Goal: Task Accomplishment & Management: Complete application form

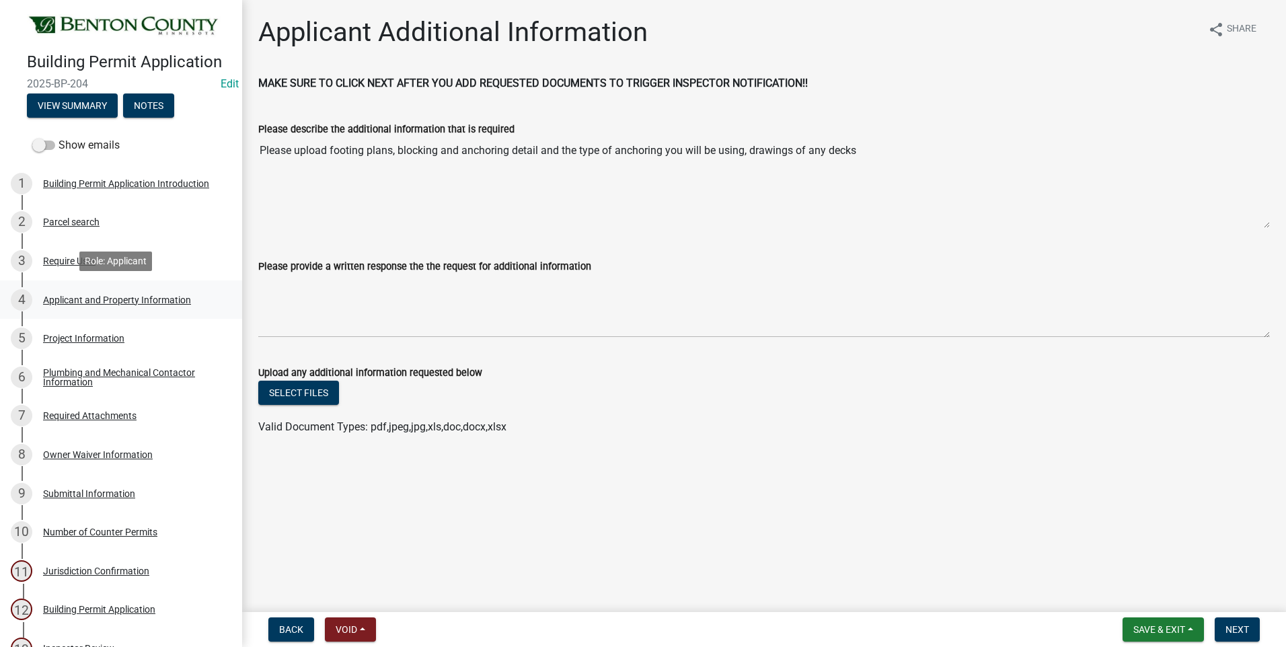
click at [89, 299] on div "Applicant and Property Information" at bounding box center [117, 299] width 148 height 9
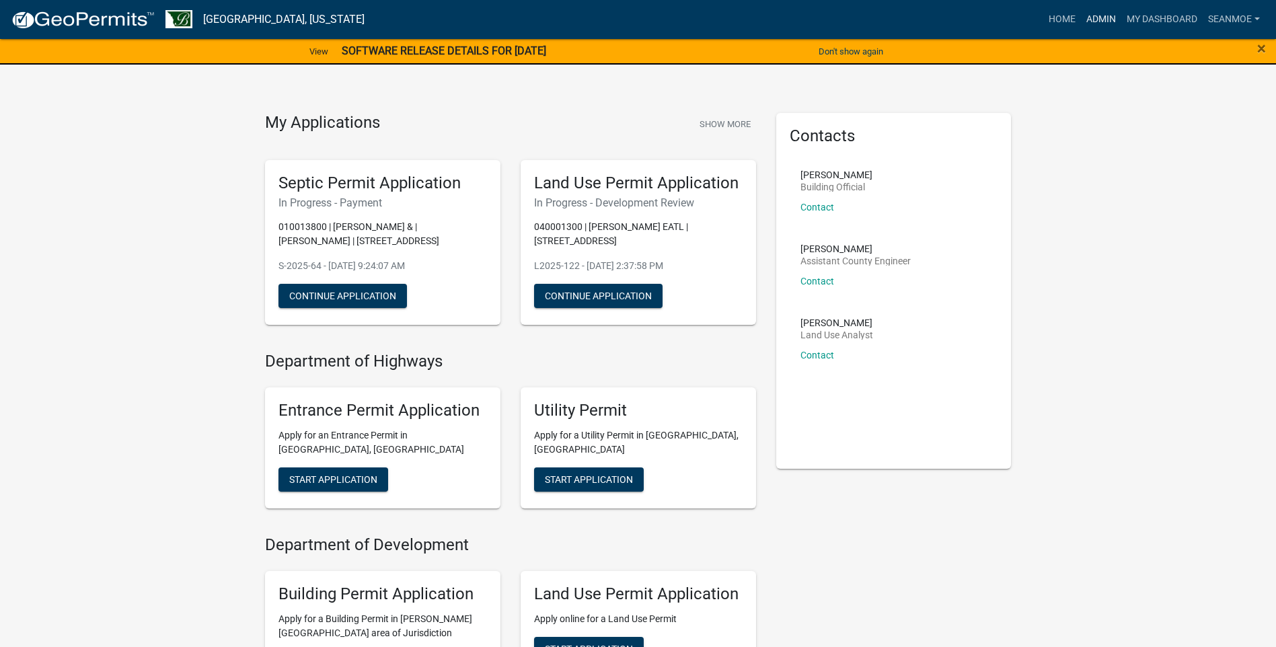
click at [1097, 21] on link "Admin" at bounding box center [1101, 20] width 40 height 26
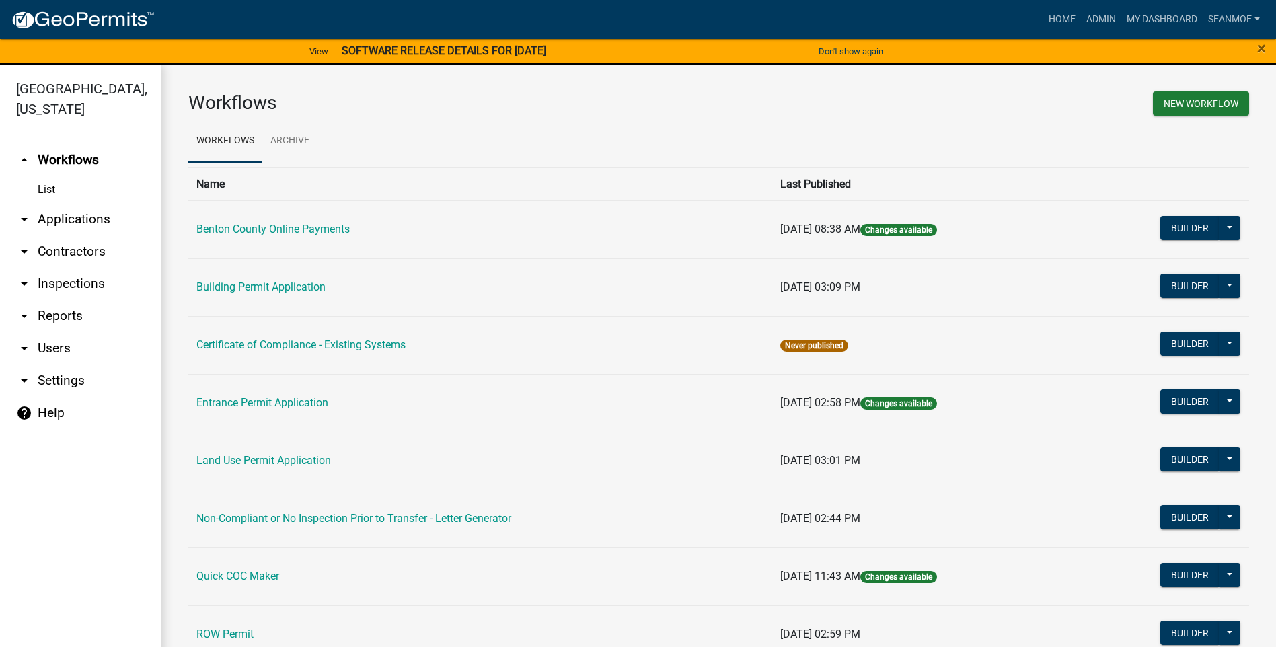
click at [53, 223] on link "arrow_drop_down Applications" at bounding box center [80, 219] width 161 height 32
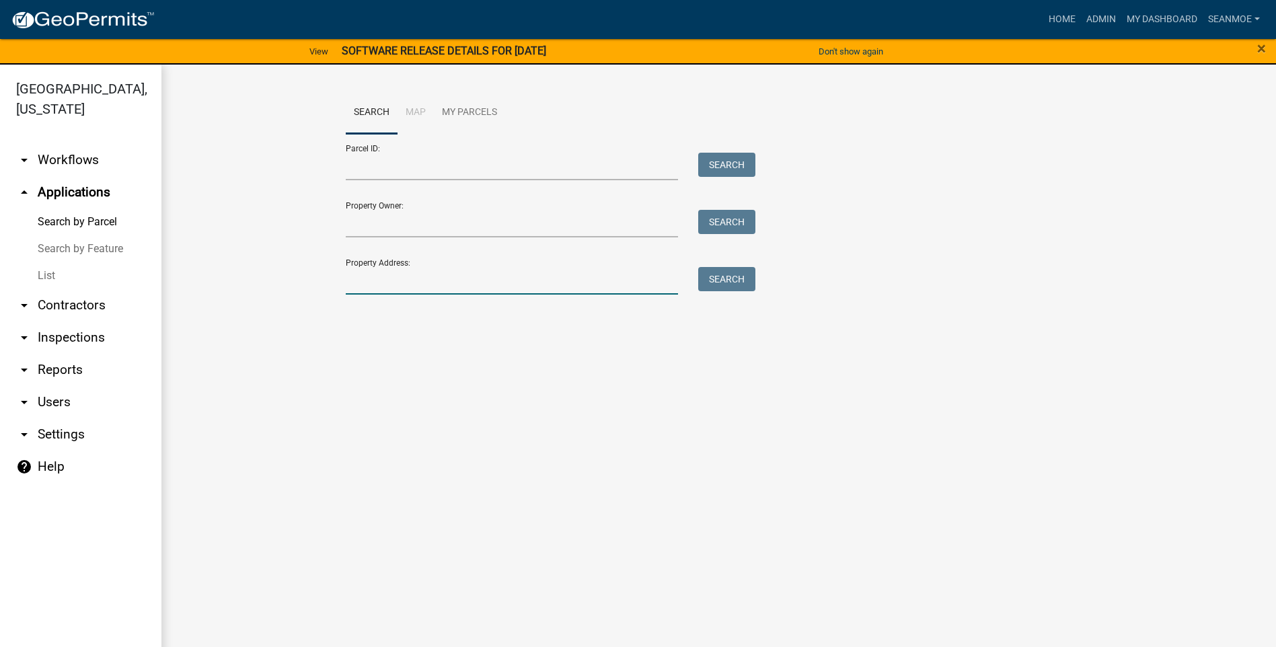
click at [417, 286] on input "Property Address:" at bounding box center [512, 281] width 333 height 28
type input "12790"
click at [722, 281] on button "Search" at bounding box center [726, 279] width 57 height 24
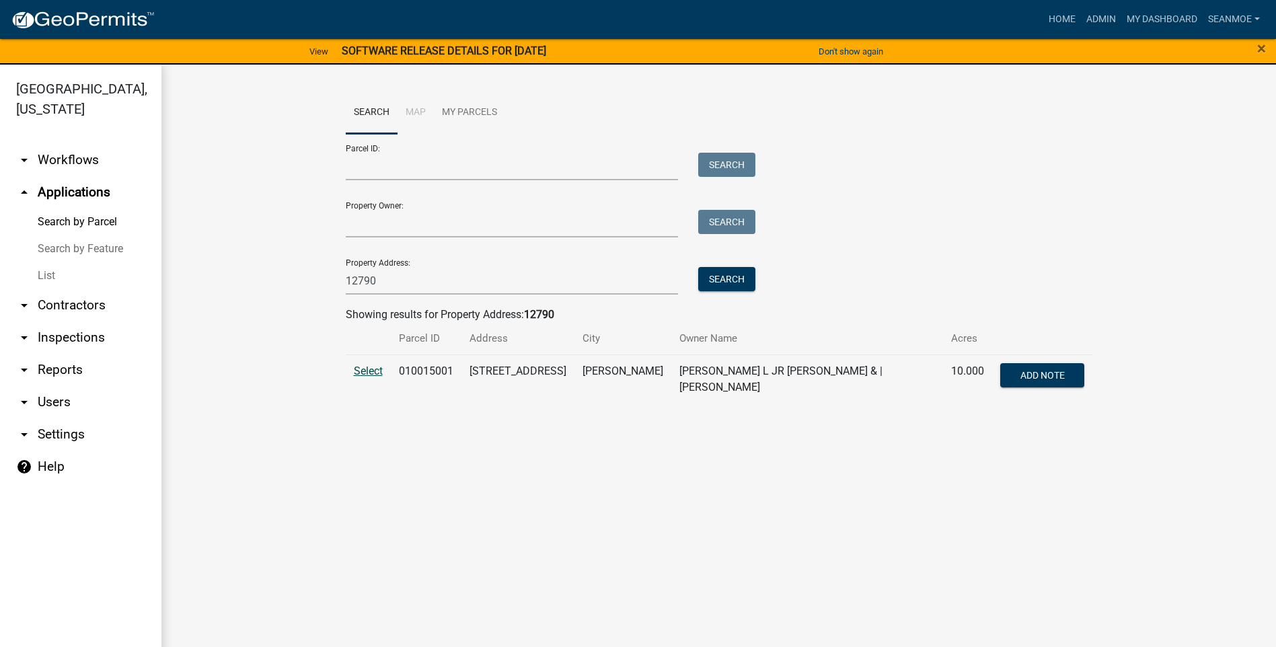
click at [367, 372] on span "Select" at bounding box center [368, 370] width 29 height 13
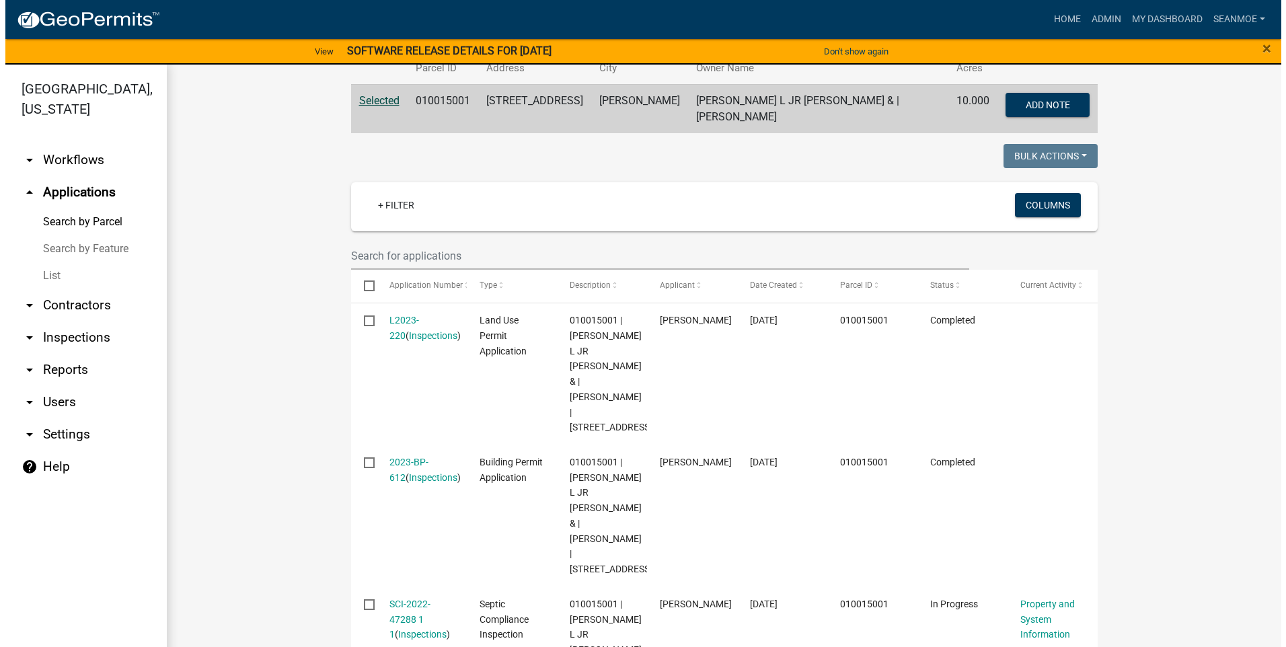
scroll to position [305, 0]
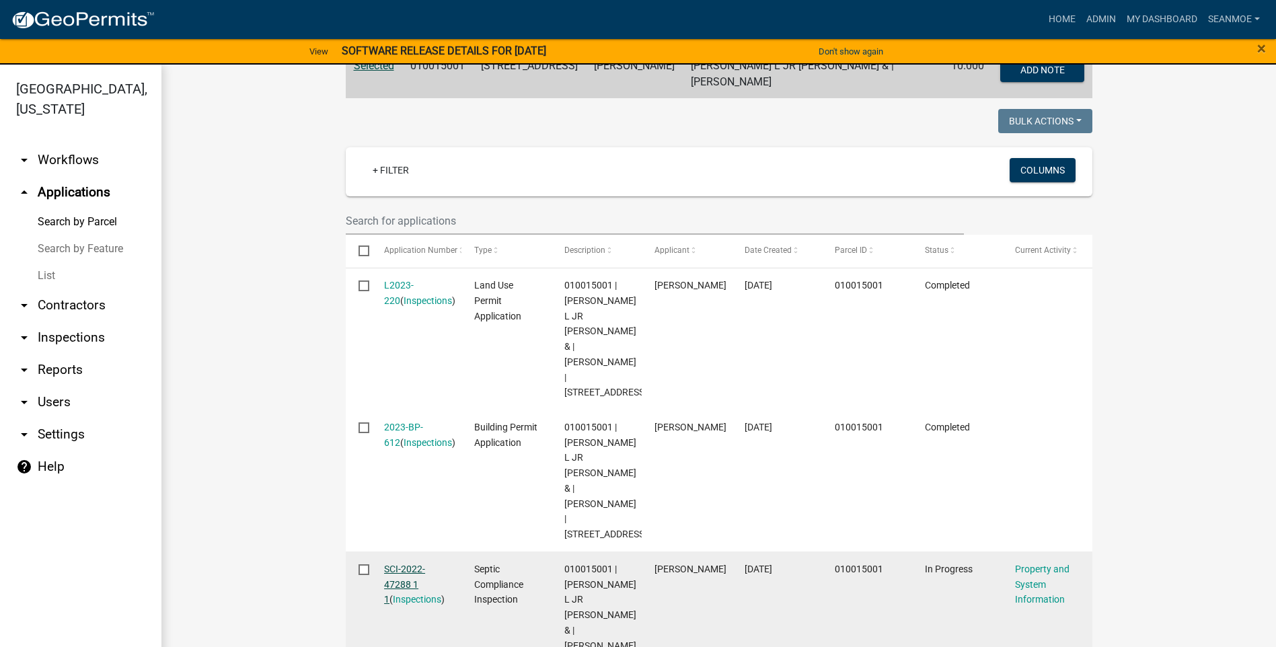
click at [410, 564] on link "SCI-2022-47288 1 1" at bounding box center [404, 585] width 41 height 42
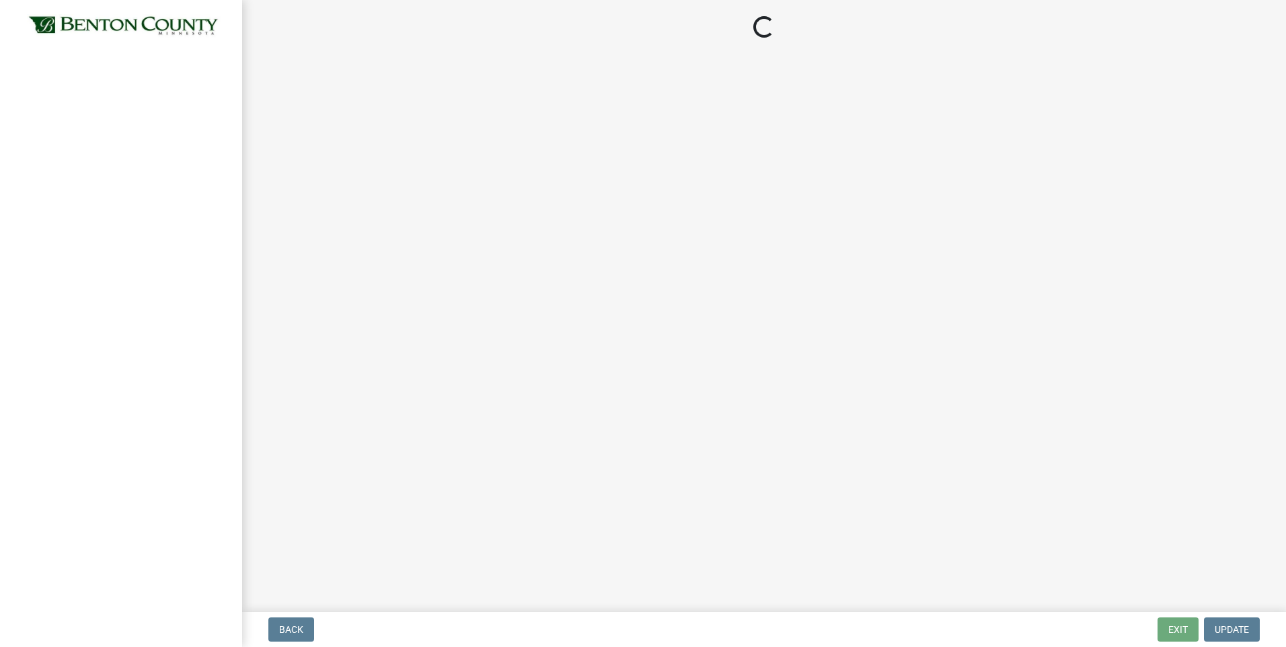
select select "e10321ed-7f26-4272-99bc-86aea7b634d8"
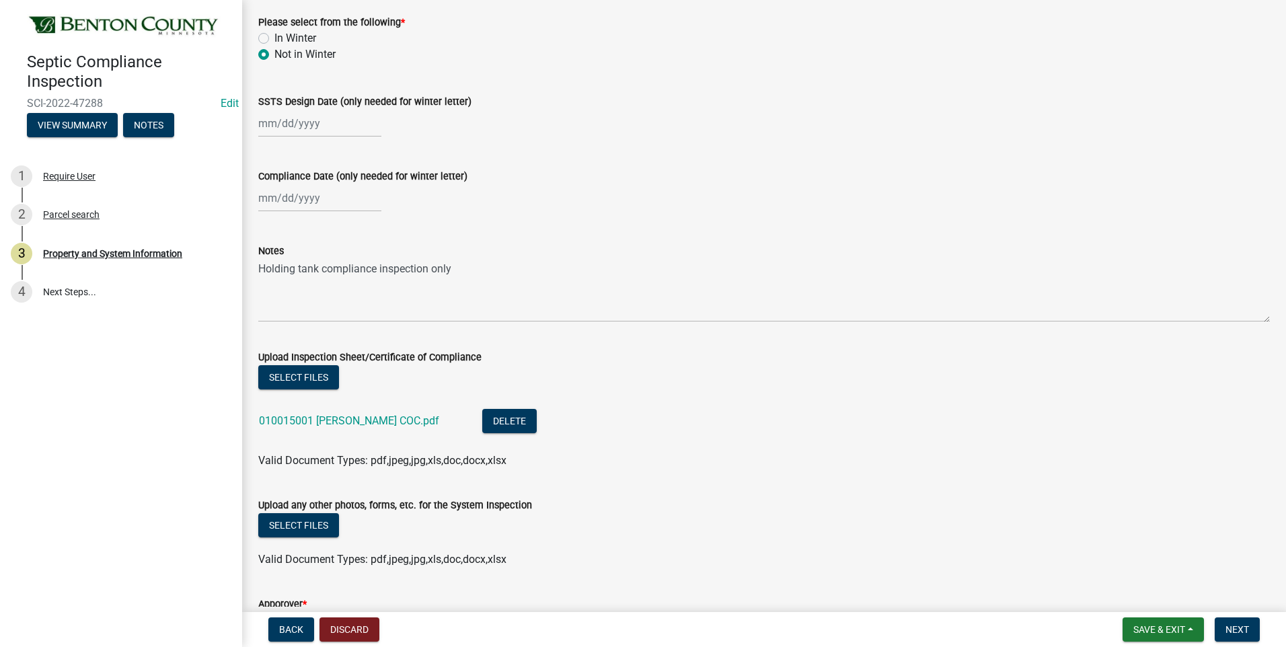
scroll to position [1341, 0]
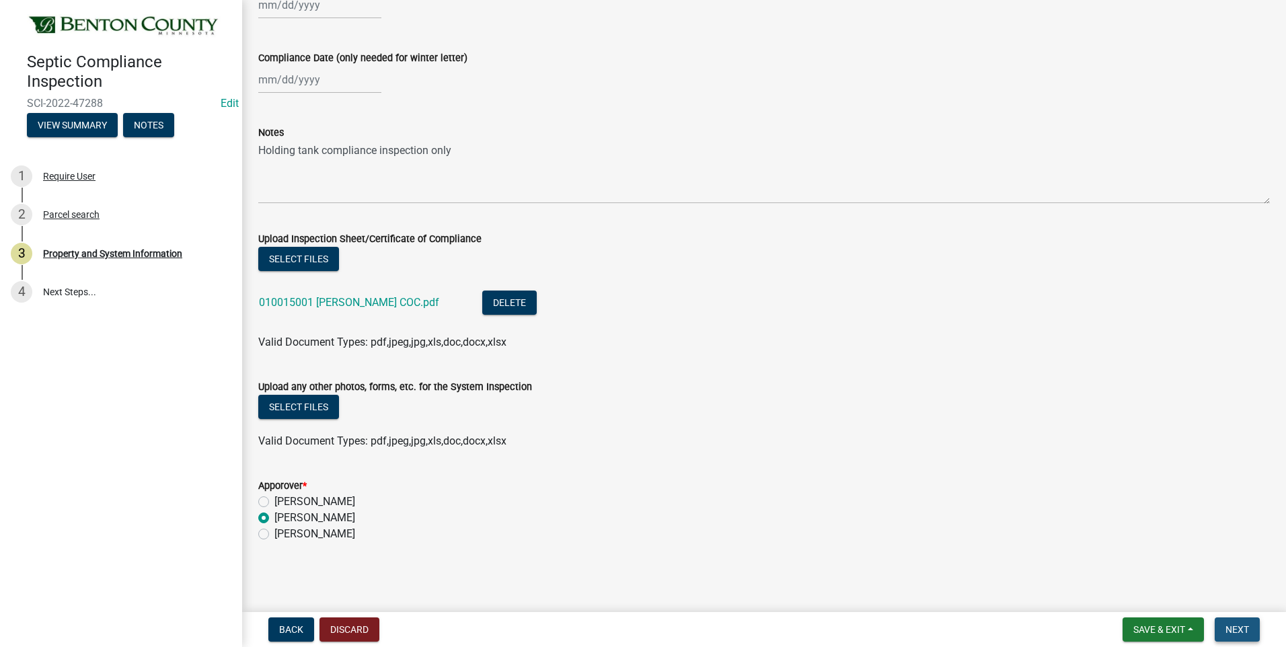
click at [1232, 629] on span "Next" at bounding box center [1237, 629] width 24 height 11
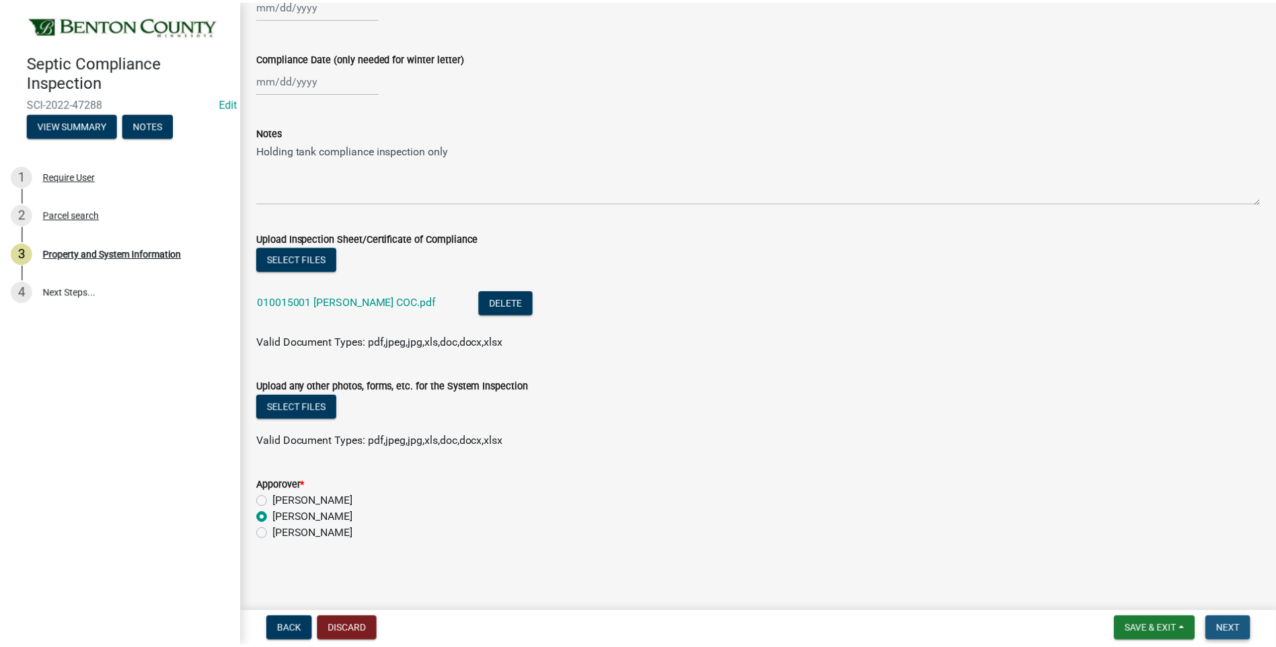
scroll to position [0, 0]
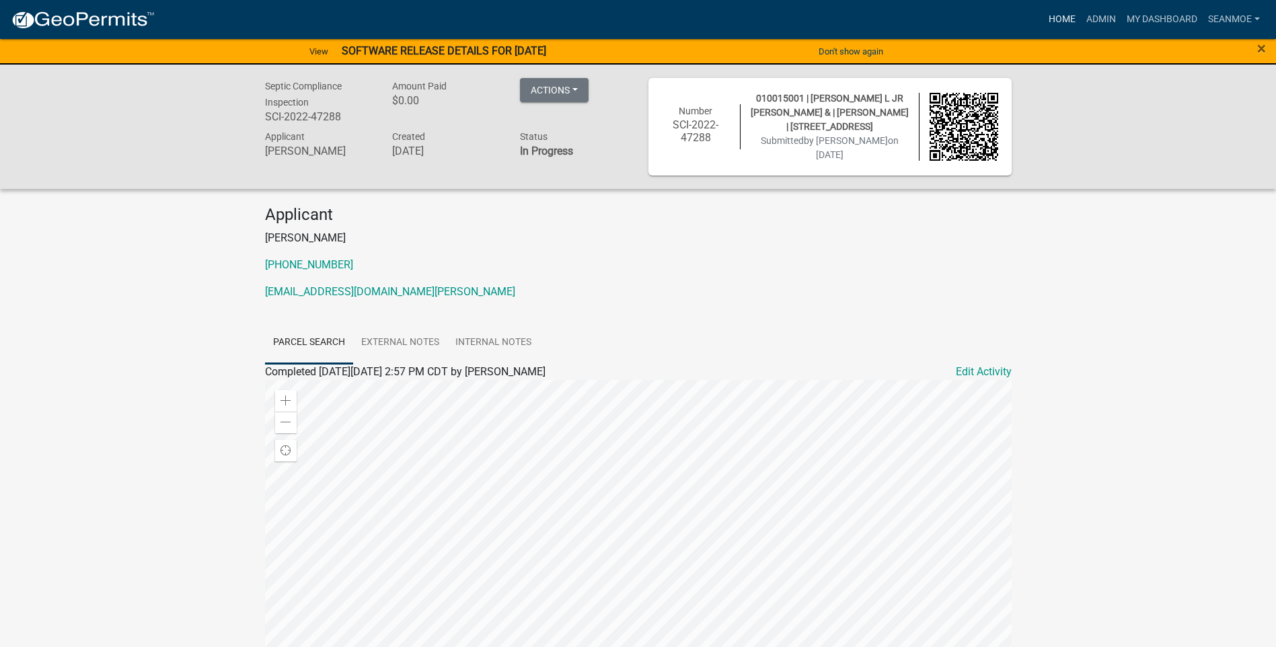
click at [1066, 15] on link "Home" at bounding box center [1062, 20] width 38 height 26
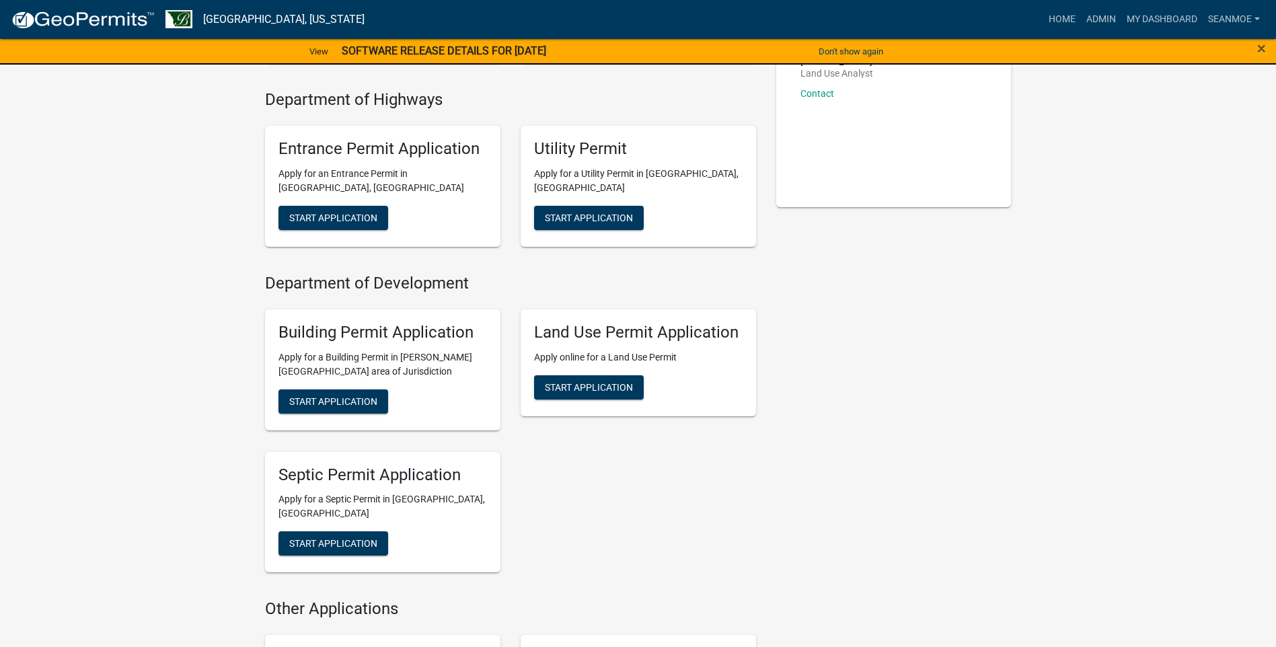
scroll to position [269, 0]
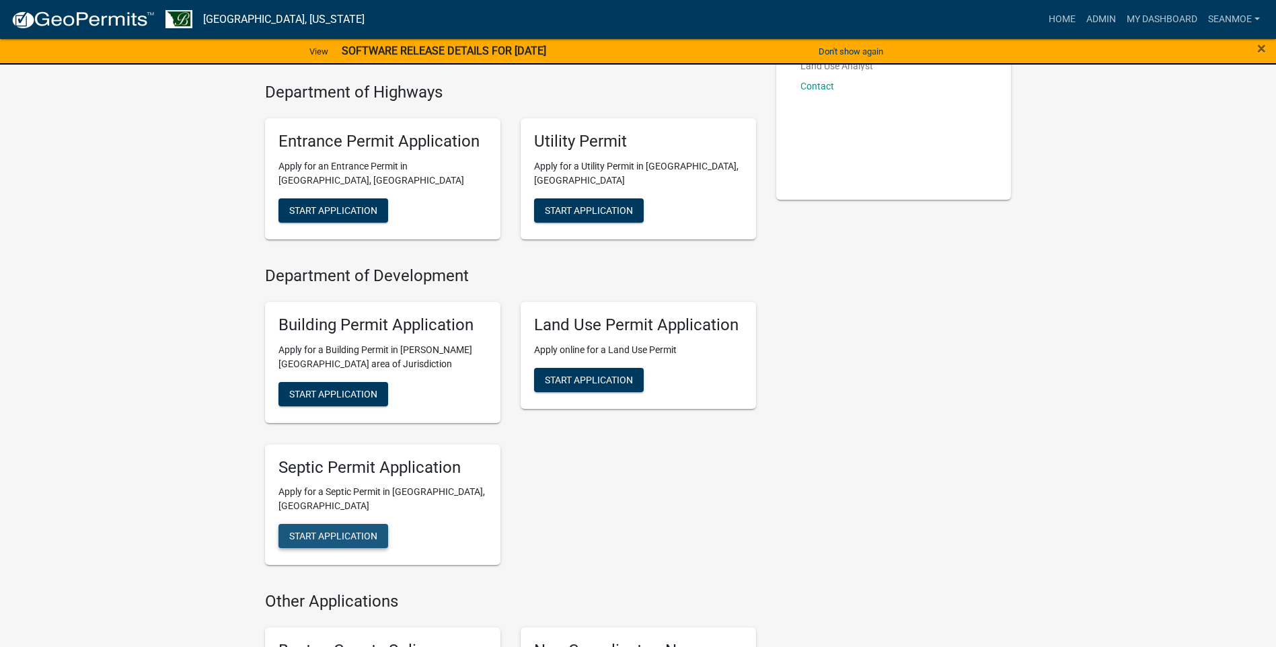
click at [330, 531] on span "Start Application" at bounding box center [333, 536] width 88 height 11
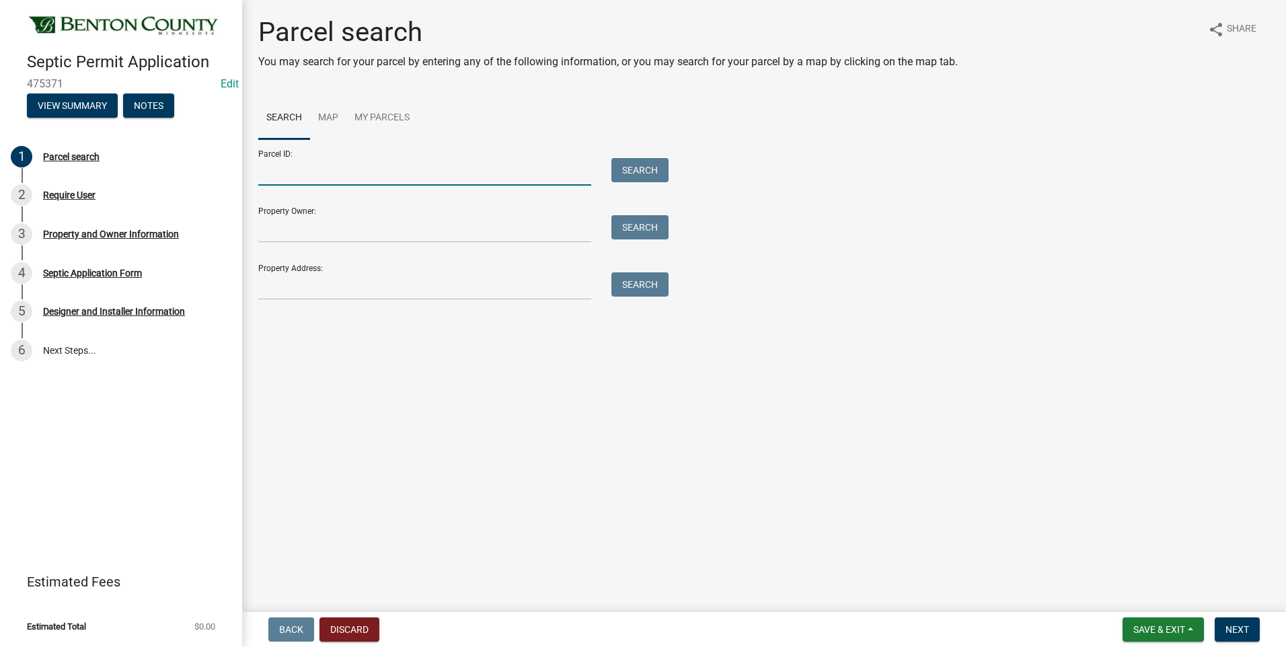
click at [302, 177] on input "Parcel ID:" at bounding box center [424, 172] width 333 height 28
type input "060027903"
click at [638, 168] on button "Search" at bounding box center [639, 170] width 57 height 24
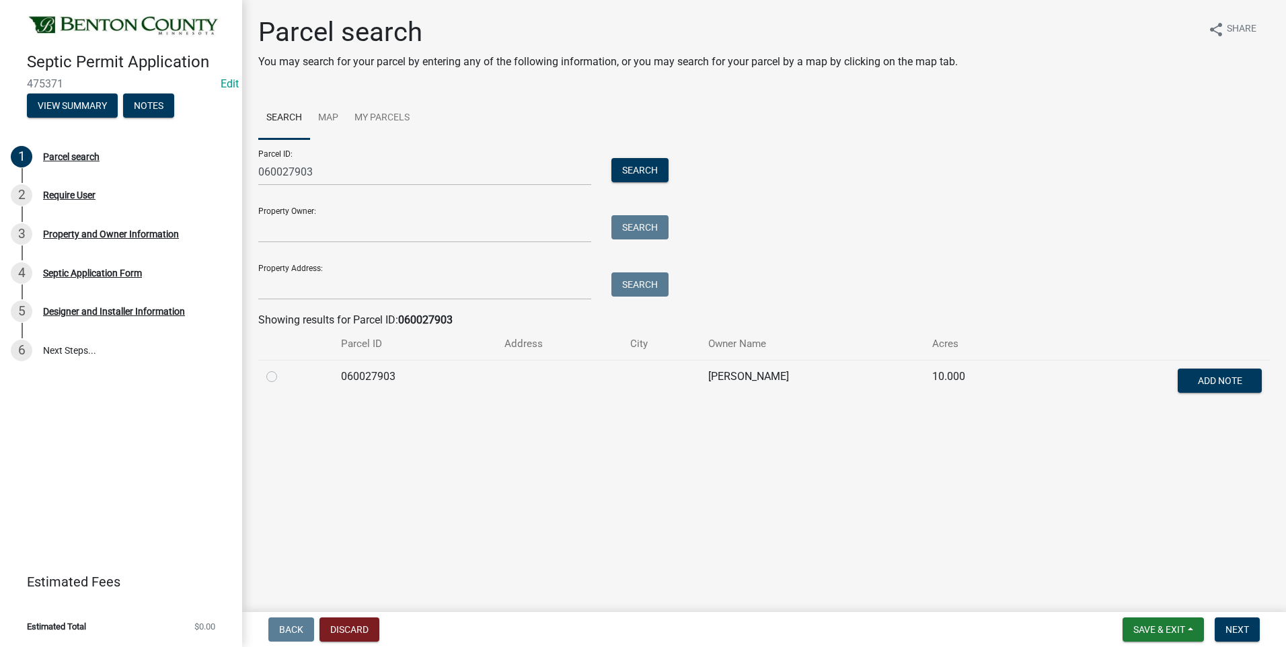
click at [282, 369] on label at bounding box center [282, 369] width 0 height 0
click at [282, 377] on input "radio" at bounding box center [286, 373] width 9 height 9
radio input "true"
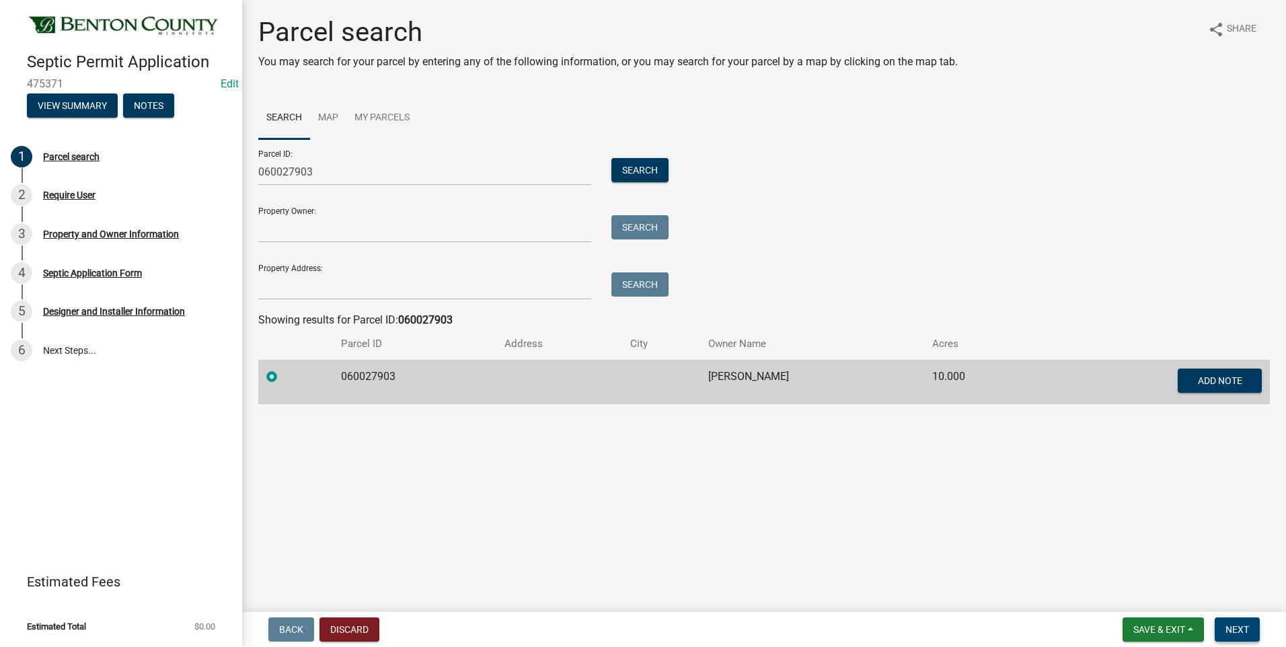
click at [1232, 629] on span "Next" at bounding box center [1237, 629] width 24 height 11
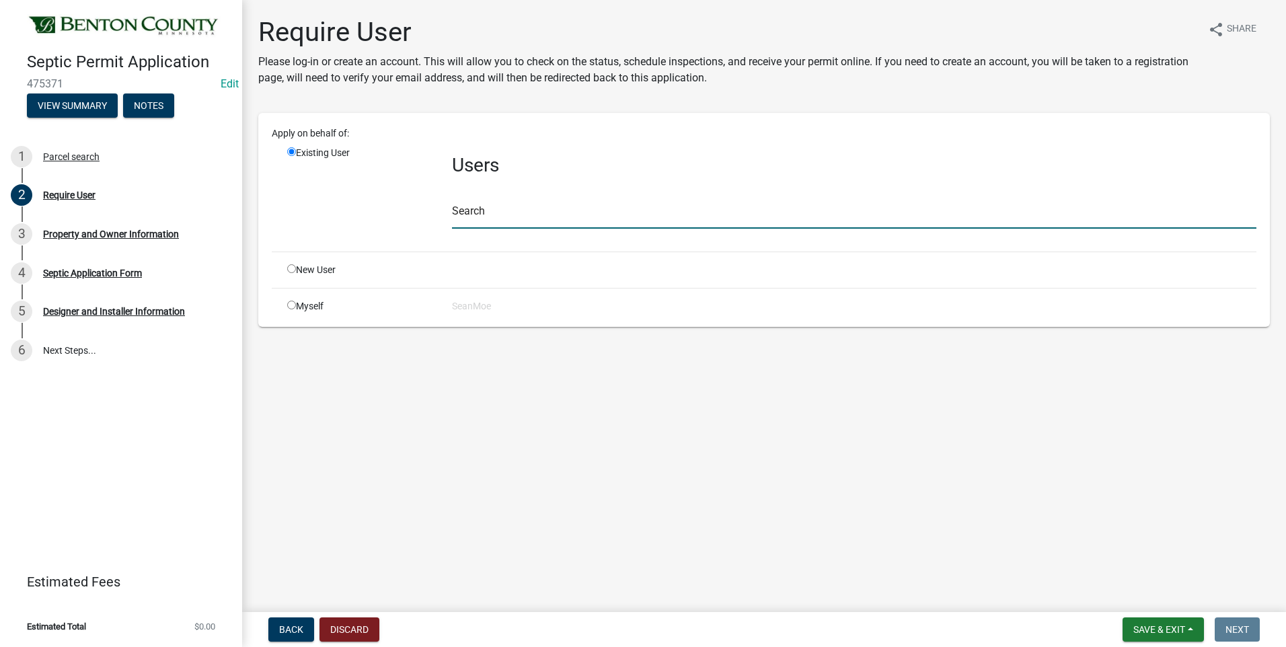
click at [523, 214] on input "text" at bounding box center [854, 215] width 804 height 28
click at [521, 214] on input "text" at bounding box center [854, 215] width 804 height 28
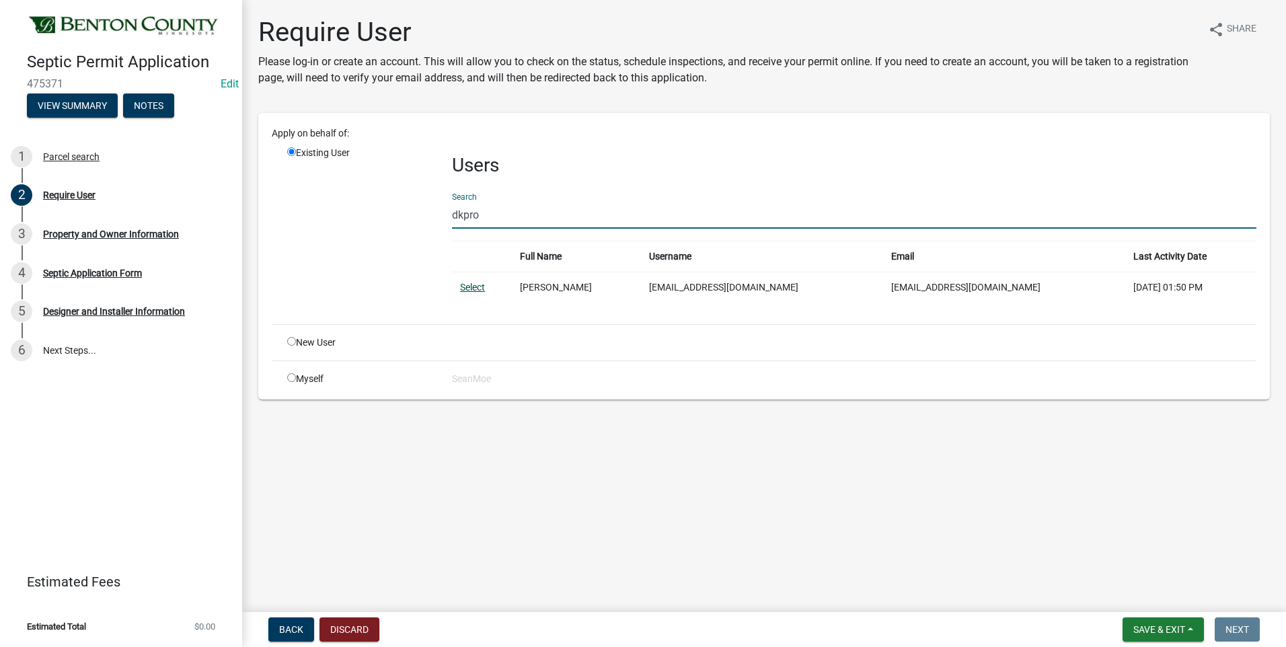
type input "dkpro"
click at [471, 289] on link "Select" at bounding box center [472, 287] width 25 height 11
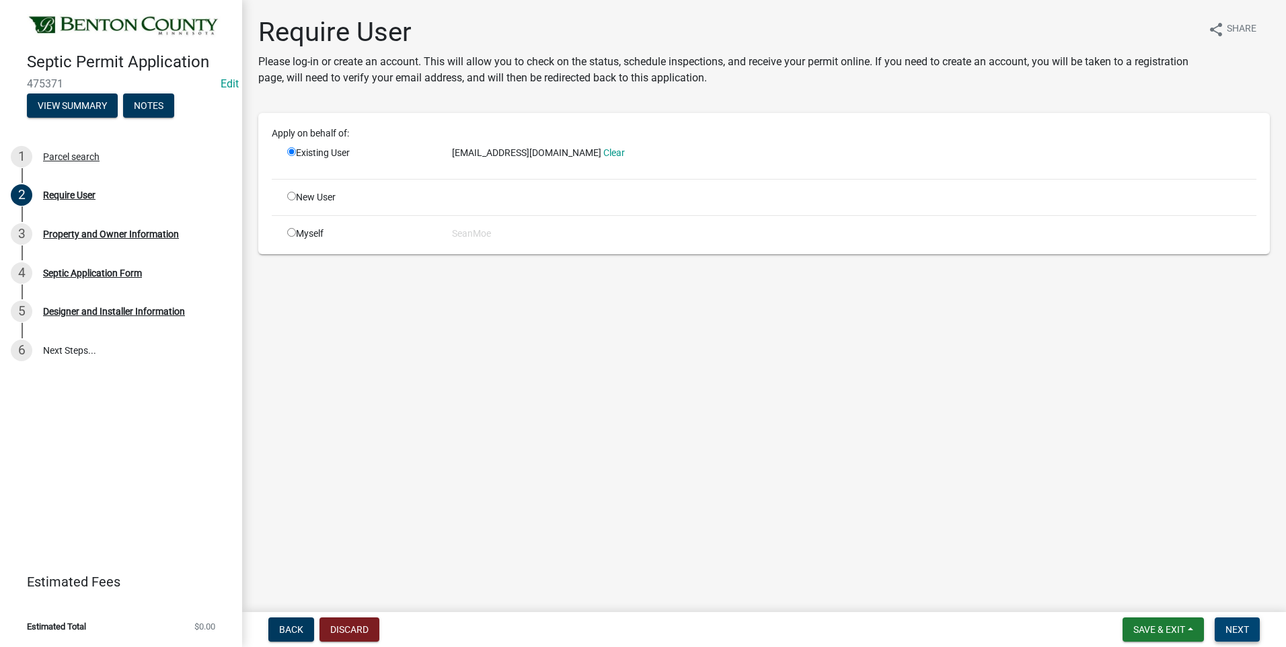
click at [1235, 629] on span "Next" at bounding box center [1237, 629] width 24 height 11
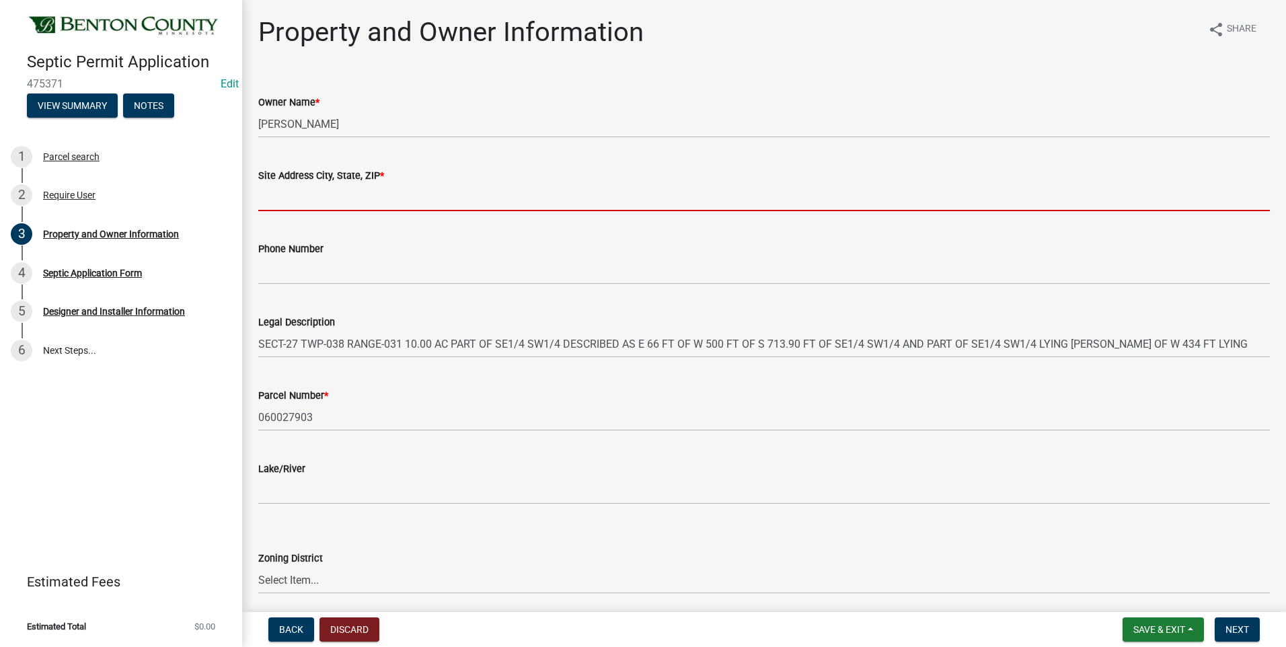
click at [426, 197] on input "Site Address City, State, ZIP *" at bounding box center [763, 198] width 1011 height 28
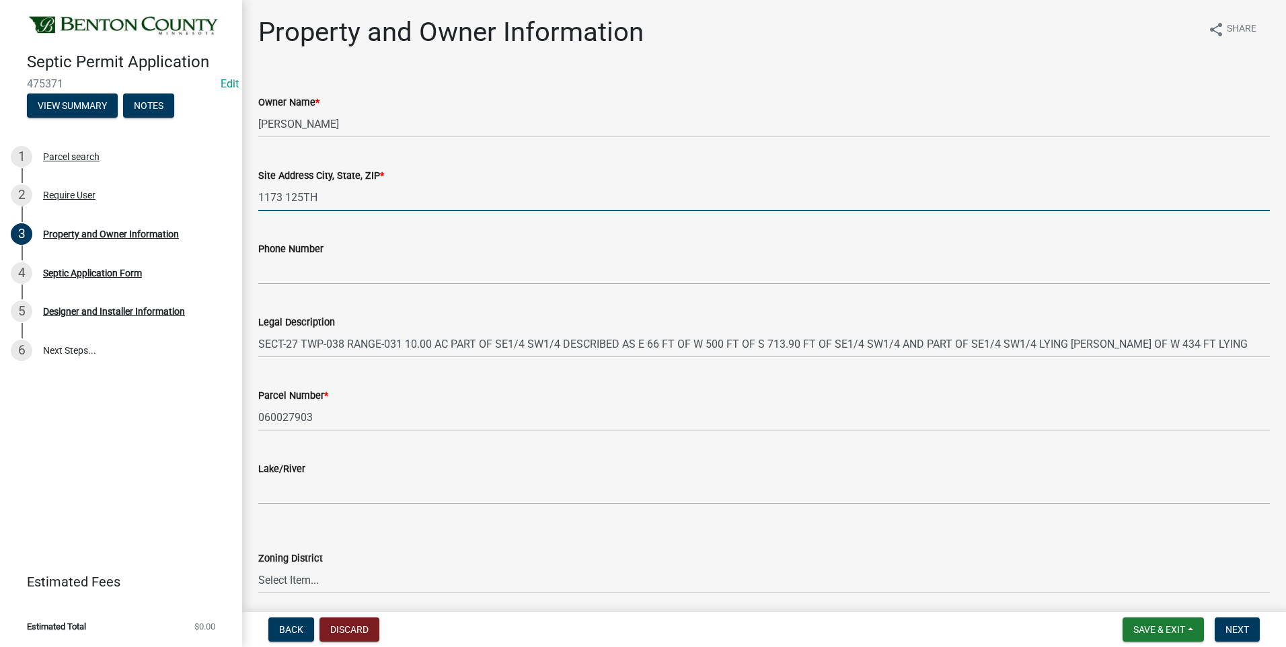
type input "[STREET_ADDRESS][PERSON_NAME]"
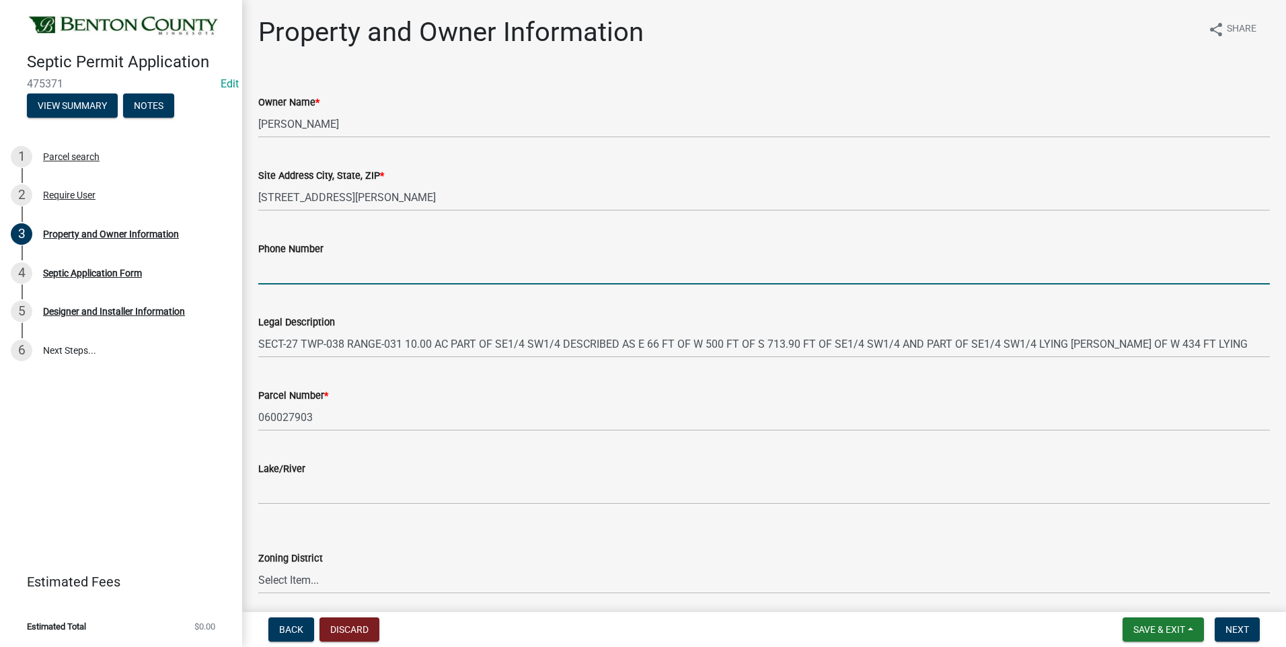
click at [313, 274] on input "Phone Number" at bounding box center [763, 271] width 1011 height 28
click at [289, 270] on input "Phone Number" at bounding box center [763, 271] width 1011 height 28
paste input "[PHONE_NUMBER]"
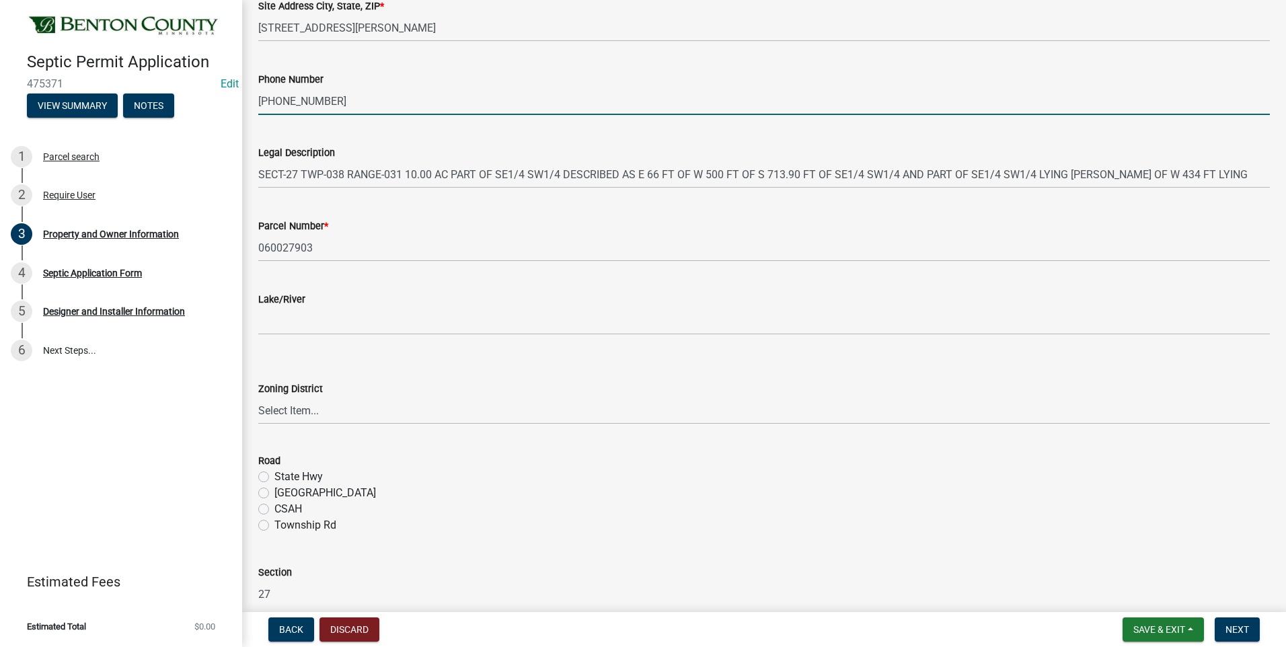
scroll to position [269, 0]
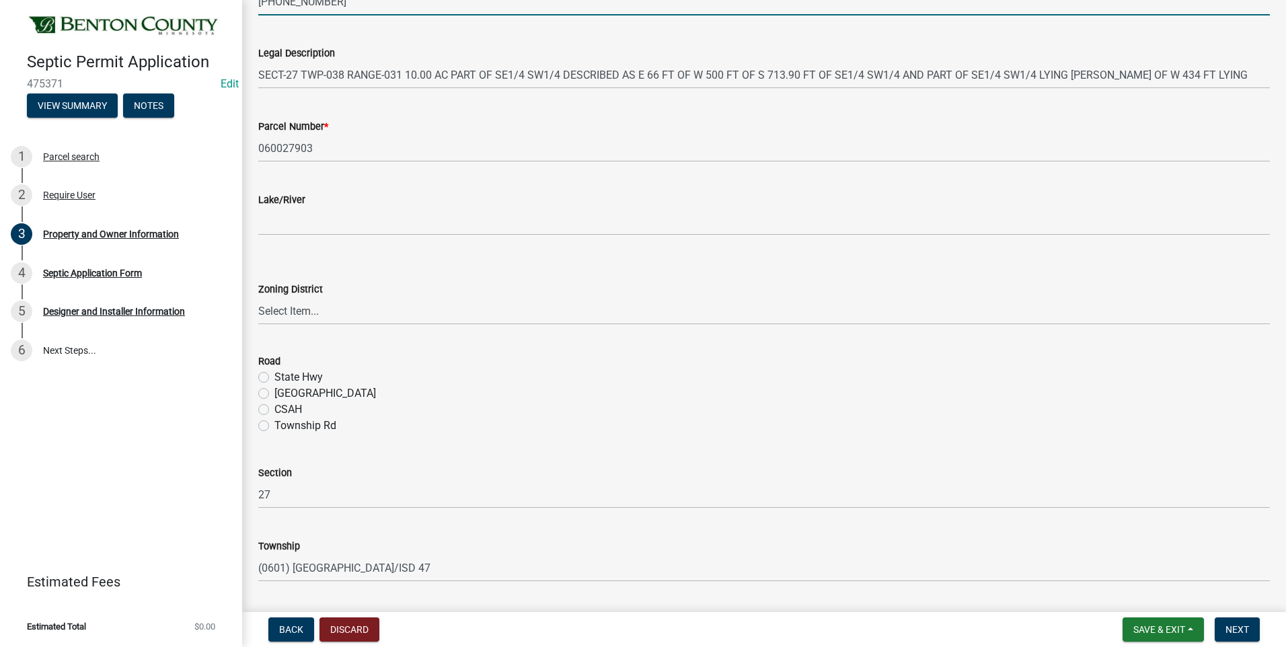
type input "[PHONE_NUMBER]"
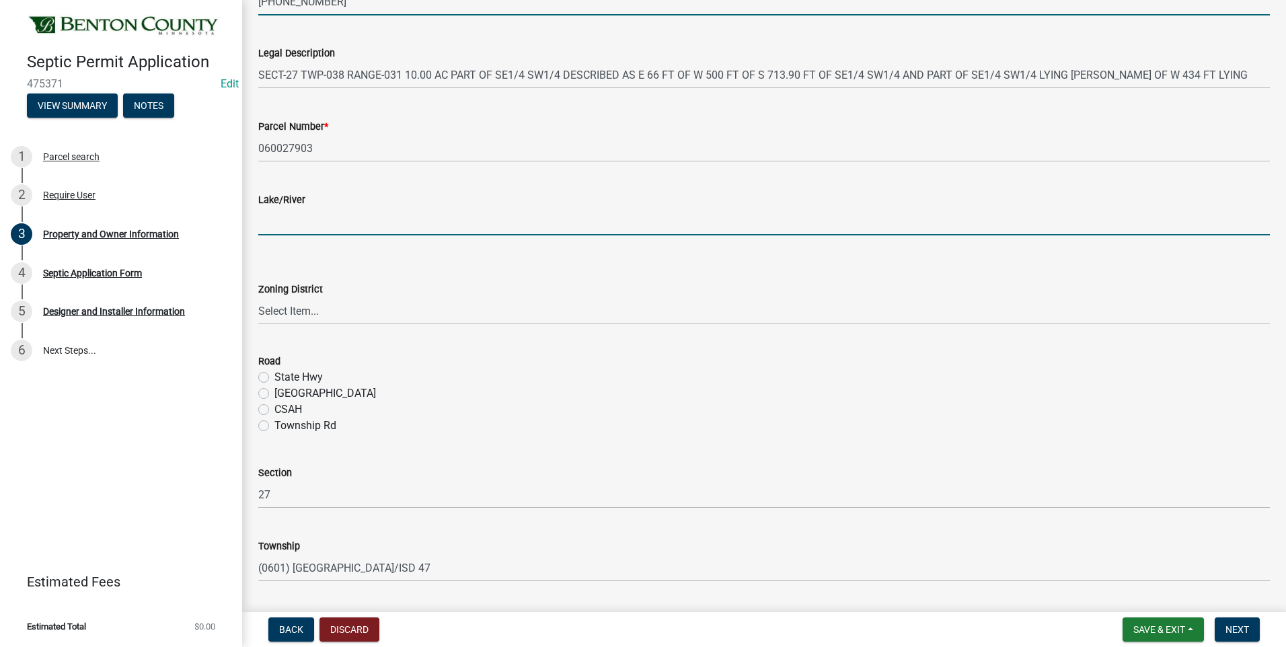
click at [315, 227] on input "Lake/River" at bounding box center [763, 222] width 1011 height 28
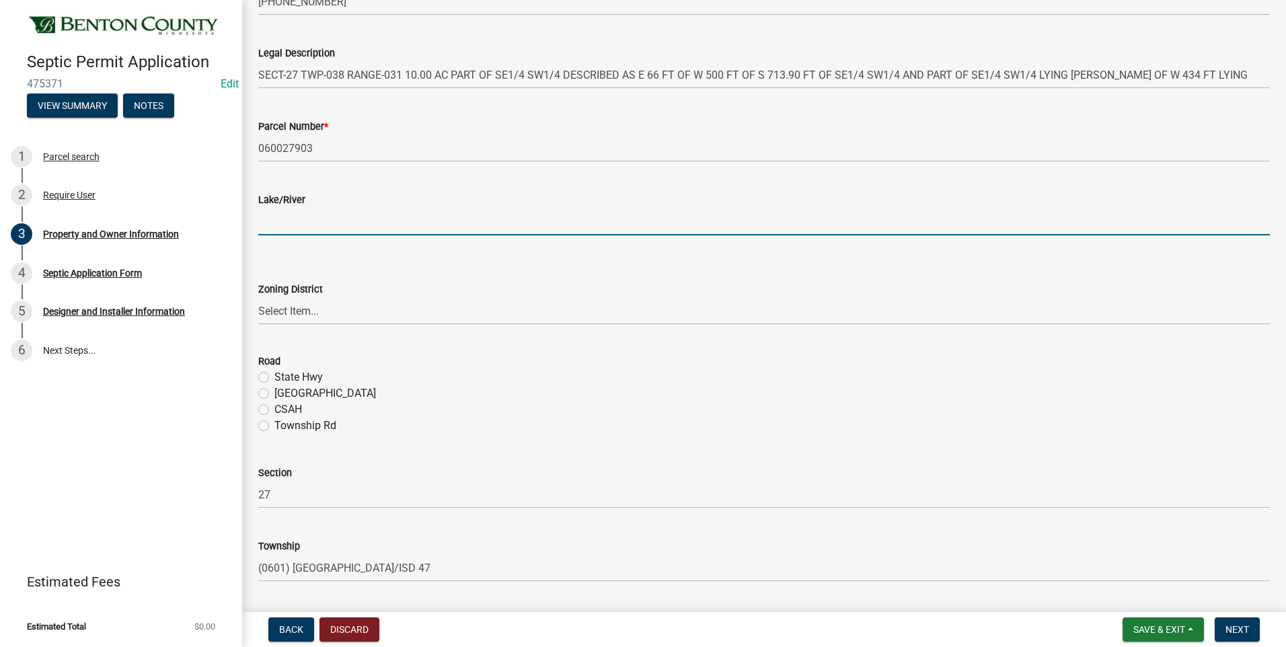
type input "N/A"
click at [298, 311] on select "Select Item... AG RA RES BUS IND [GEOGRAPHIC_DATA]" at bounding box center [763, 311] width 1011 height 28
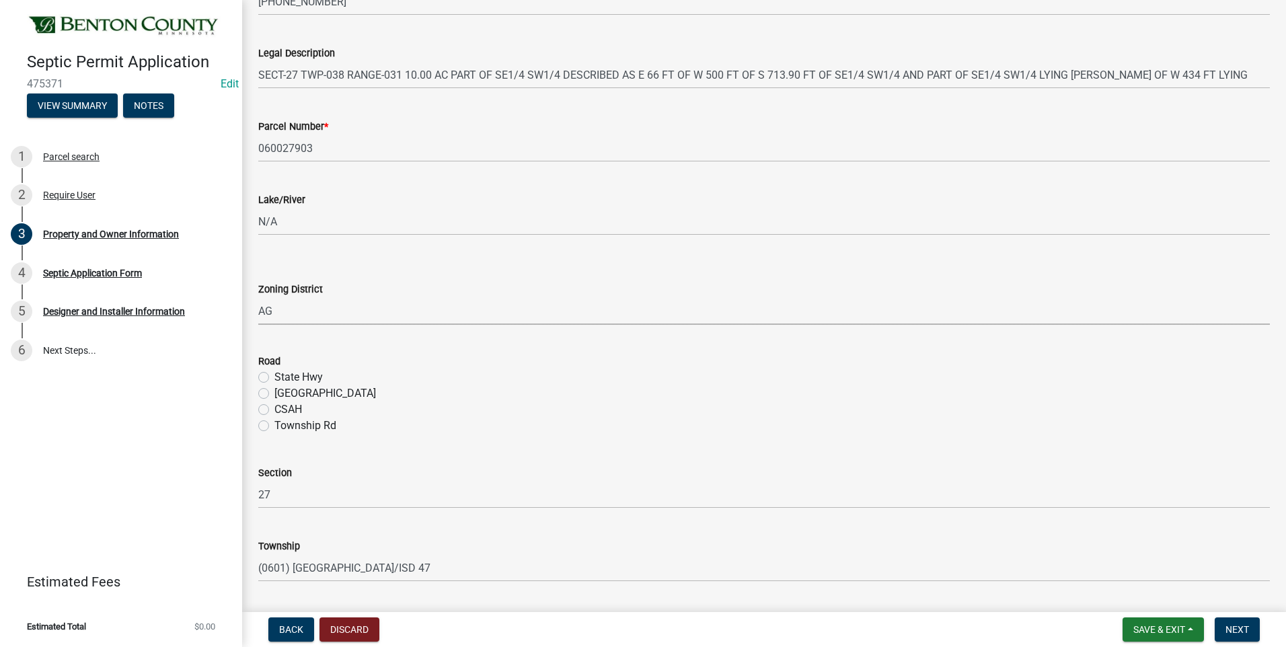
click at [258, 297] on select "Select Item... AG RA RES BUS IND [GEOGRAPHIC_DATA]" at bounding box center [763, 311] width 1011 height 28
select select "3dace726-2193-4b77-872b-2fbbc186c502"
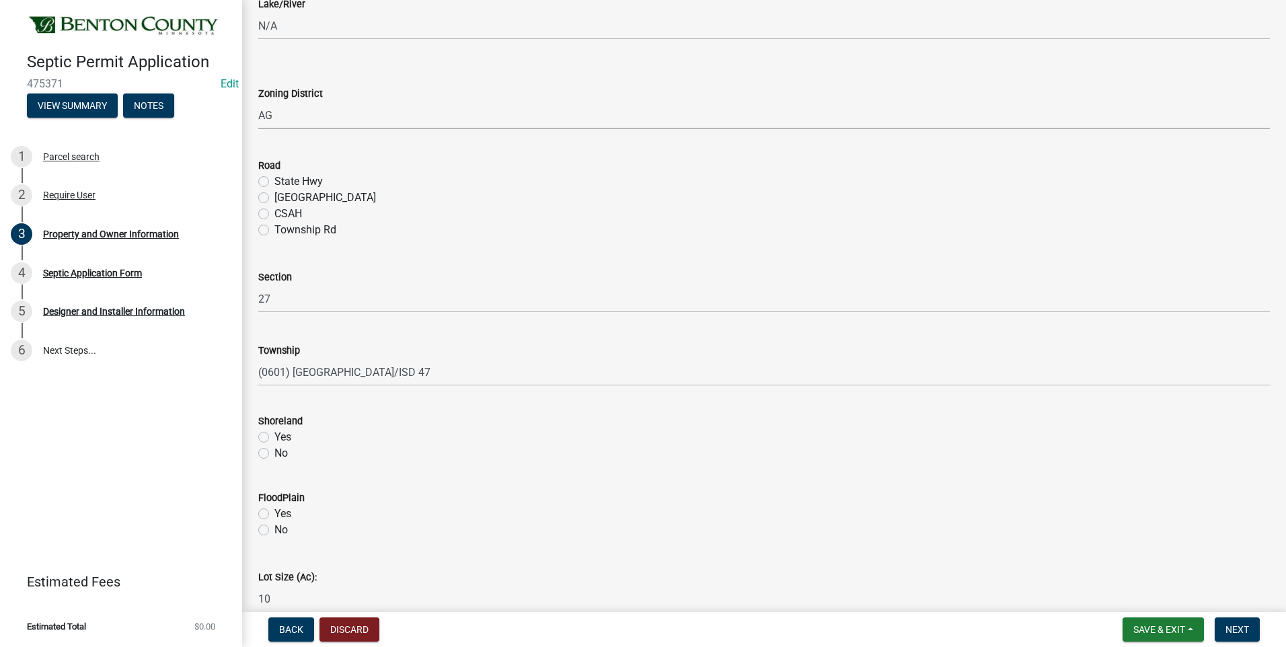
scroll to position [471, 0]
click at [274, 191] on label "[GEOGRAPHIC_DATA]" at bounding box center [325, 192] width 102 height 16
click at [274, 191] on input "[GEOGRAPHIC_DATA]" at bounding box center [278, 188] width 9 height 9
radio input "true"
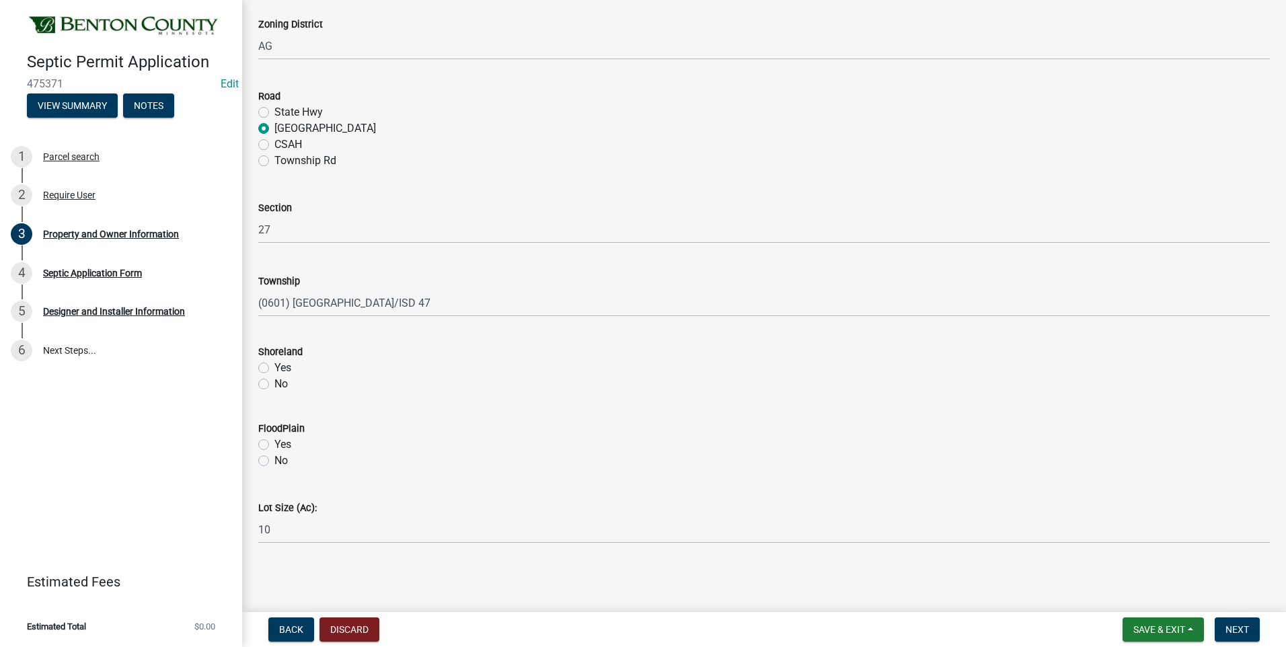
click at [274, 386] on label "No" at bounding box center [280, 384] width 13 height 16
click at [274, 385] on input "No" at bounding box center [278, 380] width 9 height 9
radio input "true"
click at [274, 459] on label "No" at bounding box center [280, 461] width 13 height 16
click at [274, 459] on input "No" at bounding box center [278, 457] width 9 height 9
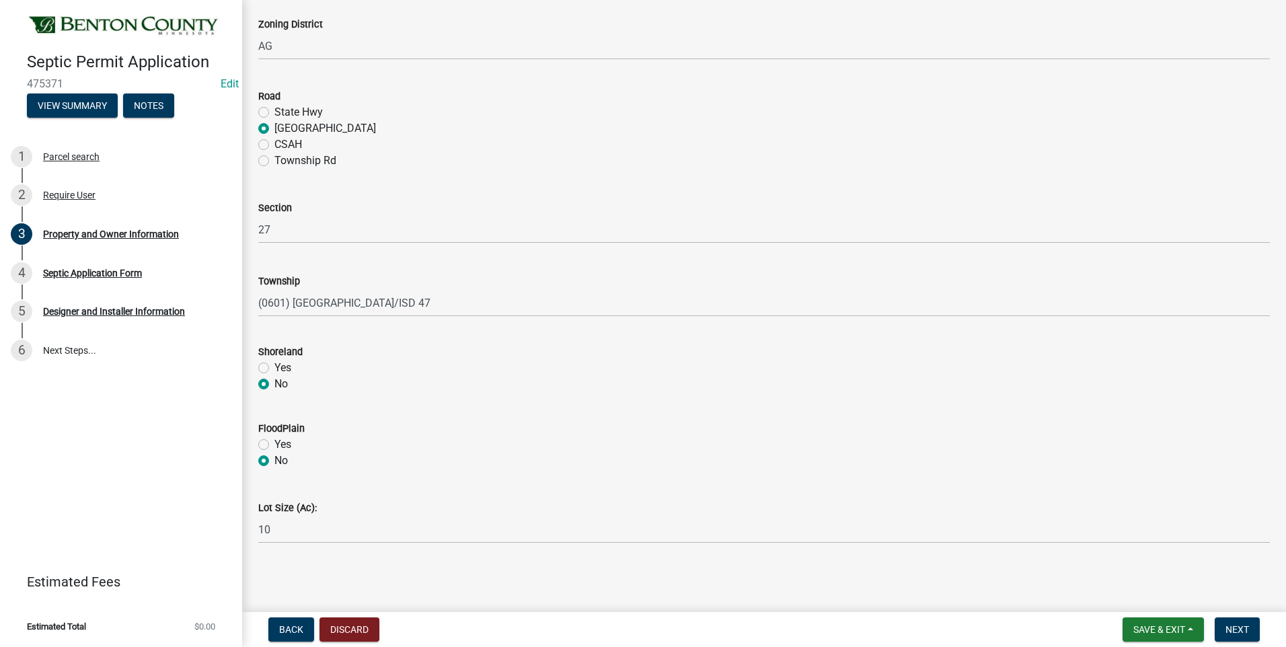
radio input "true"
click at [1237, 629] on span "Next" at bounding box center [1237, 629] width 24 height 11
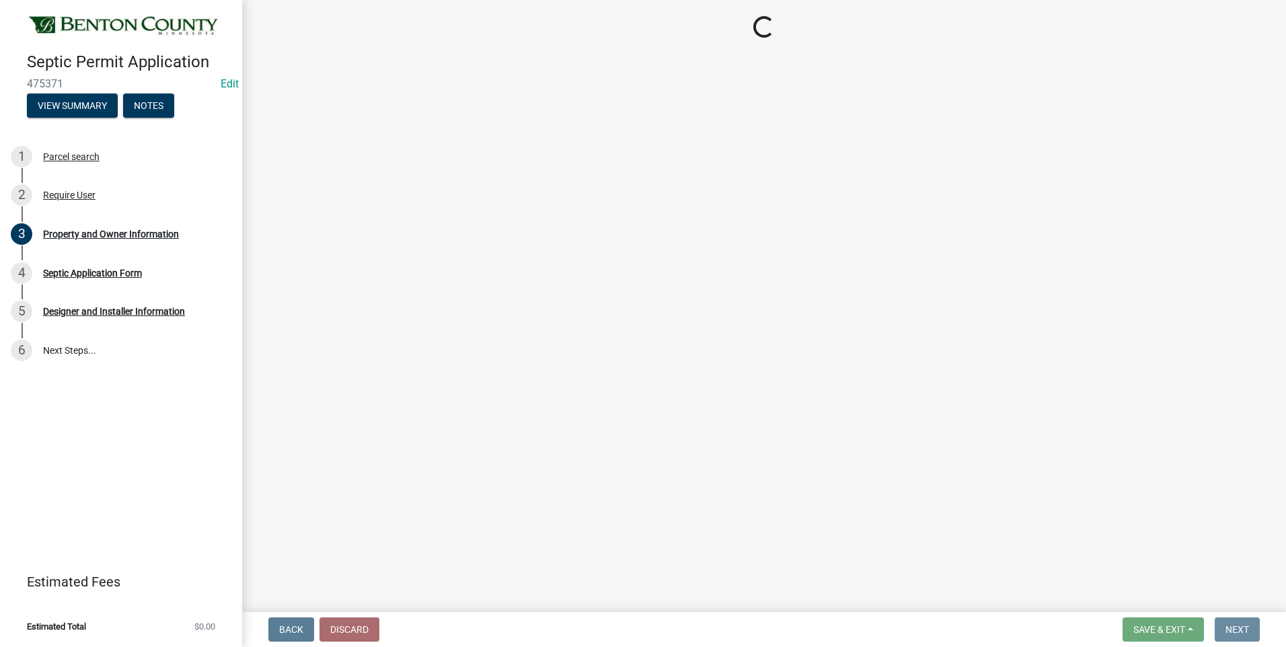
scroll to position [0, 0]
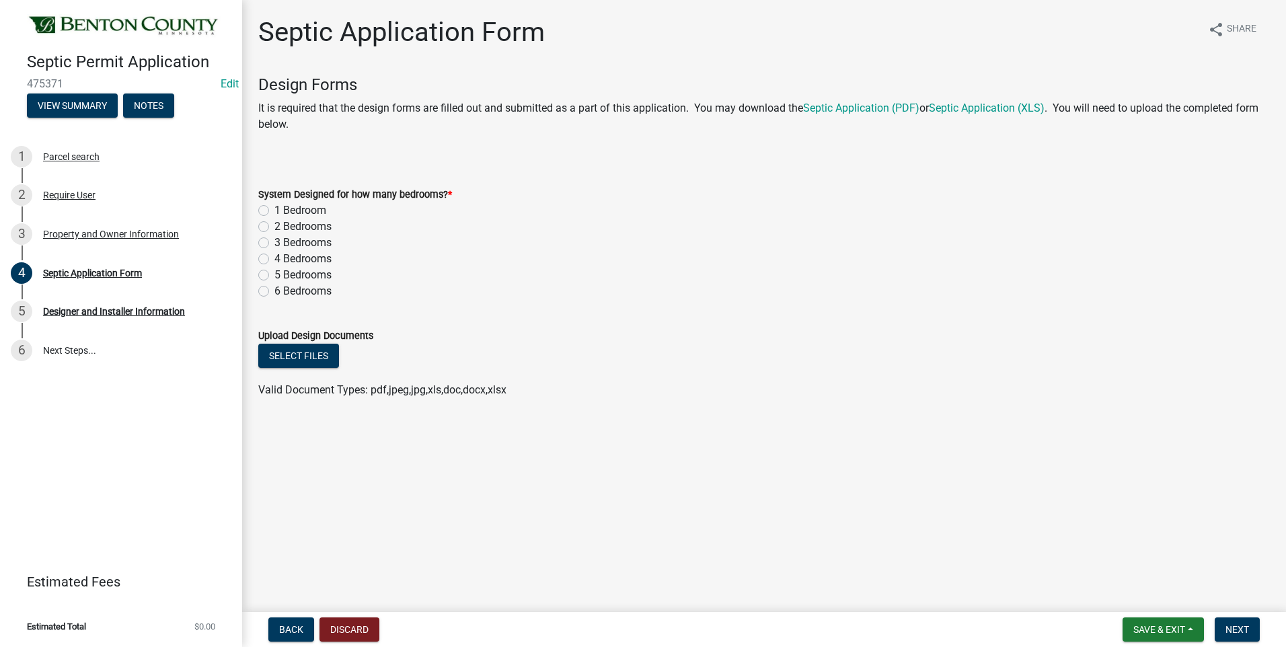
click at [274, 241] on label "3 Bedrooms" at bounding box center [302, 243] width 57 height 16
click at [274, 241] on input "3 Bedrooms" at bounding box center [278, 239] width 9 height 9
radio input "true"
click at [300, 356] on button "Select files" at bounding box center [298, 356] width 81 height 24
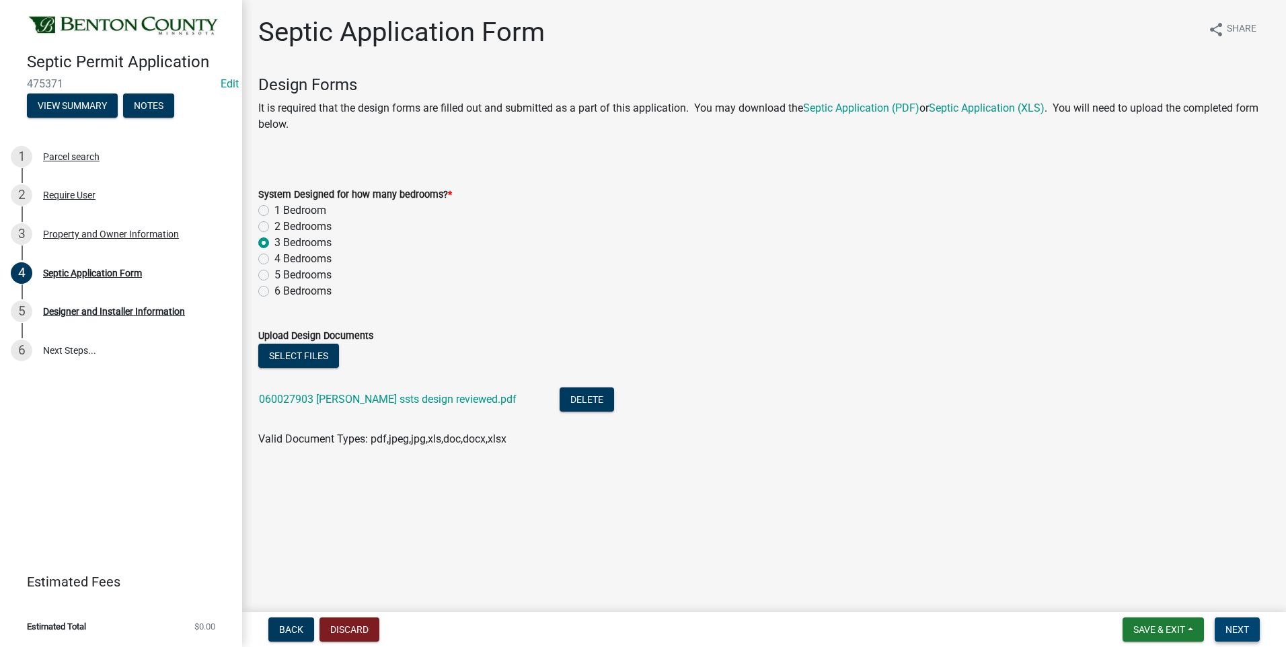
click at [1238, 631] on span "Next" at bounding box center [1237, 629] width 24 height 11
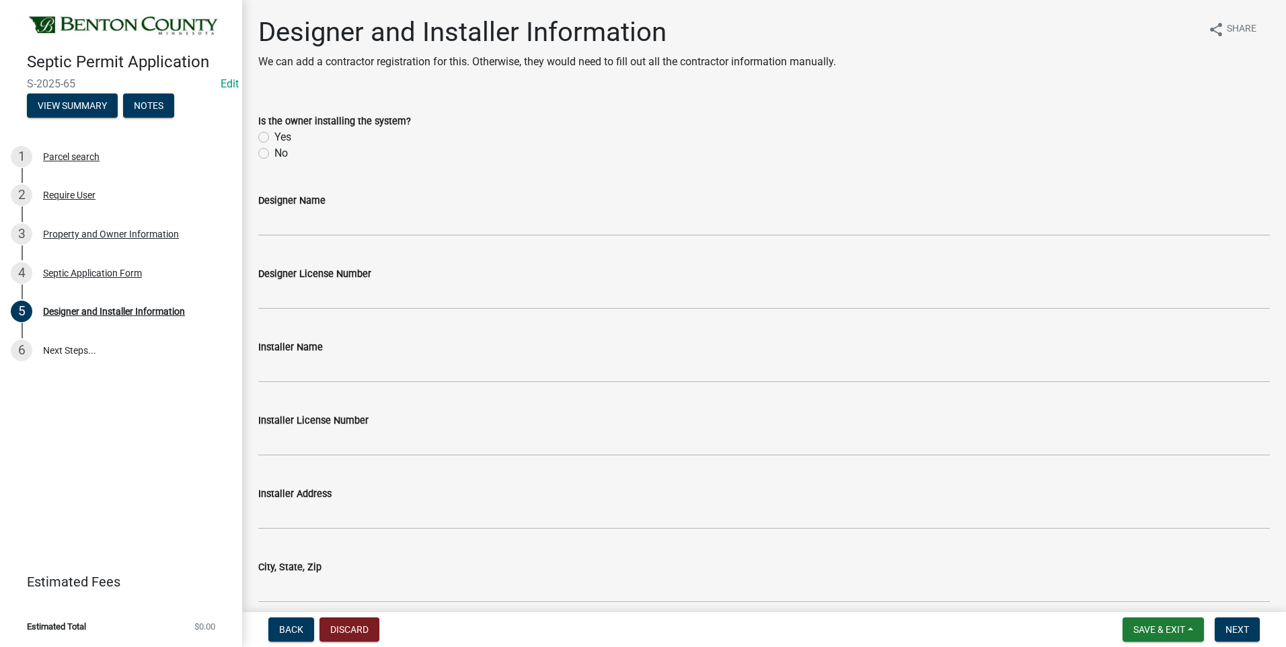
click at [274, 153] on label "No" at bounding box center [280, 153] width 13 height 16
click at [274, 153] on input "No" at bounding box center [278, 149] width 9 height 9
radio input "true"
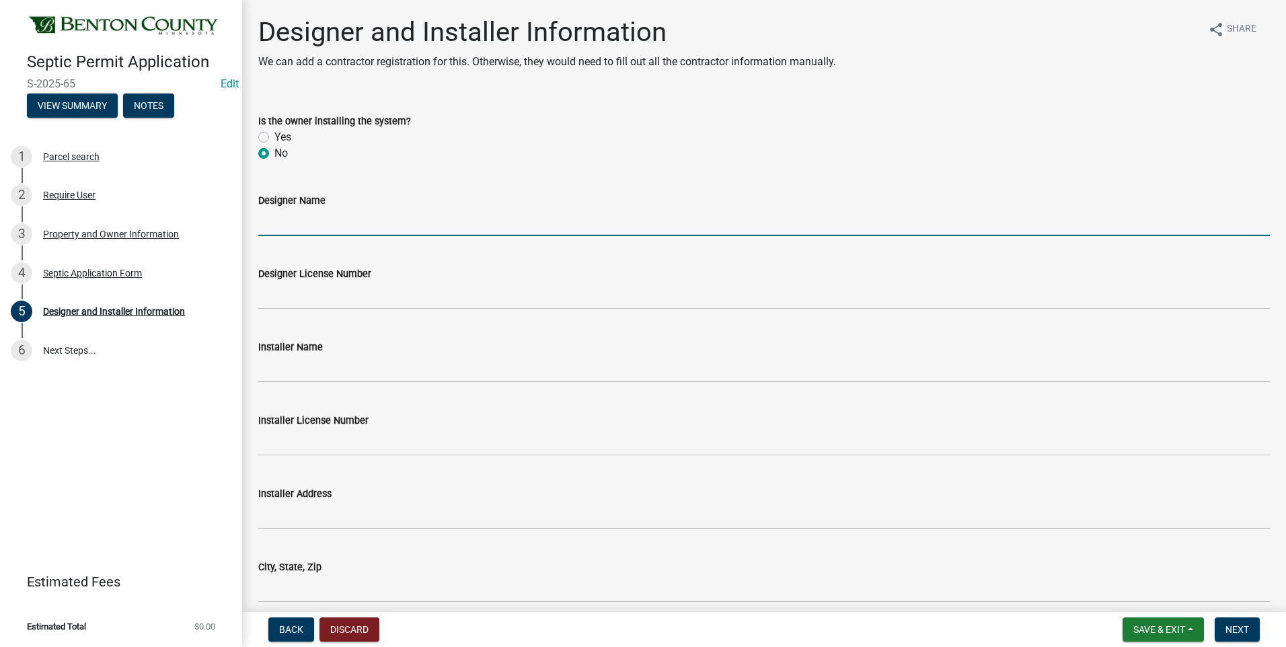
click at [319, 225] on input "Designer Name" at bounding box center [763, 222] width 1011 height 28
type input "Watab Inc"
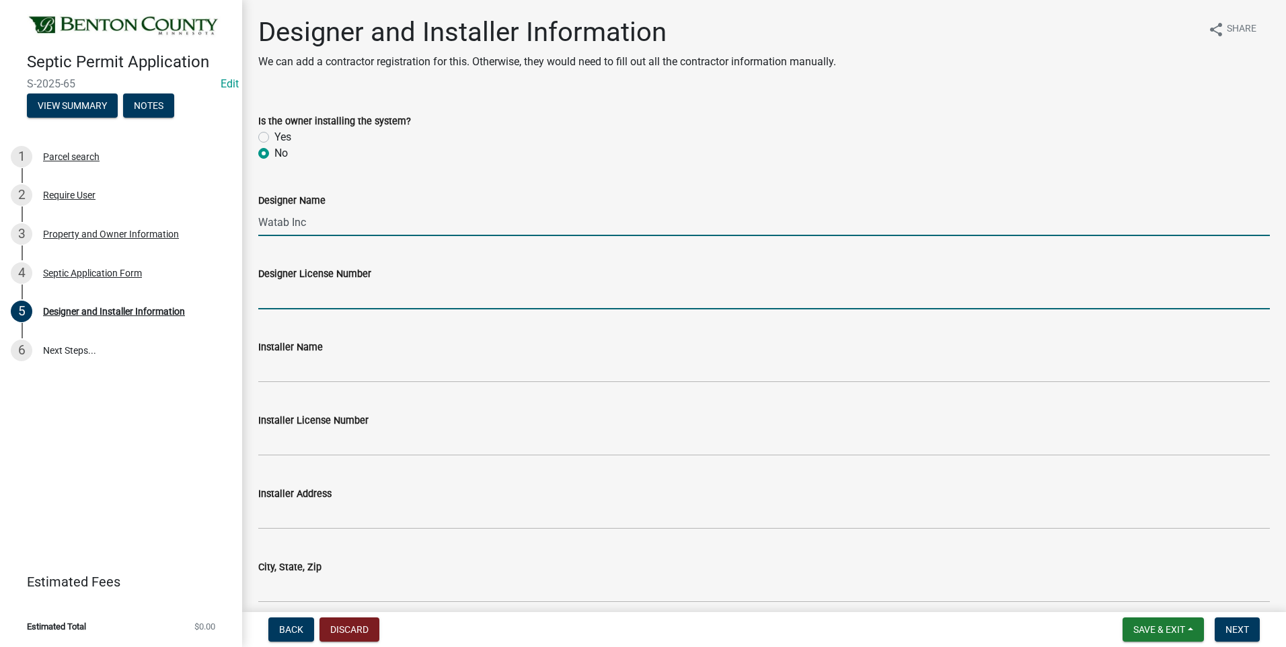
click at [332, 288] on input "Designer License Number" at bounding box center [763, 296] width 1011 height 28
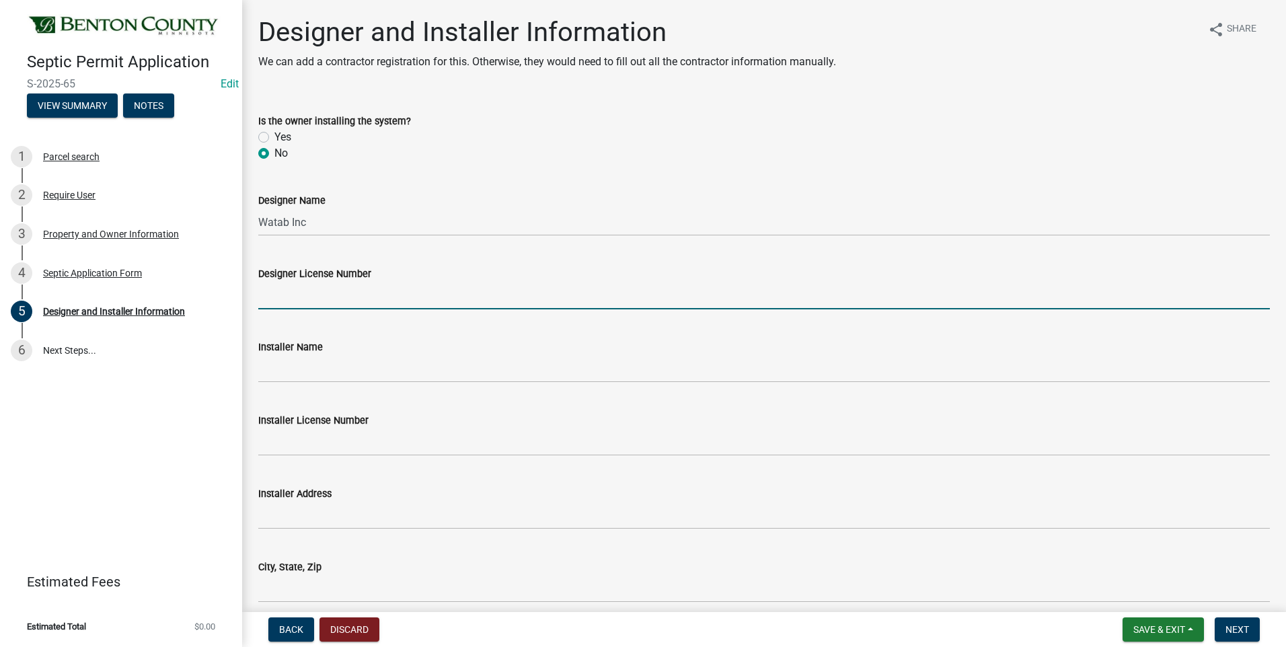
type input "2116"
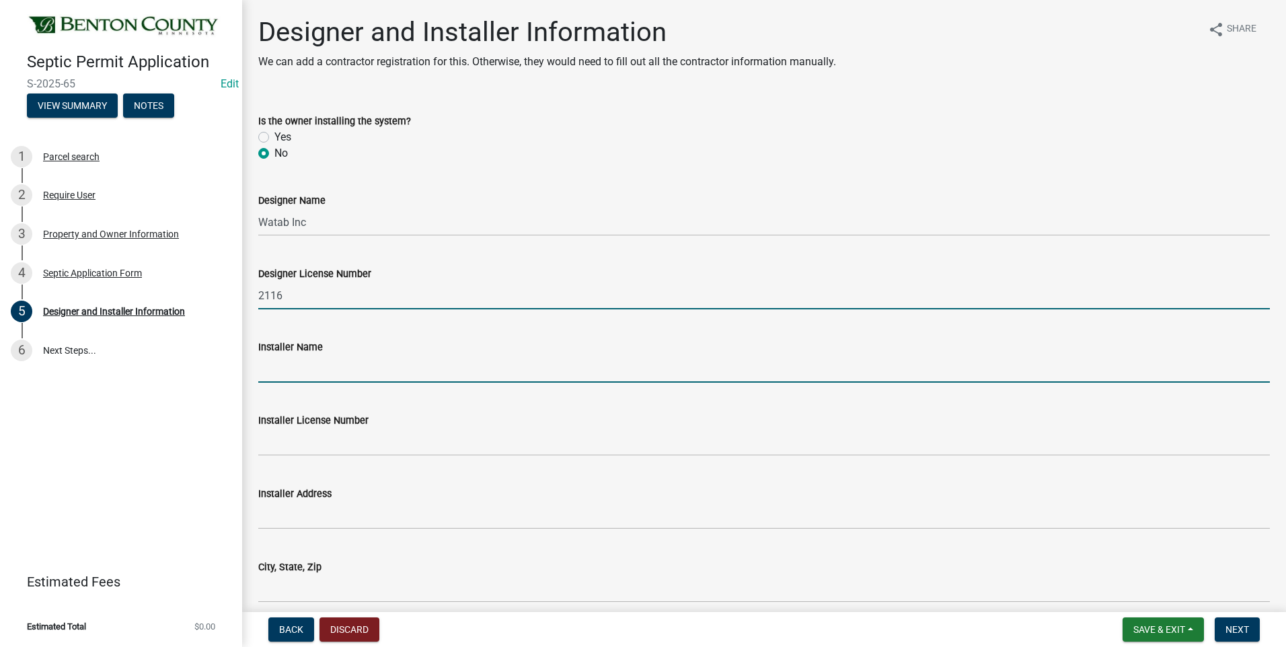
click at [297, 371] on input "Installer Name" at bounding box center [763, 369] width 1011 height 28
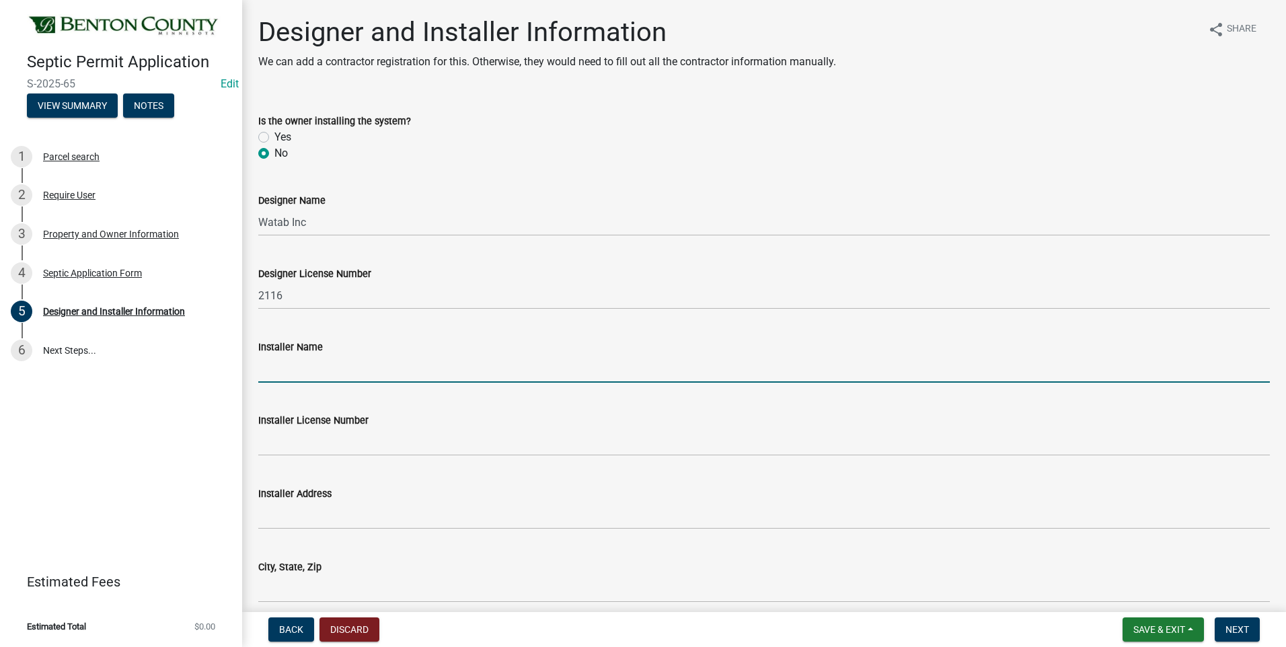
type input "[PERSON_NAME] Excavating"
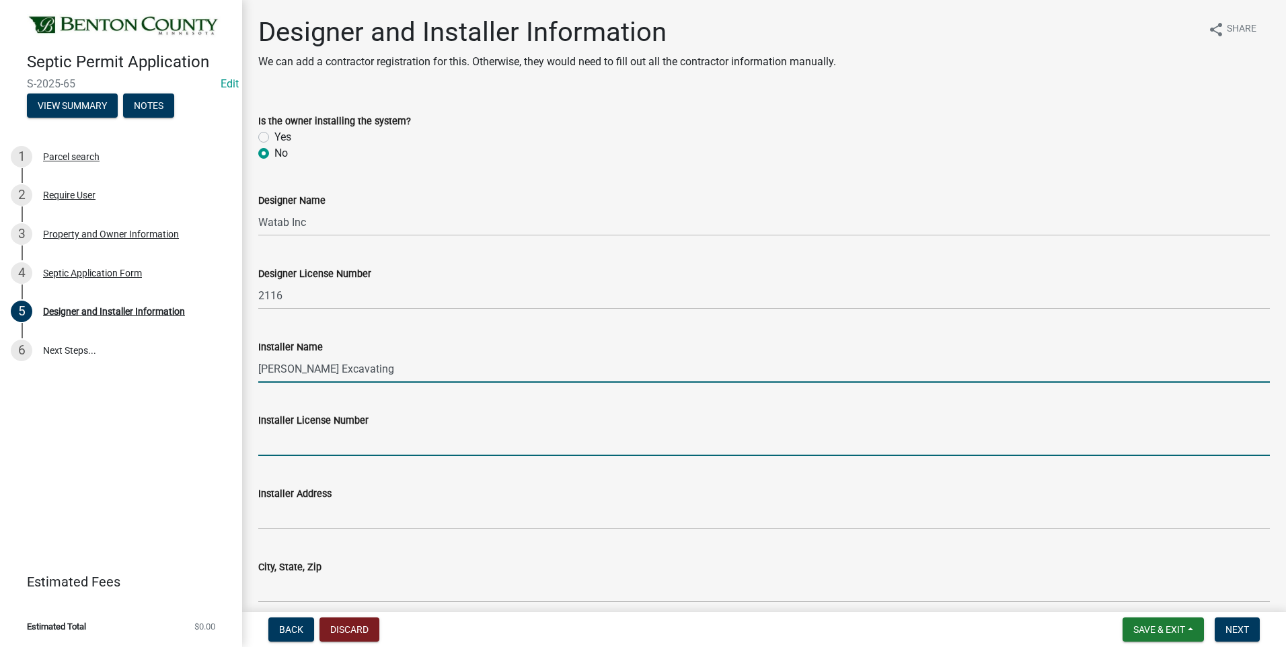
click at [308, 447] on input "Installer License Number" at bounding box center [763, 442] width 1011 height 28
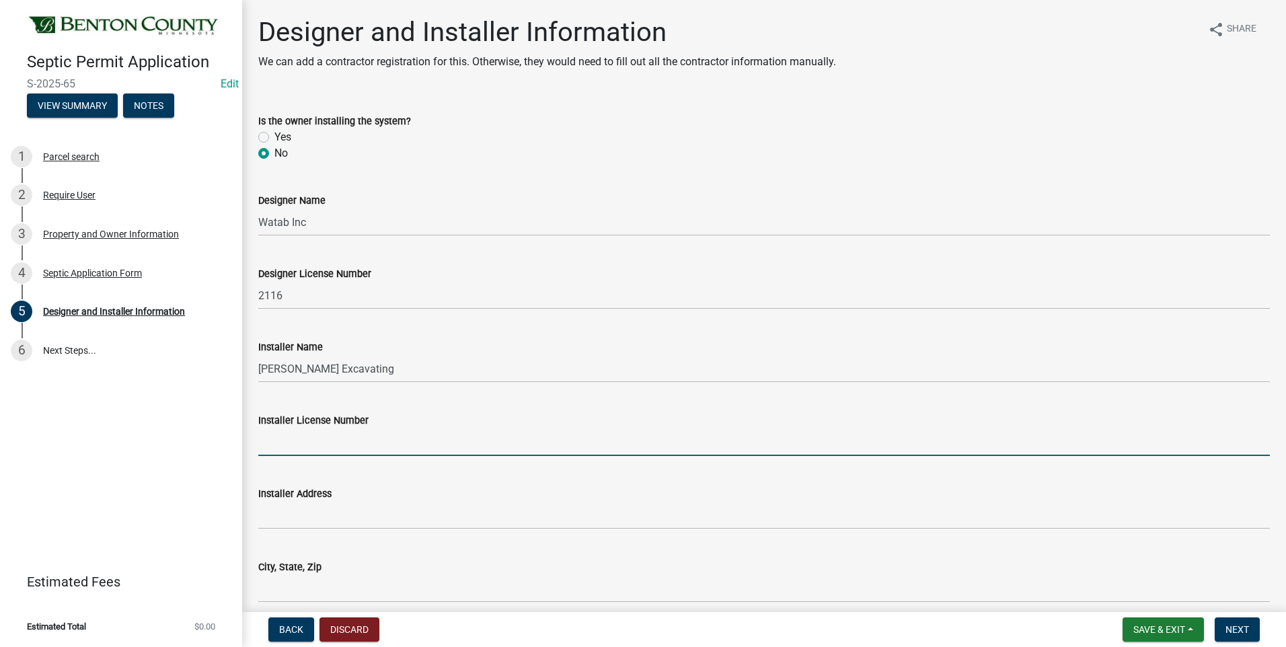
type input "289"
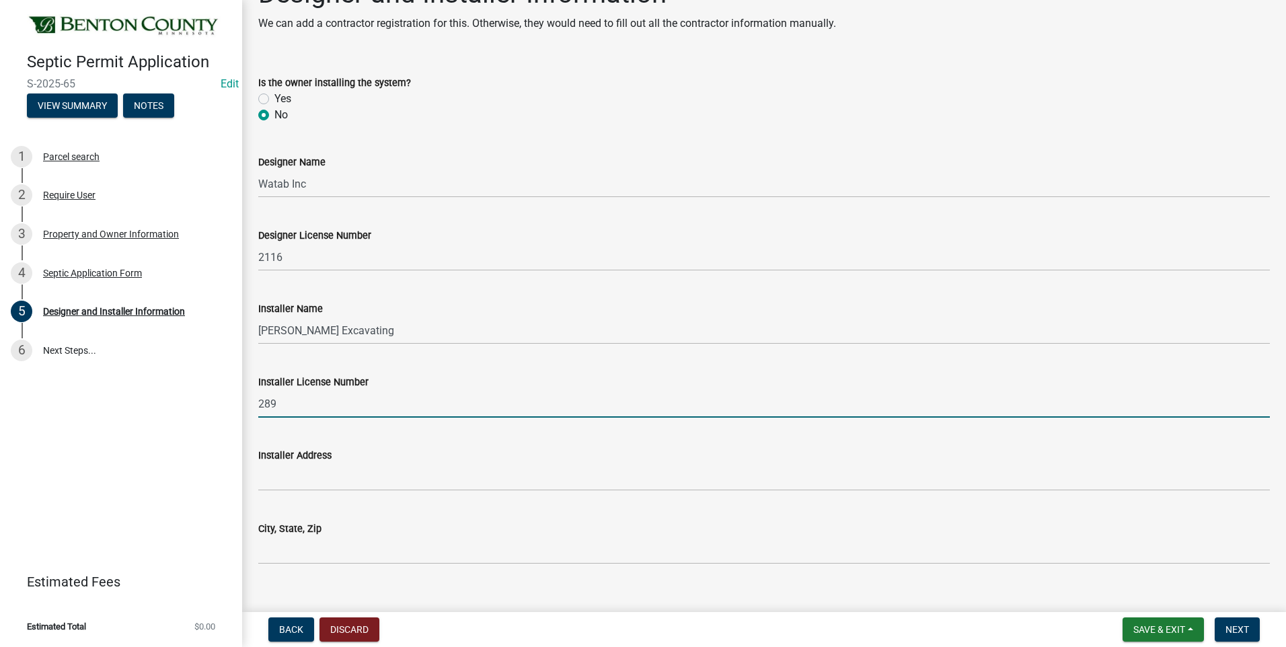
scroll to position [59, 0]
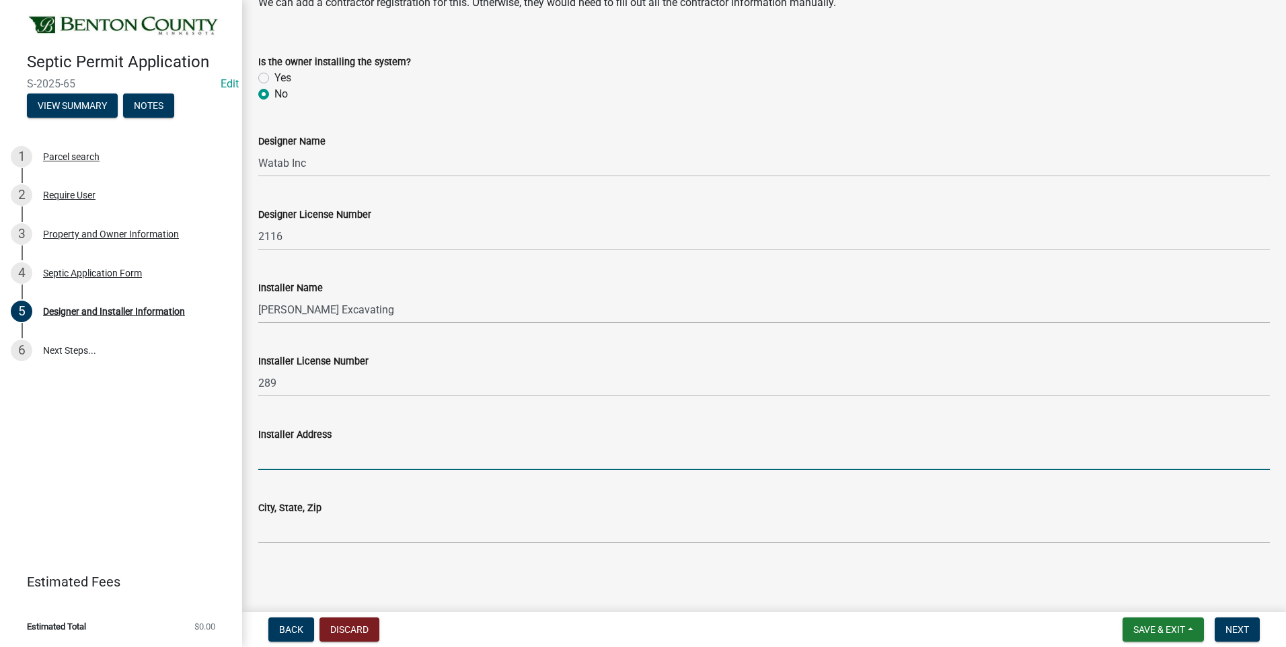
click at [309, 455] on input "Installer Address" at bounding box center [763, 457] width 1011 height 28
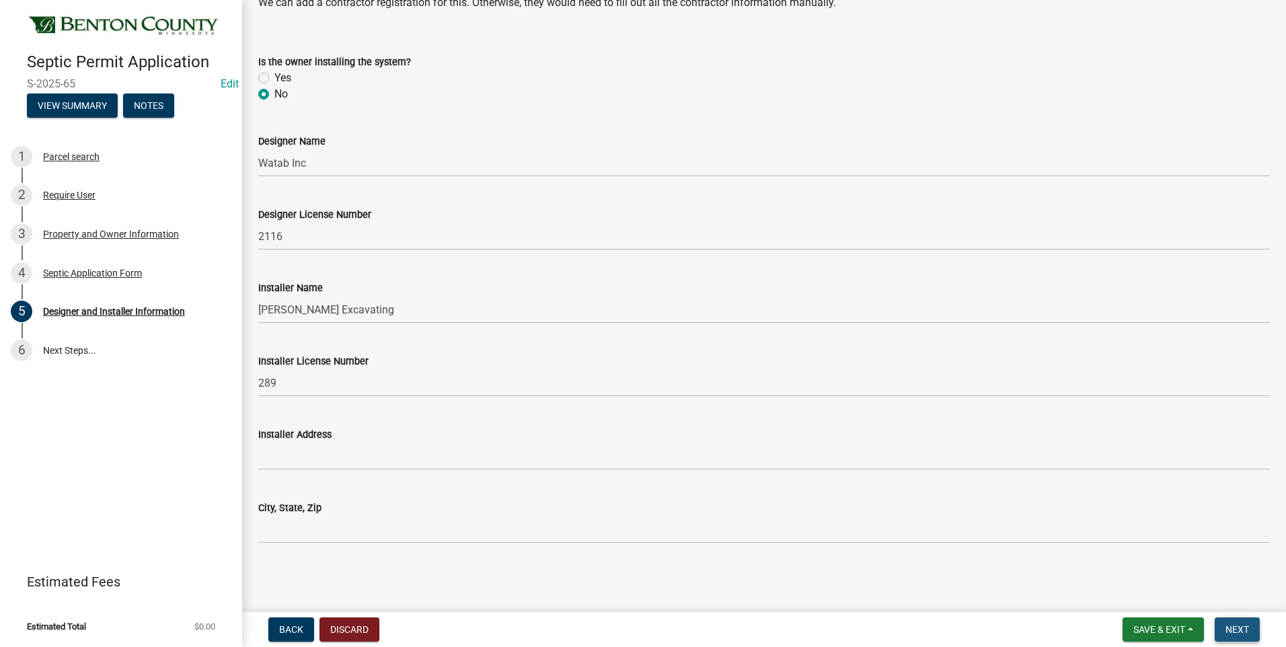
click at [1237, 628] on span "Next" at bounding box center [1237, 629] width 24 height 11
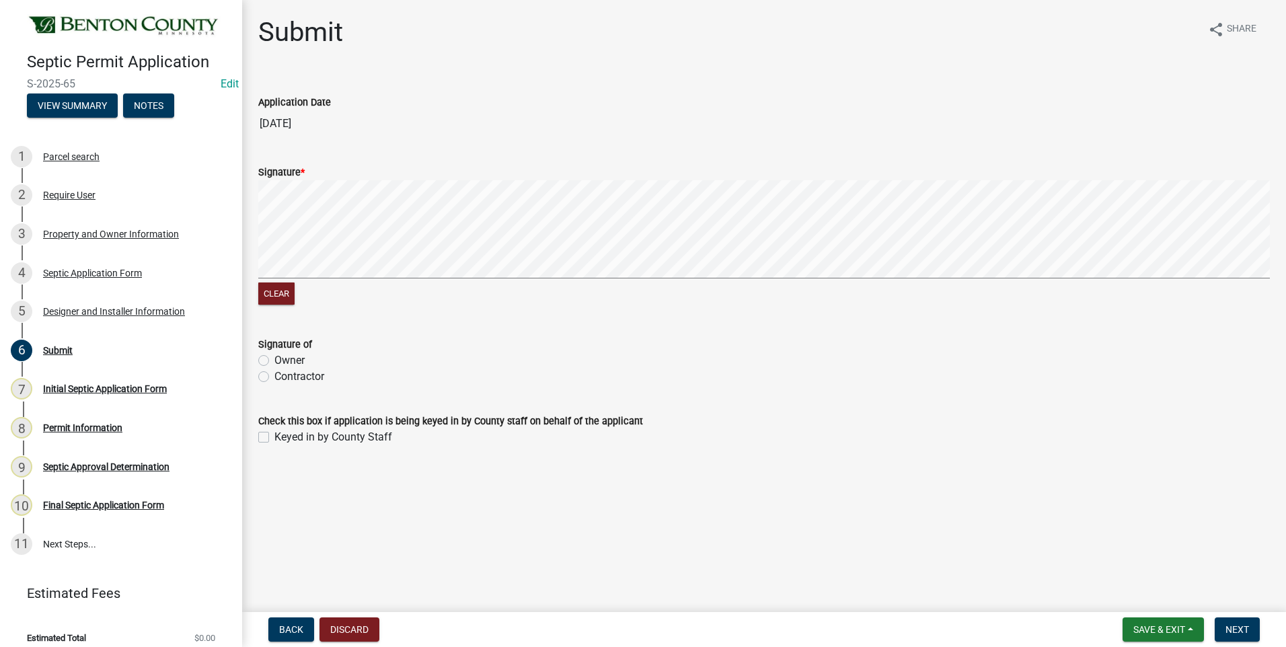
click at [274, 377] on label "Contractor" at bounding box center [299, 377] width 50 height 16
click at [274, 377] on input "Contractor" at bounding box center [278, 373] width 9 height 9
radio input "true"
click at [274, 436] on label "Keyed in by County Staff" at bounding box center [333, 437] width 118 height 16
click at [274, 436] on input "Keyed in by County Staff" at bounding box center [278, 433] width 9 height 9
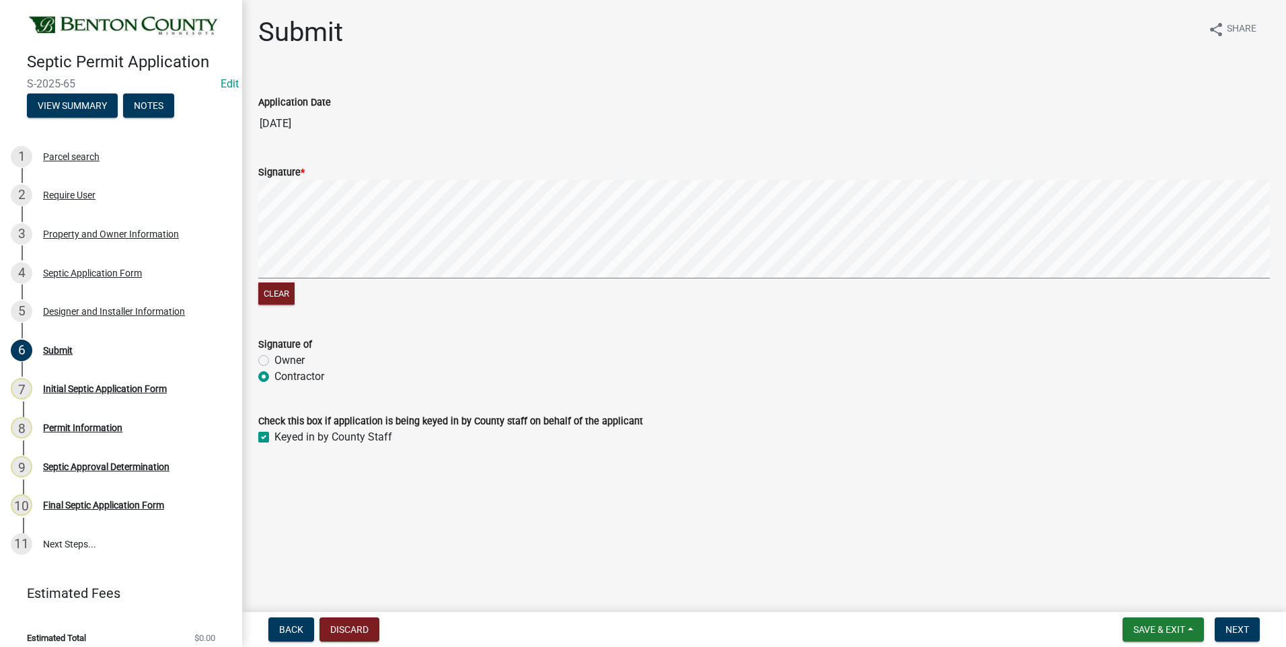
checkbox input "true"
click at [1233, 627] on span "Next" at bounding box center [1237, 629] width 24 height 11
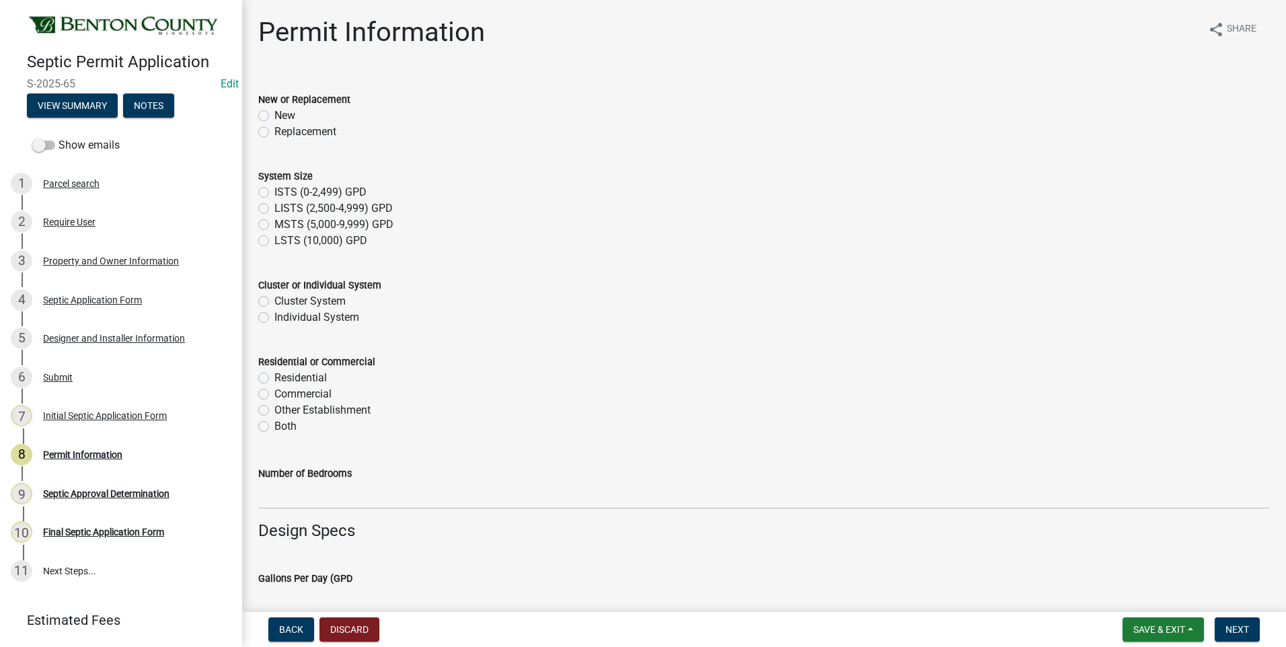
click at [274, 114] on label "New" at bounding box center [284, 116] width 21 height 16
click at [274, 114] on input "New" at bounding box center [278, 112] width 9 height 9
radio input "true"
click at [274, 194] on label "ISTS (0-2,499) GPD" at bounding box center [320, 192] width 92 height 16
click at [274, 193] on input "ISTS (0-2,499) GPD" at bounding box center [278, 188] width 9 height 9
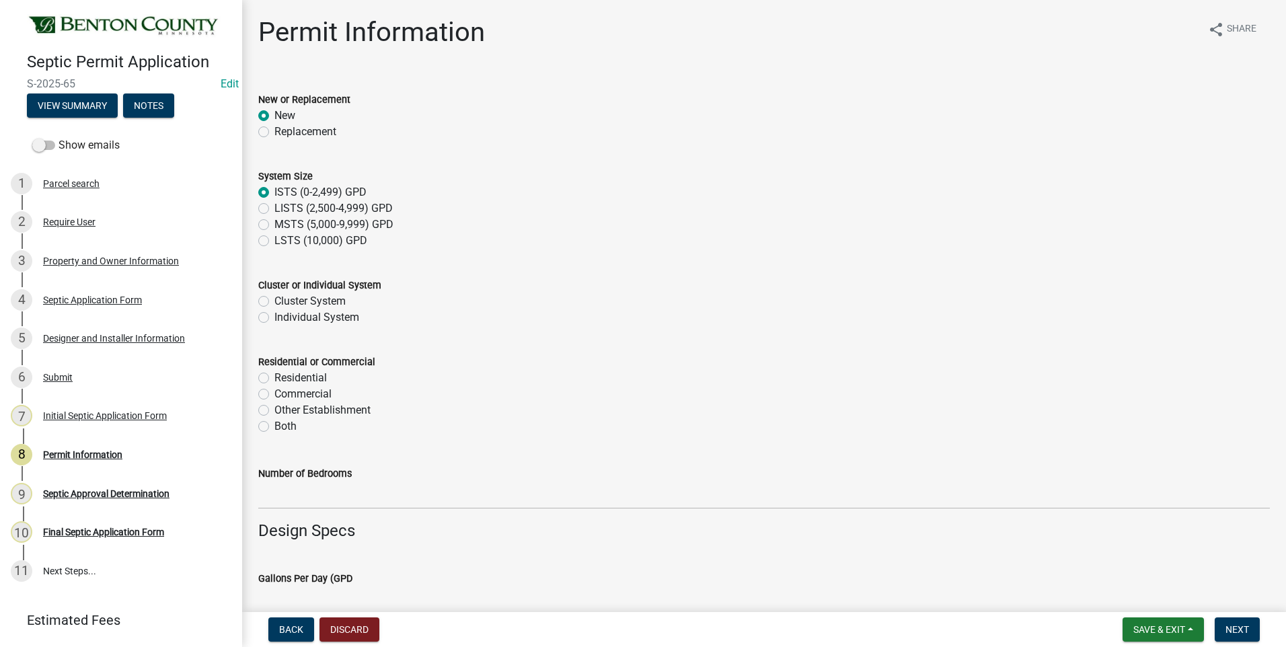
radio input "true"
drag, startPoint x: 264, startPoint y: 318, endPoint x: 262, endPoint y: 373, distance: 55.2
click at [274, 318] on label "Individual System" at bounding box center [316, 317] width 85 height 16
click at [274, 318] on input "Individual System" at bounding box center [278, 313] width 9 height 9
radio input "true"
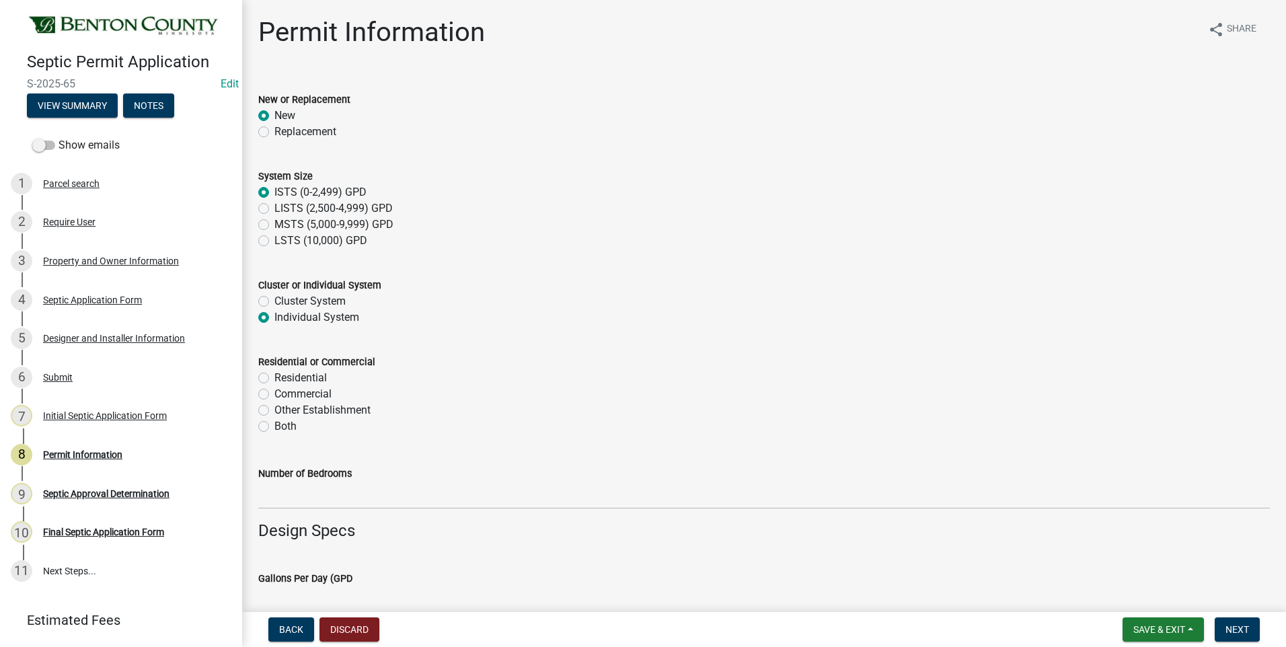
click at [274, 377] on label "Residential" at bounding box center [300, 378] width 52 height 16
click at [274, 377] on input "Residential" at bounding box center [278, 374] width 9 height 9
radio input "true"
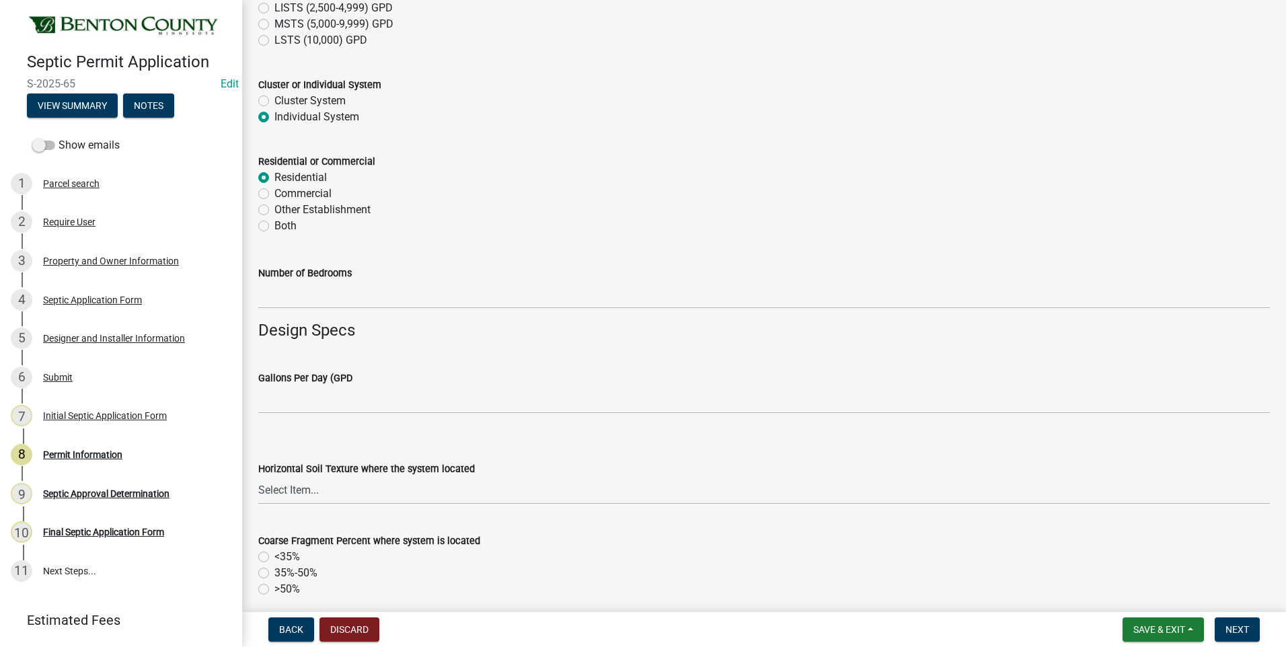
scroll to position [202, 0]
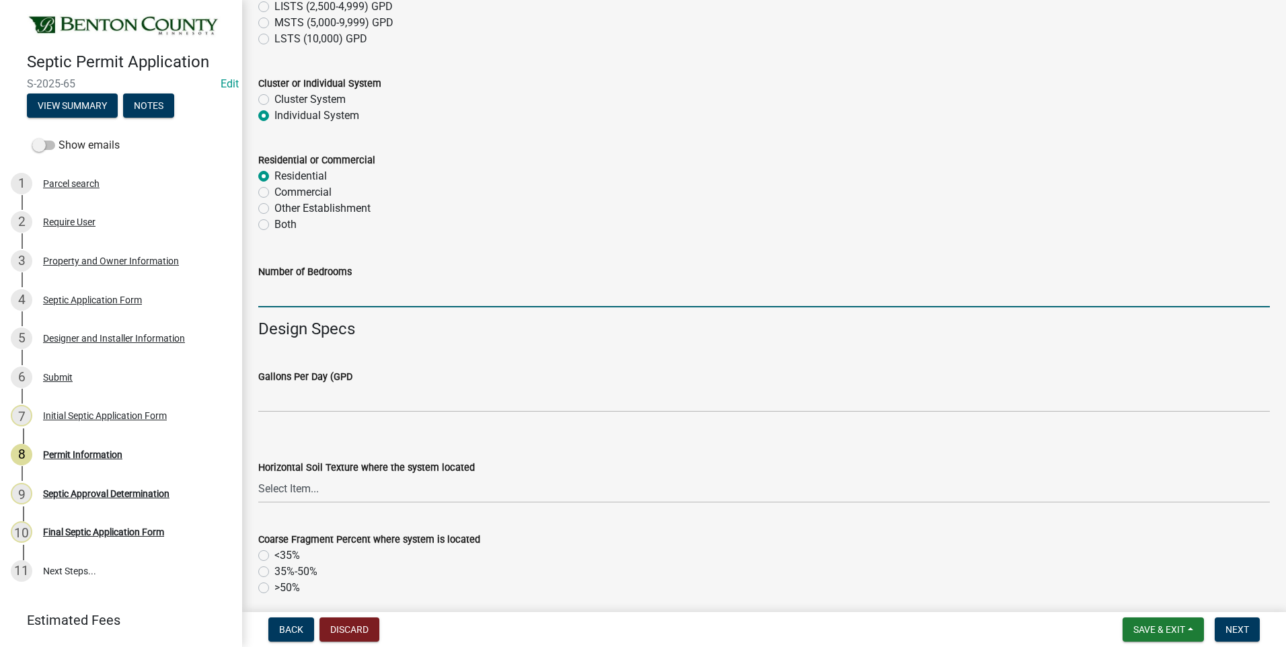
click at [338, 299] on input "text" at bounding box center [763, 294] width 1011 height 28
type input "3"
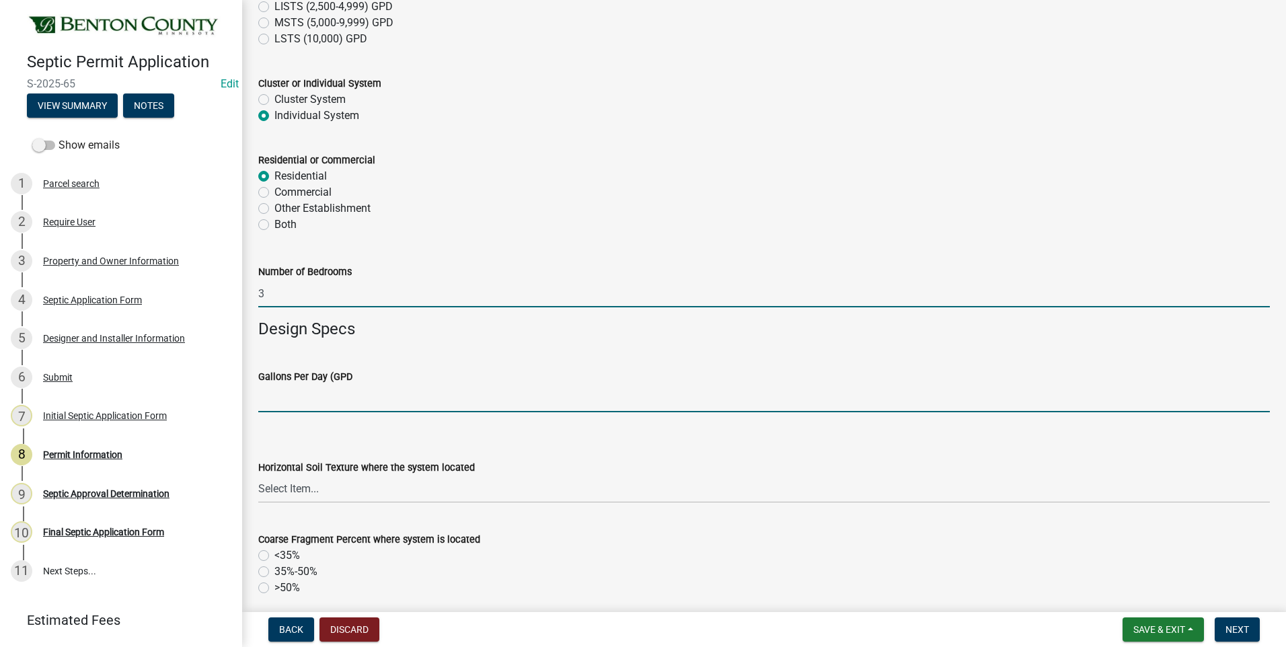
click at [372, 398] on input "text" at bounding box center [763, 399] width 1011 height 28
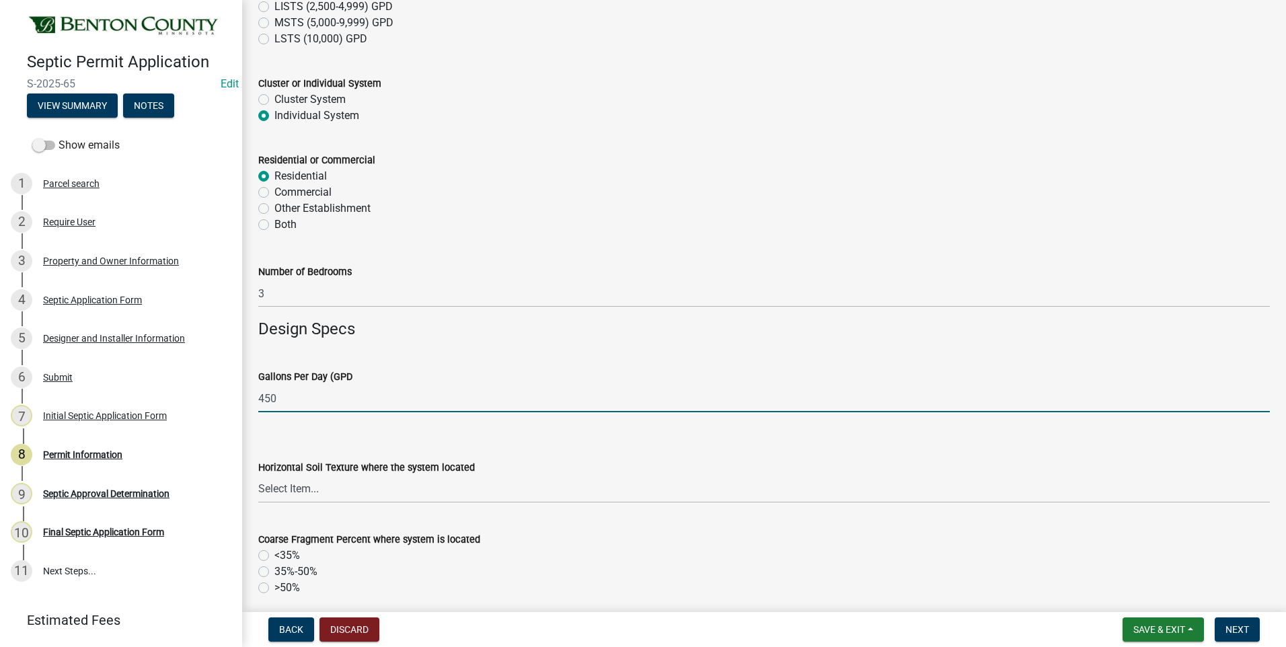
scroll to position [269, 0]
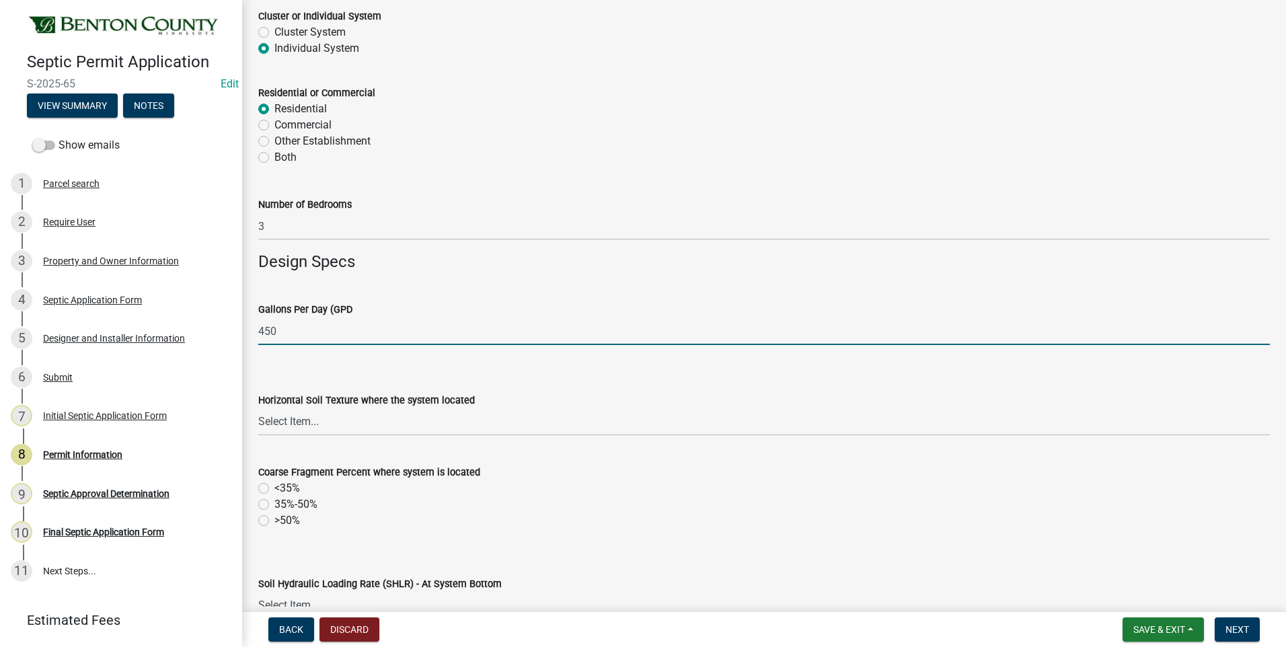
drag, startPoint x: 282, startPoint y: 332, endPoint x: 245, endPoint y: 330, distance: 37.0
type input "500"
click at [301, 420] on select "Select Item... Sand Coarse Sand Loamy Sand Loamy Coarse Sand Loamy Fine Sand Lo…" at bounding box center [763, 422] width 1011 height 28
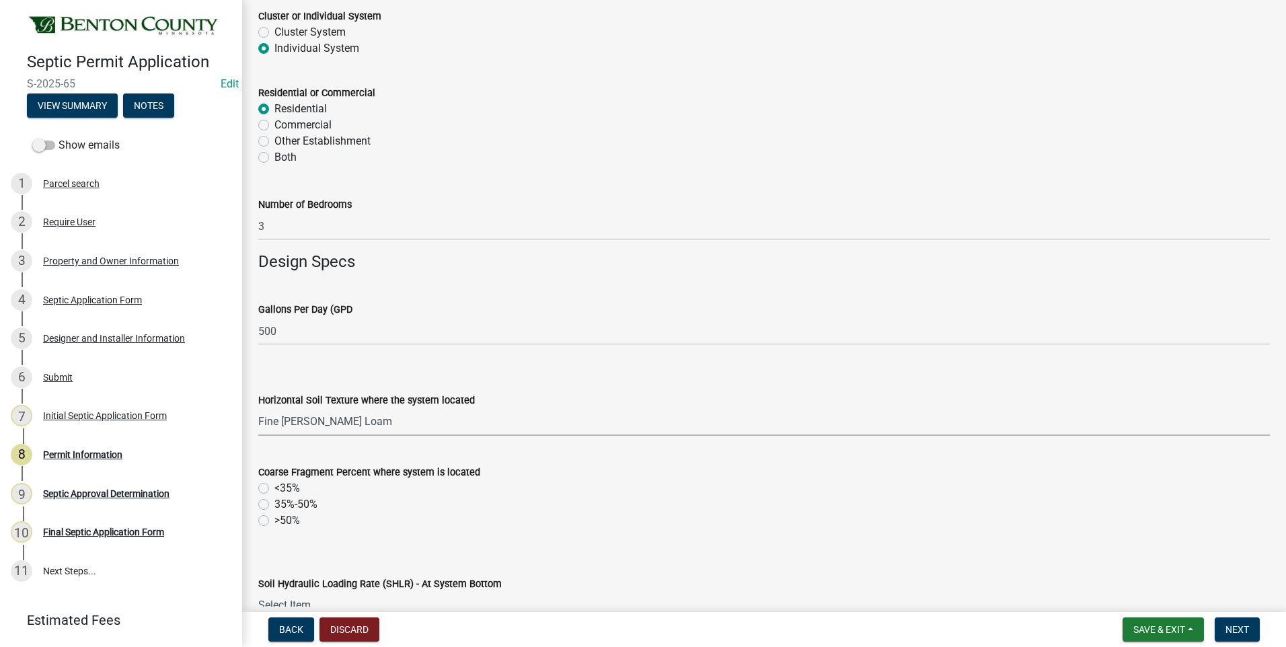
click at [258, 408] on select "Select Item... Sand Coarse Sand Loamy Sand Loamy Coarse Sand Loamy Fine Sand Lo…" at bounding box center [763, 422] width 1011 height 28
select select "0a4500bb-4fd9-4ccf-b4ac-1fe64115ddd4"
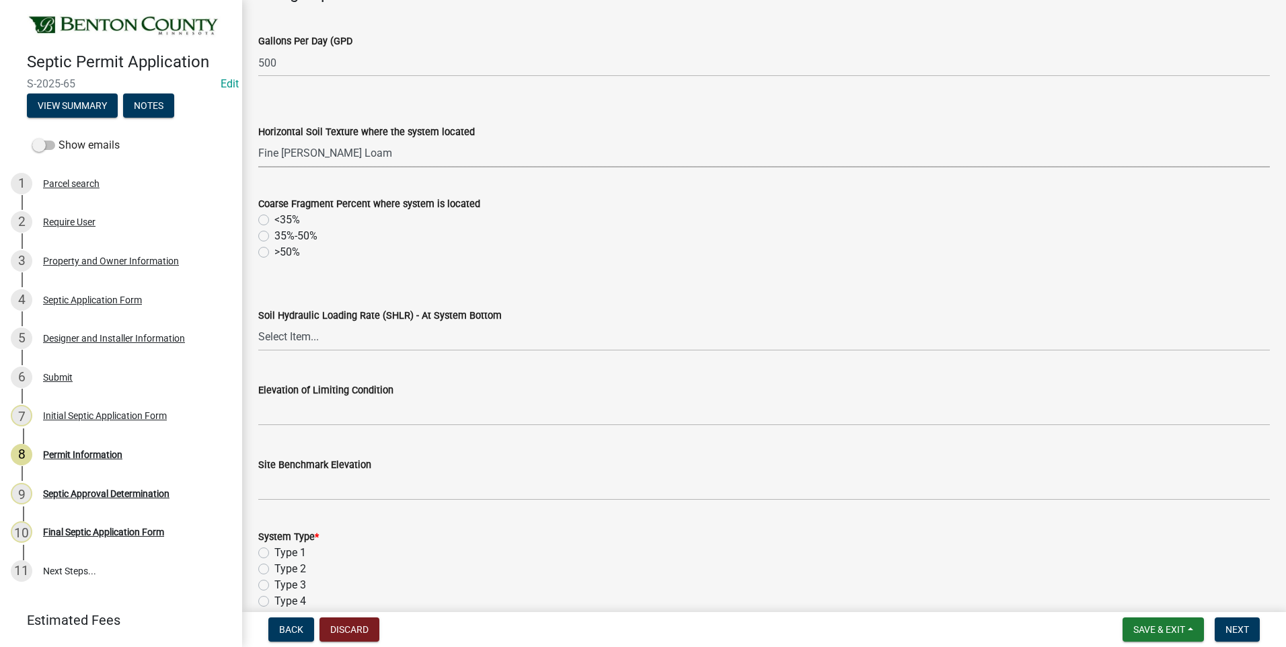
scroll to position [538, 0]
click at [274, 219] on label "<35%" at bounding box center [287, 219] width 26 height 16
click at [274, 219] on input "<35%" at bounding box center [278, 215] width 9 height 9
radio input "true"
click at [288, 338] on select "Select Item... 1.2 0.78 0.68 0.6 0.52 0.5 0.45 0.42 0.24 0 Other" at bounding box center [763, 337] width 1011 height 28
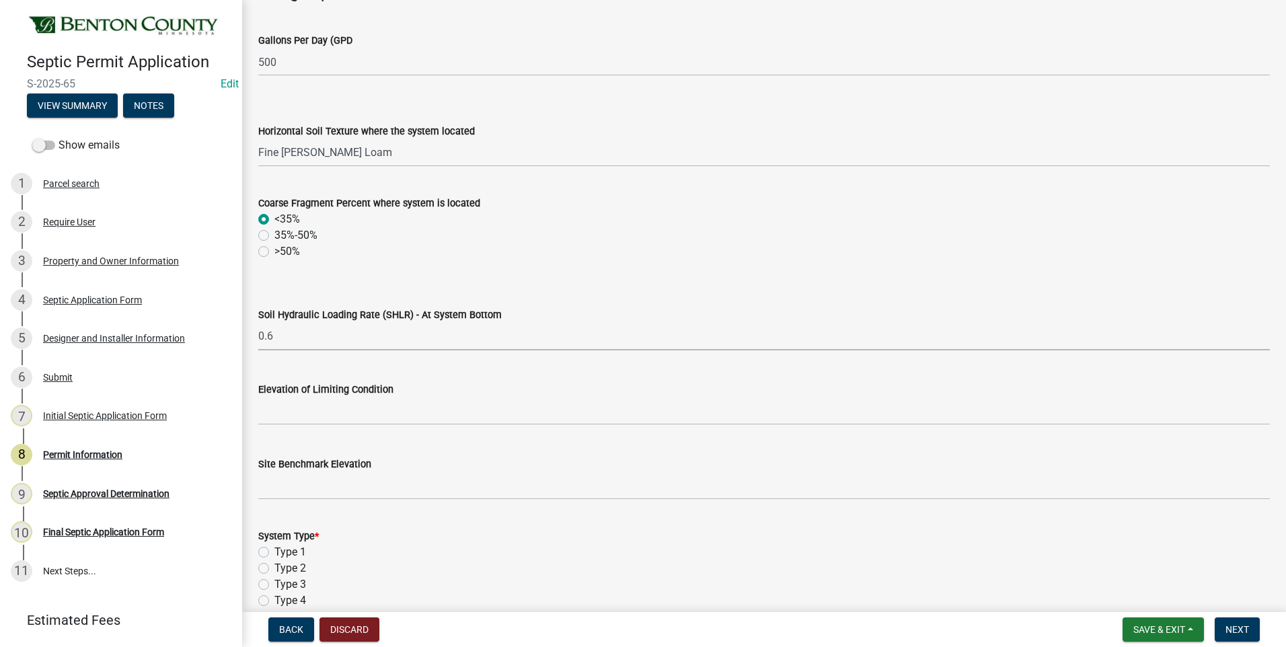
click at [258, 323] on select "Select Item... 1.2 0.78 0.68 0.6 0.52 0.5 0.45 0.42 0.24 0 Other" at bounding box center [763, 337] width 1011 height 28
select select "deebcc19-7624-4d15-b207-414ef01bfd49"
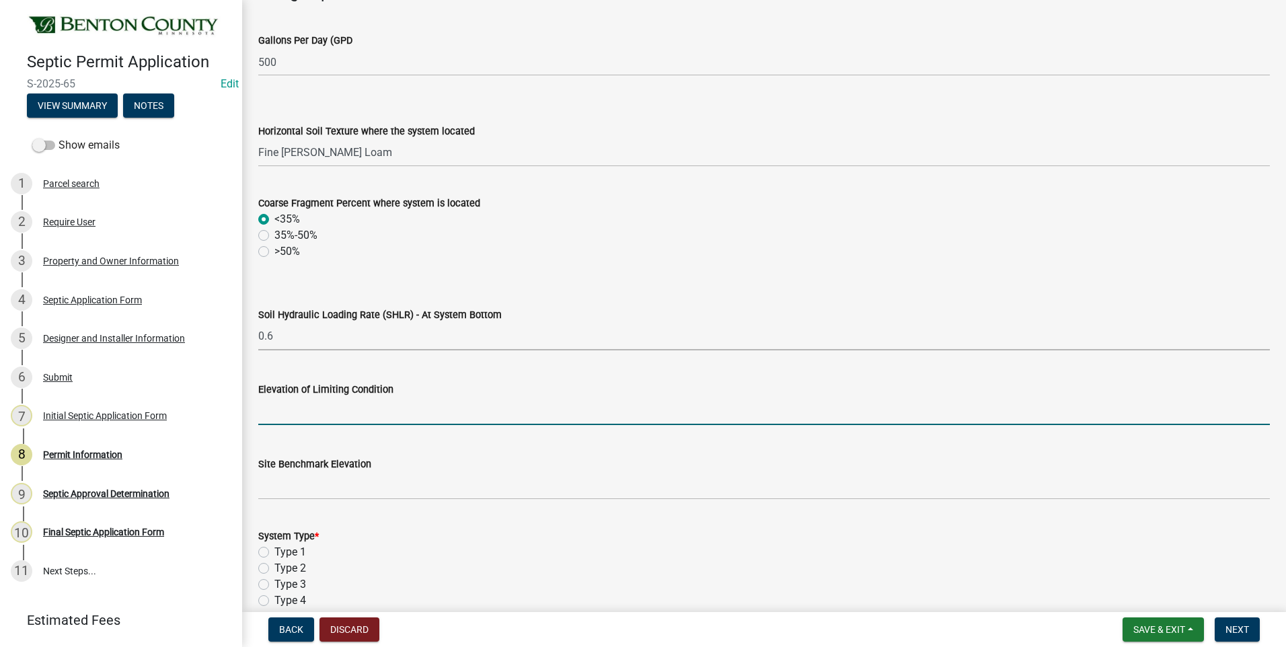
click at [365, 410] on input "text" at bounding box center [763, 411] width 1011 height 28
type input "90.3"
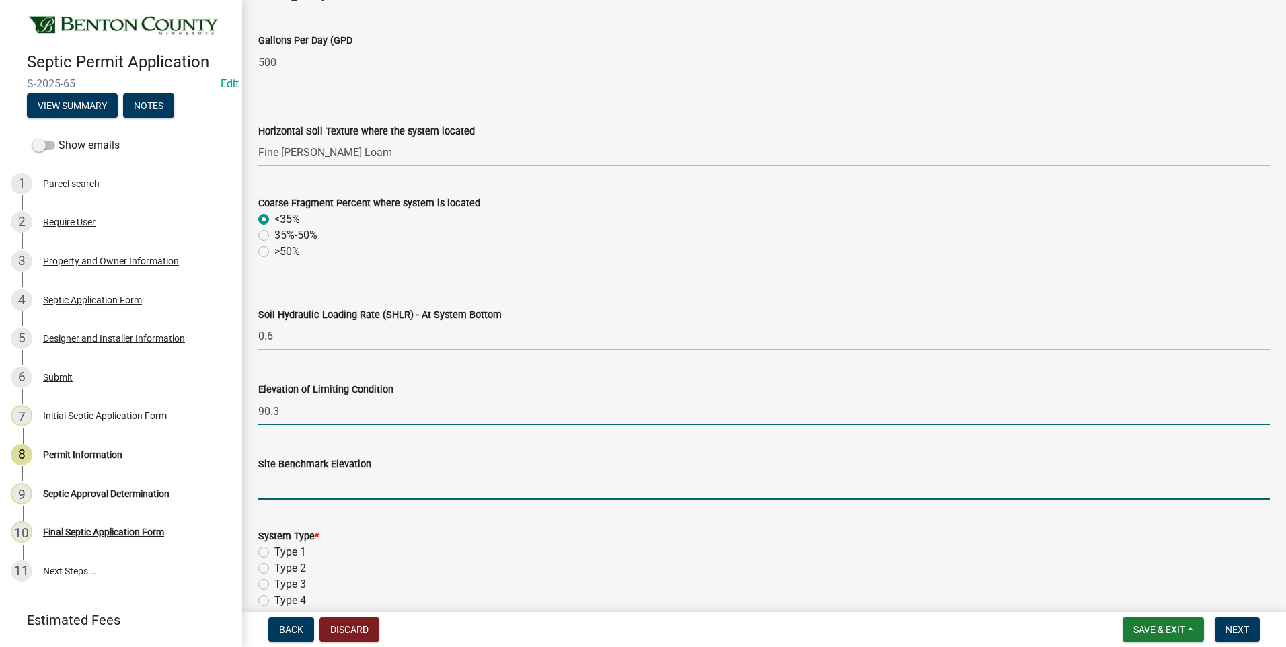
click at [367, 492] on input "text" at bounding box center [763, 486] width 1011 height 28
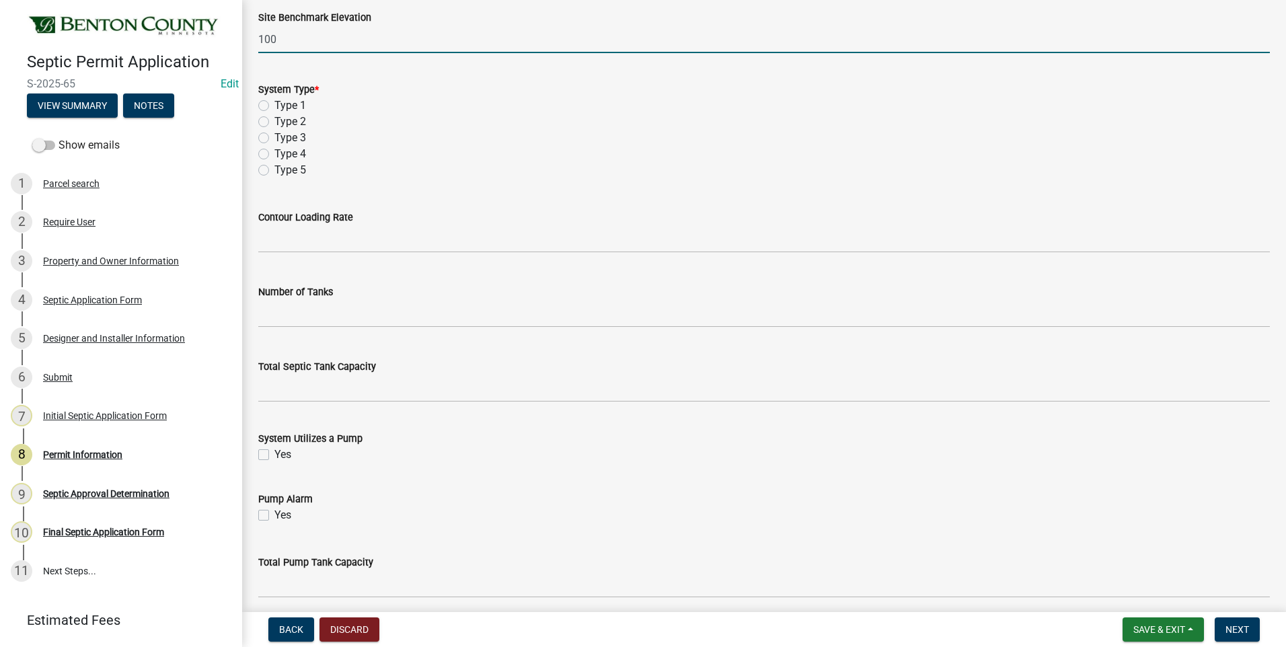
scroll to position [1009, 0]
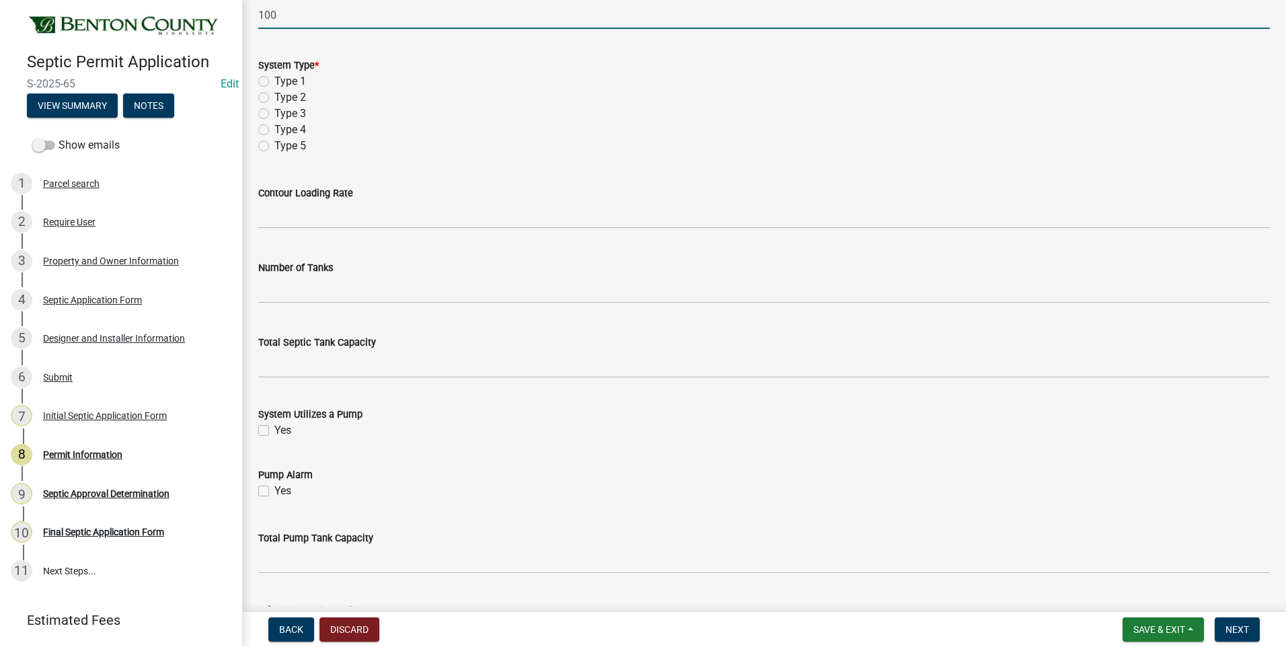
type input "100"
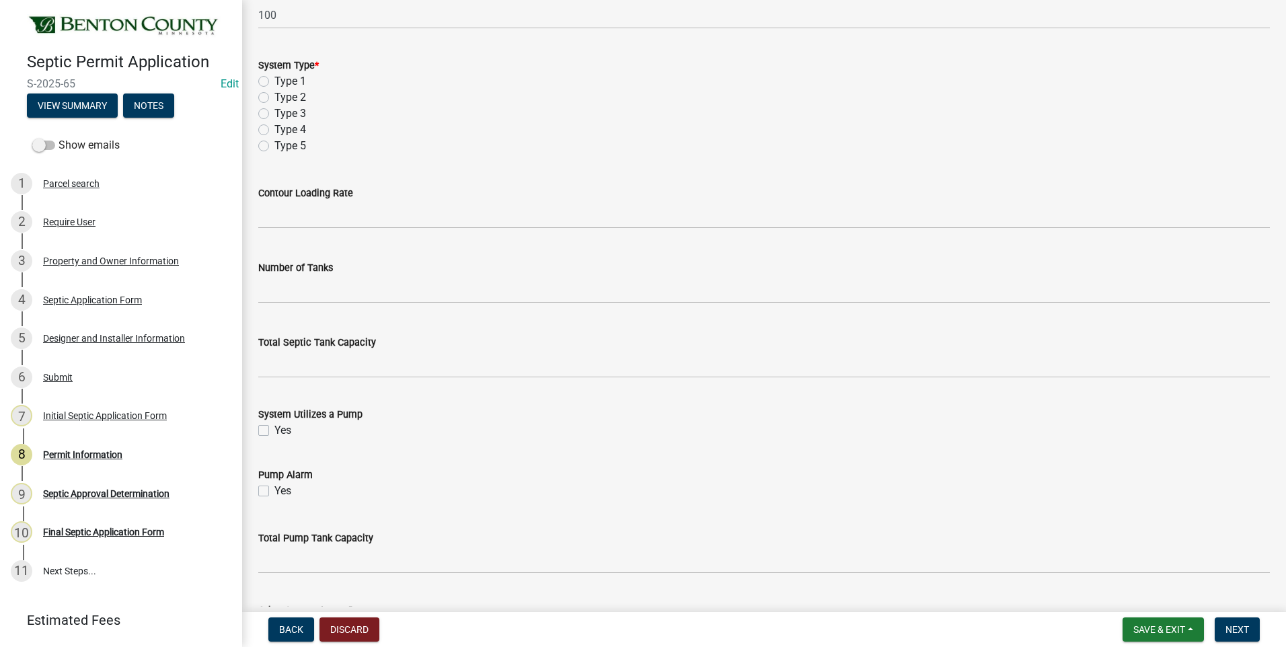
click at [274, 83] on label "Type 1" at bounding box center [290, 81] width 32 height 16
click at [274, 82] on input "Type 1" at bounding box center [278, 77] width 9 height 9
radio input "true"
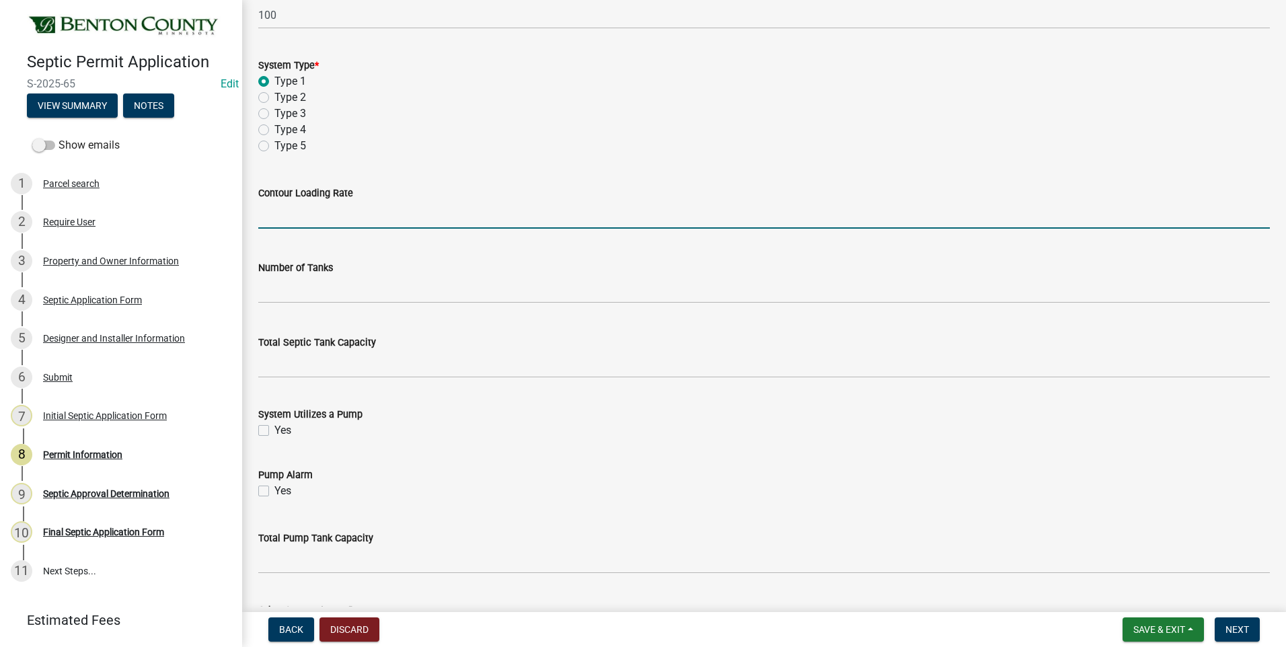
click at [352, 217] on input "text" at bounding box center [763, 215] width 1011 height 28
type input "9.6"
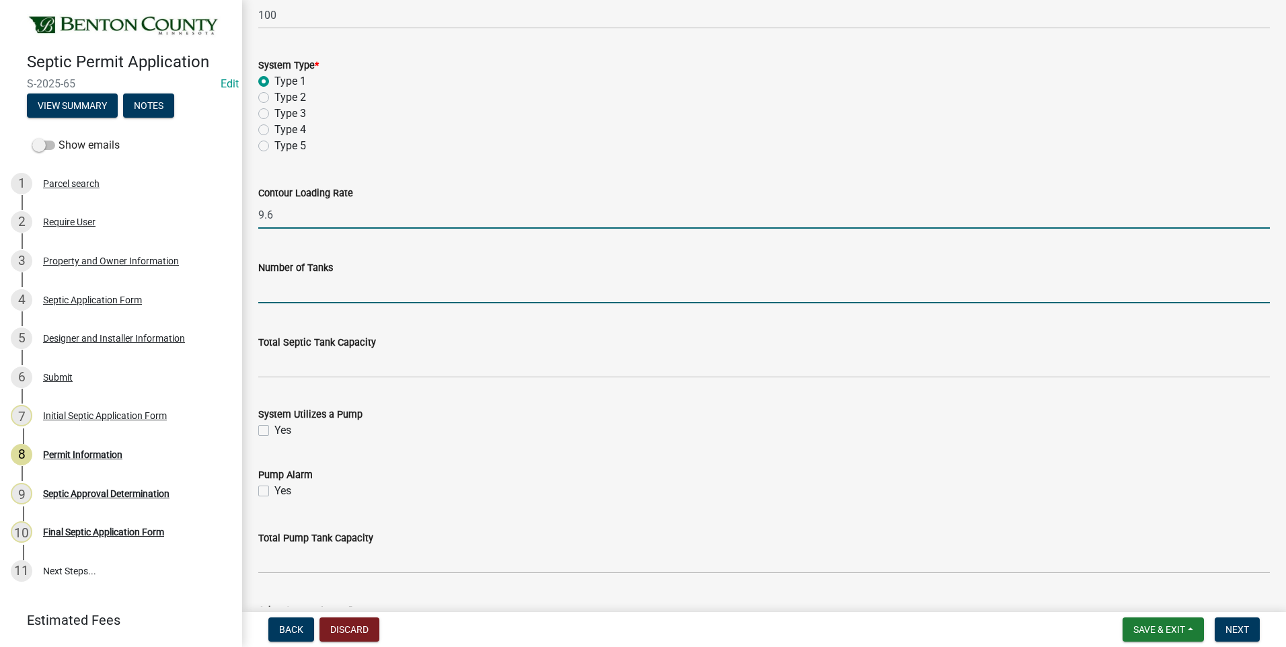
click at [369, 291] on input "text" at bounding box center [763, 290] width 1011 height 28
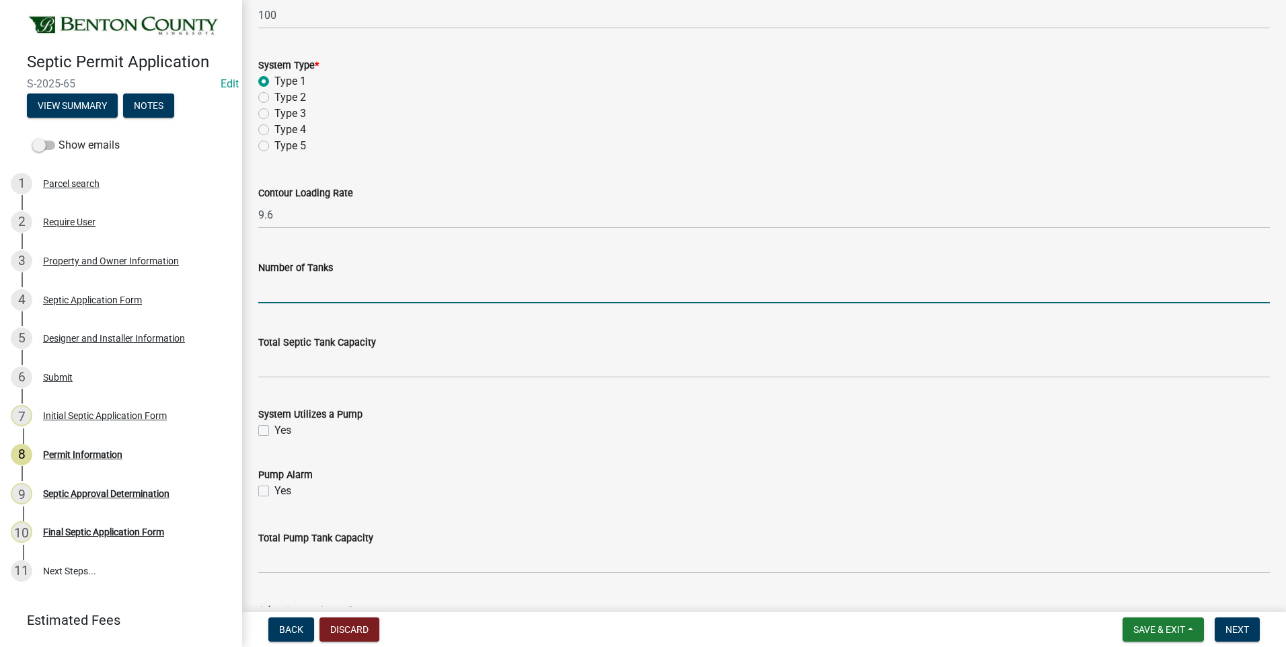
type input "2"
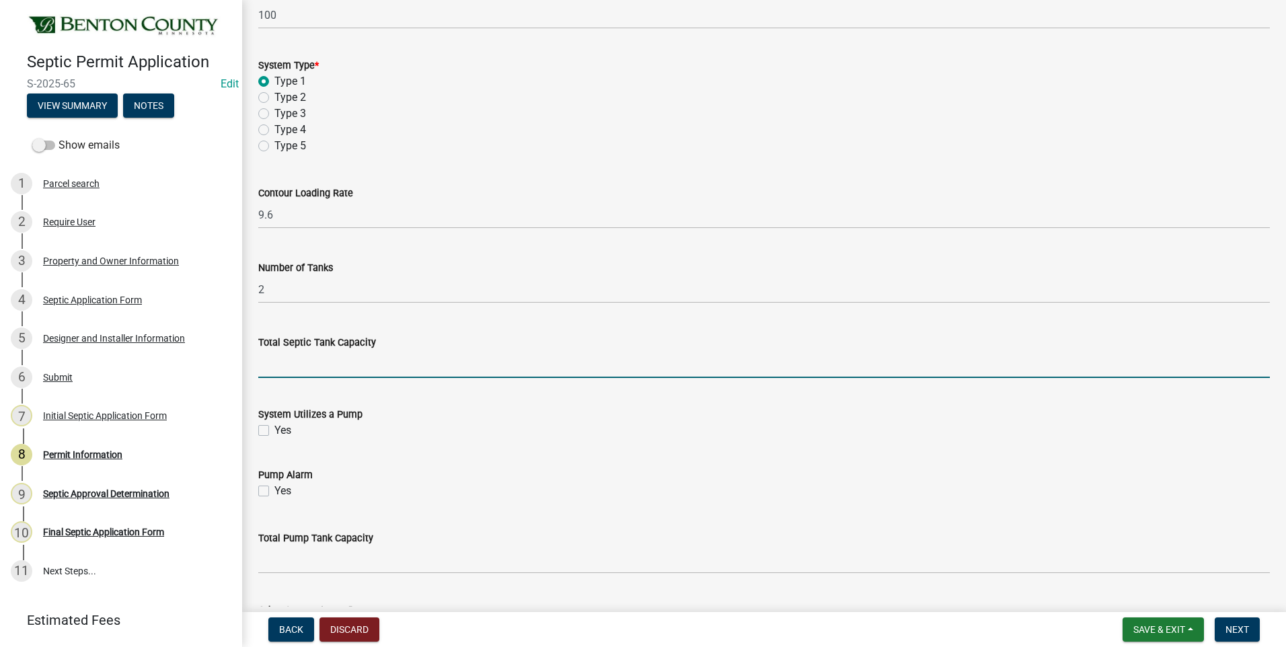
click at [426, 368] on input "text" at bounding box center [763, 364] width 1011 height 28
type input "1500"
click at [274, 432] on label "Yes" at bounding box center [282, 430] width 17 height 16
click at [274, 431] on input "Yes" at bounding box center [278, 426] width 9 height 9
checkbox input "true"
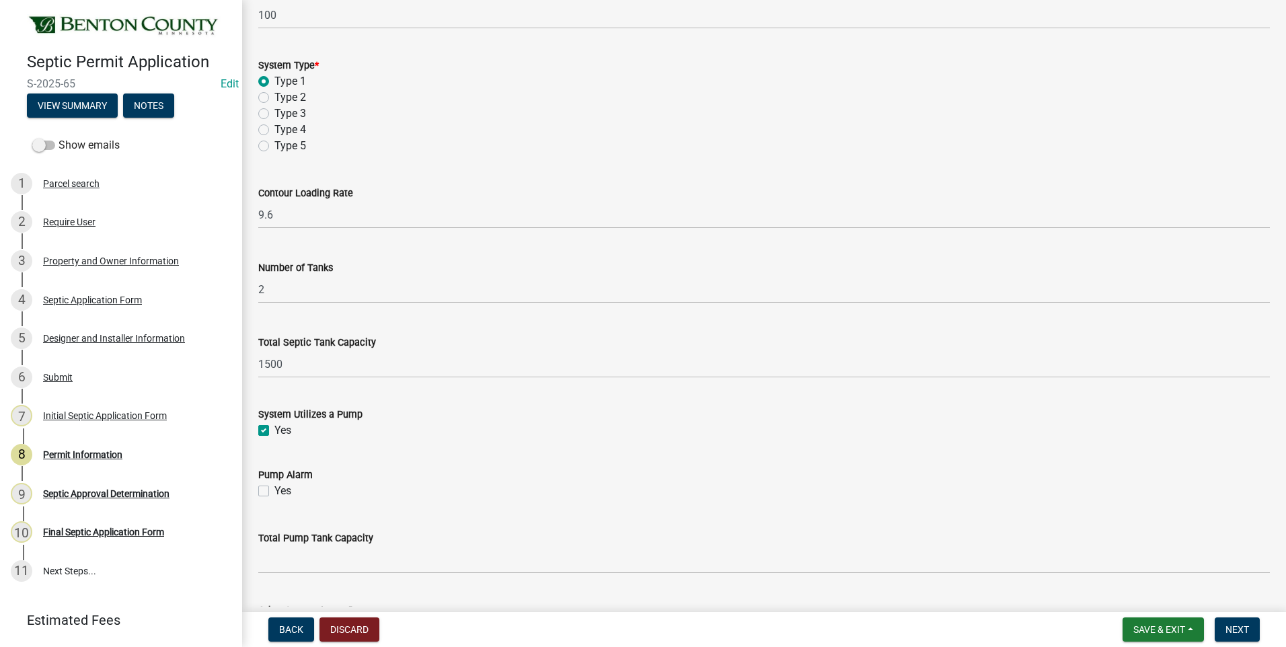
drag, startPoint x: 262, startPoint y: 492, endPoint x: 301, endPoint y: 552, distance: 71.6
click at [274, 492] on label "Yes" at bounding box center [282, 491] width 17 height 16
click at [274, 492] on input "Yes" at bounding box center [278, 487] width 9 height 9
checkbox input "true"
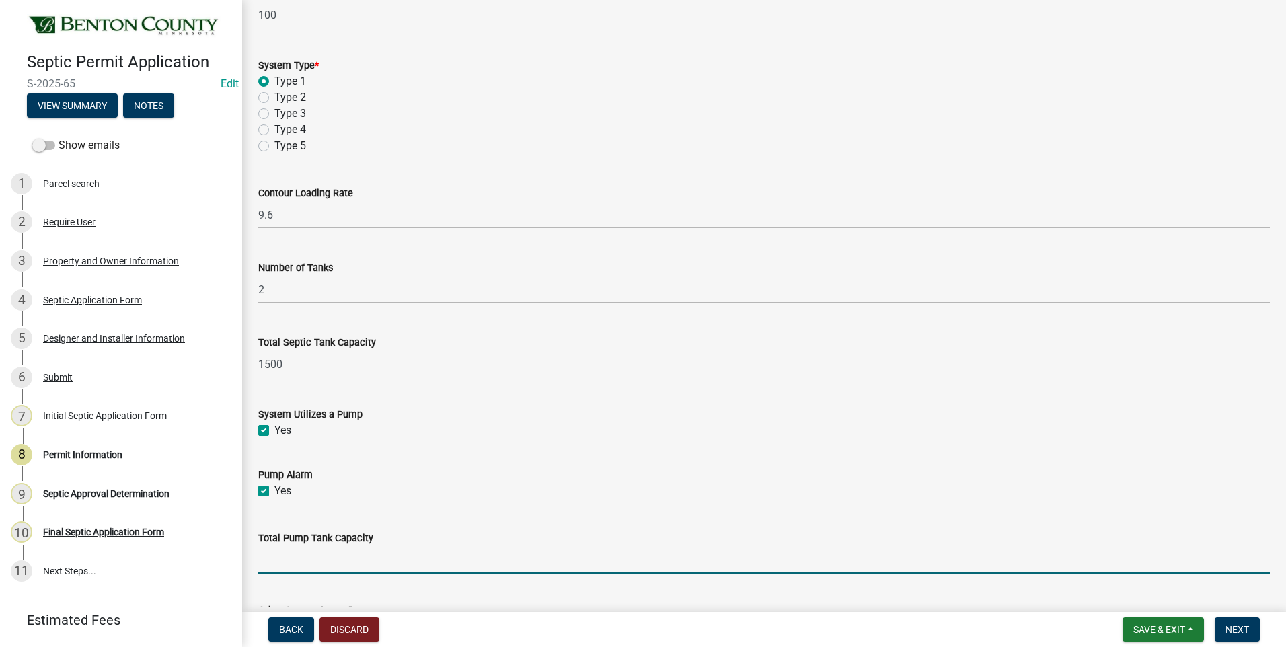
click at [320, 561] on input "text" at bounding box center [763, 560] width 1011 height 28
type input "625"
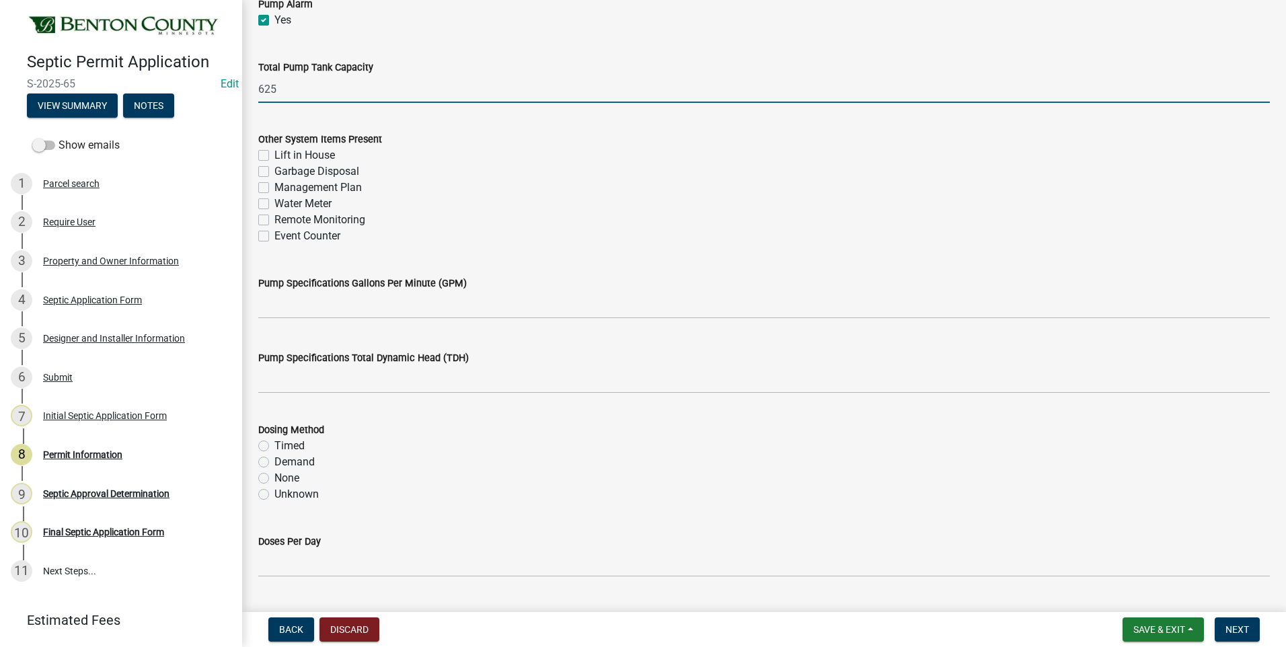
scroll to position [1547, 0]
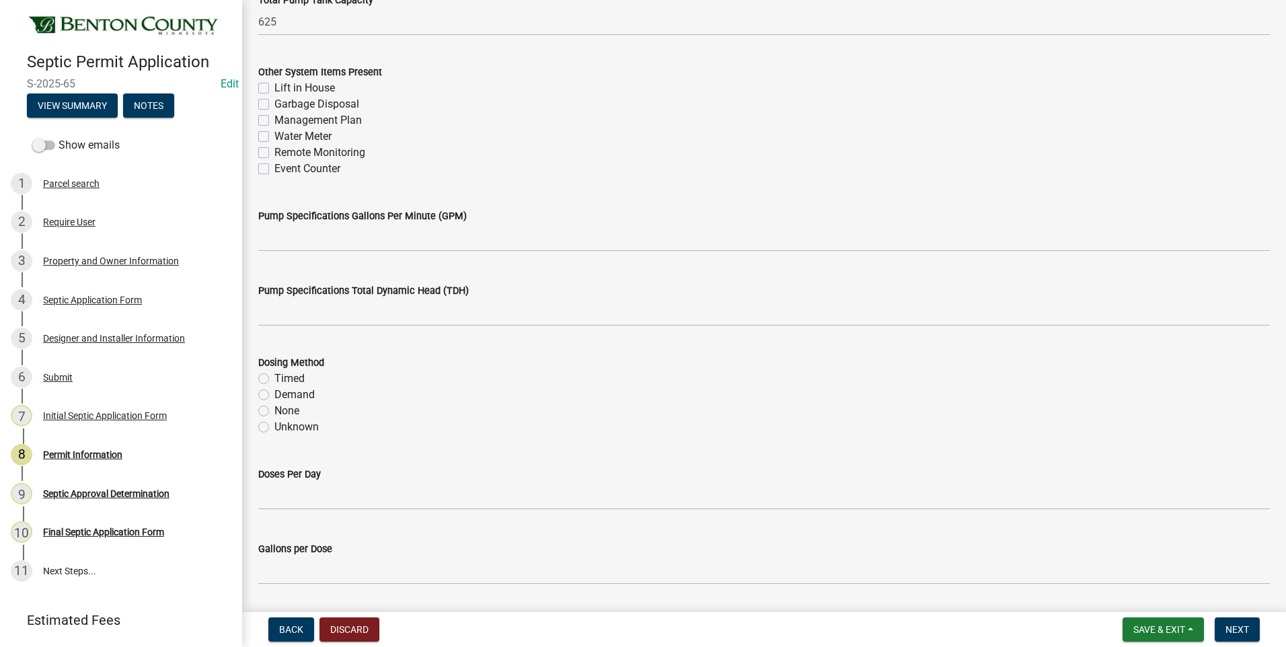
click at [274, 120] on label "Management Plan" at bounding box center [317, 120] width 87 height 16
click at [274, 120] on input "Management Plan" at bounding box center [278, 116] width 9 height 9
checkbox input "true"
checkbox input "false"
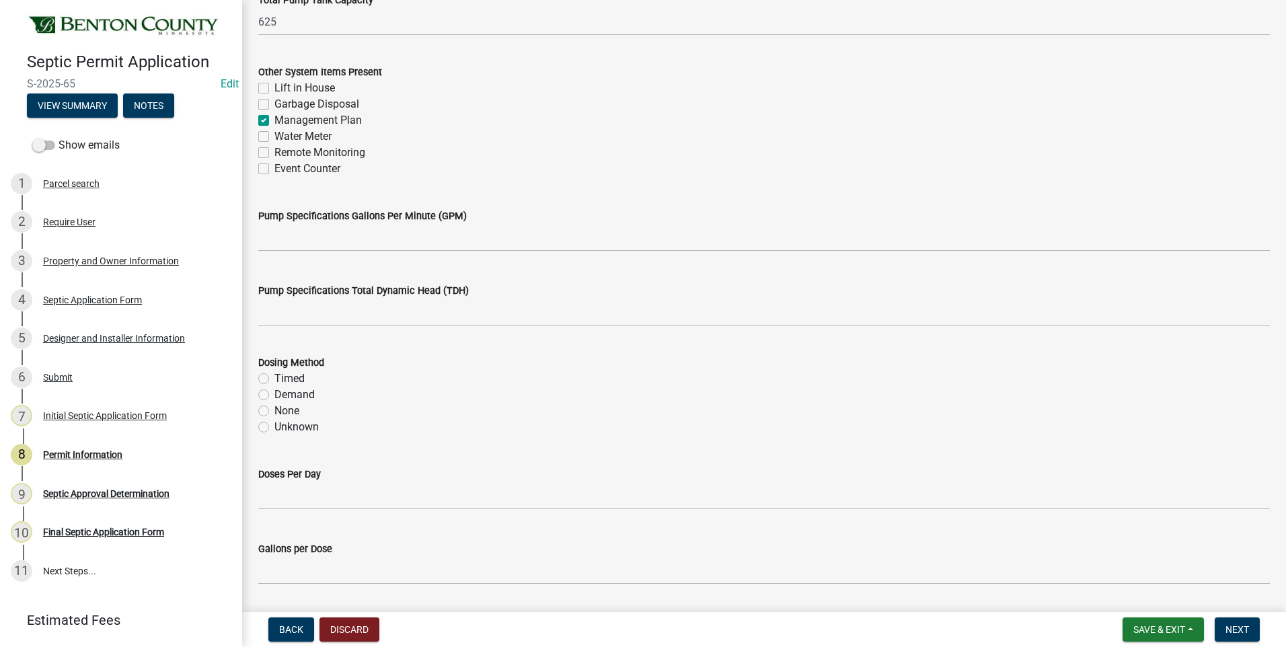
checkbox input "true"
checkbox input "false"
drag, startPoint x: 264, startPoint y: 169, endPoint x: 307, endPoint y: 228, distance: 72.6
click at [274, 170] on label "Event Counter" at bounding box center [307, 169] width 66 height 16
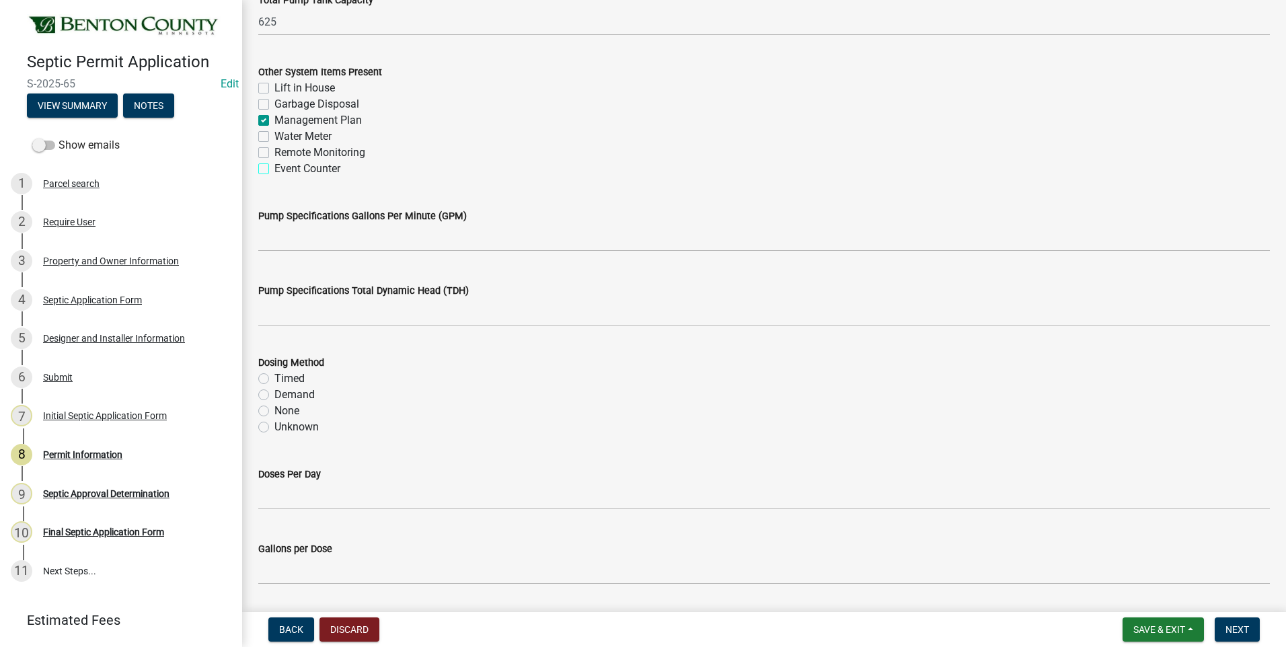
click at [274, 169] on input "Event Counter" at bounding box center [278, 165] width 9 height 9
checkbox input "true"
checkbox input "false"
checkbox input "true"
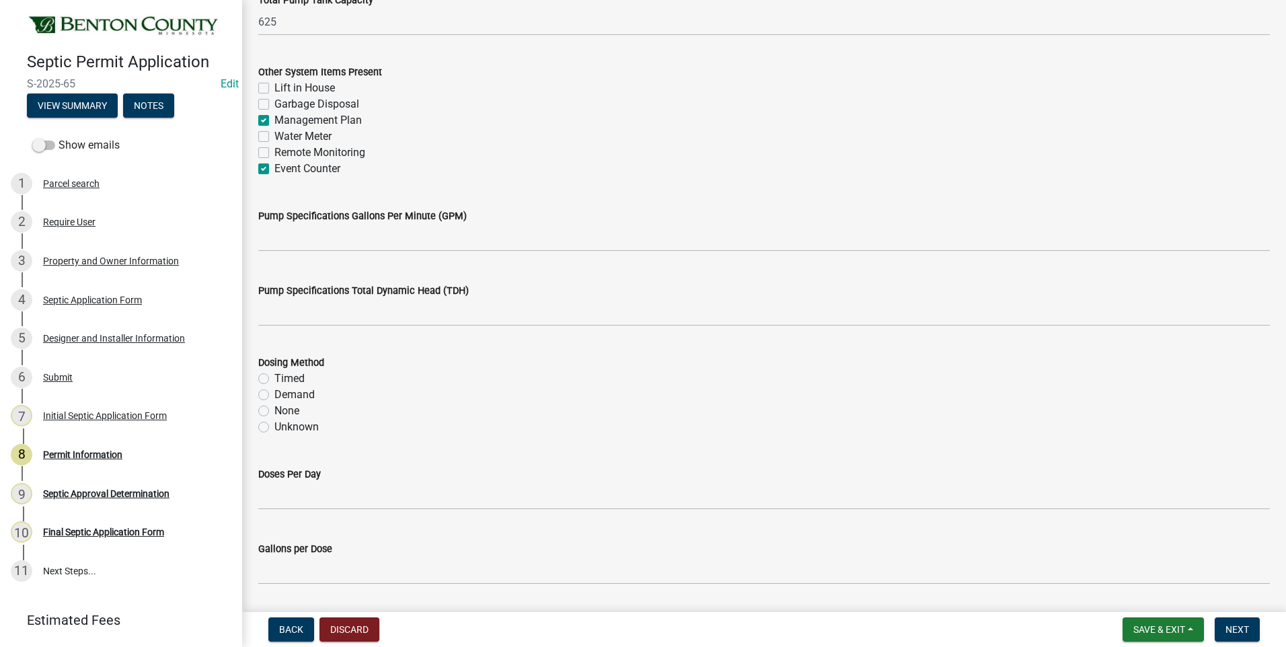
checkbox input "false"
checkbox input "true"
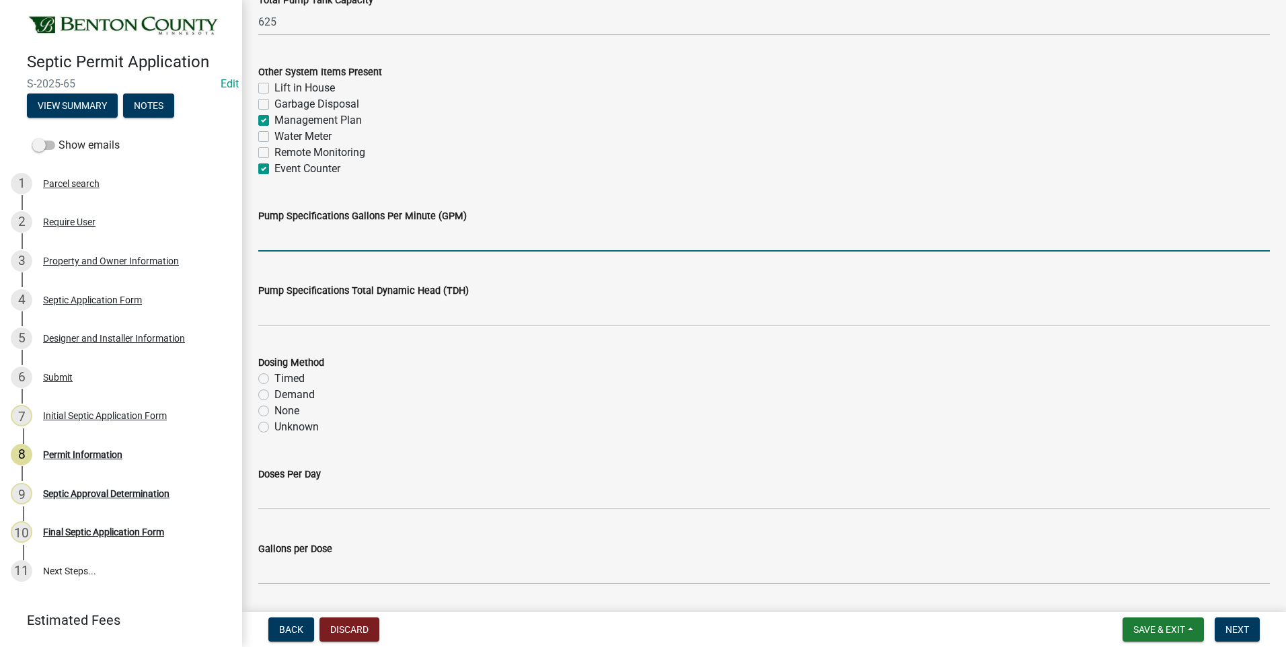
click at [426, 239] on input "text" at bounding box center [763, 238] width 1011 height 28
type input "38"
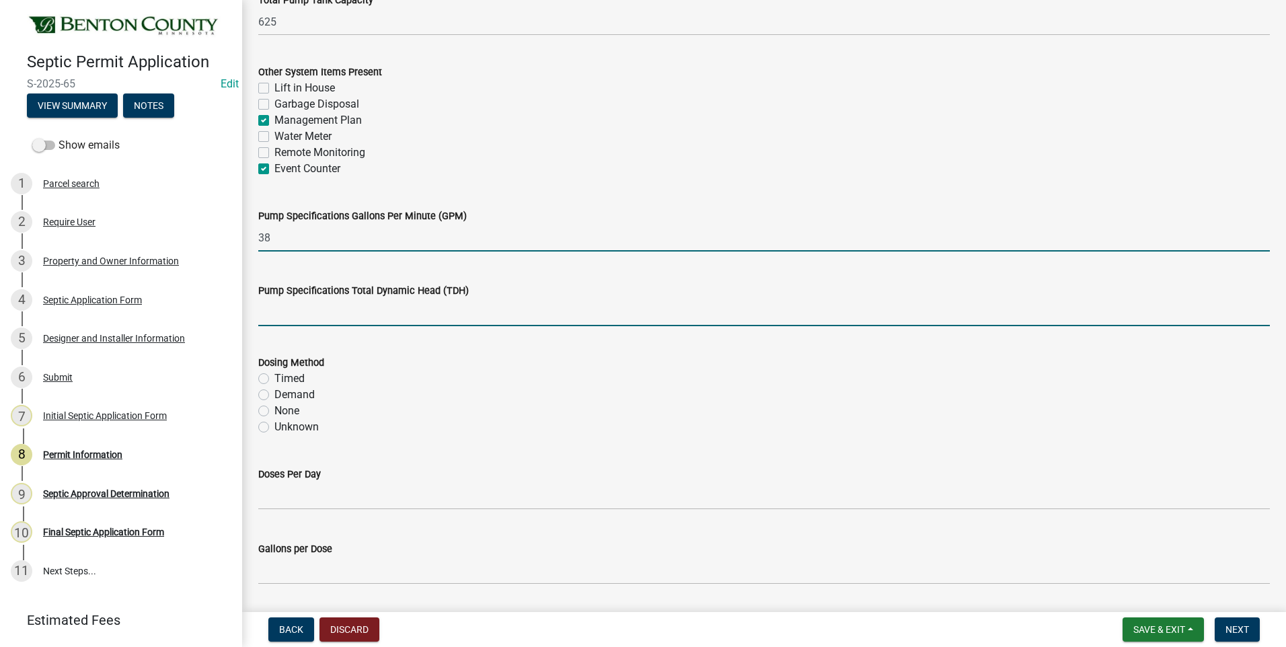
drag, startPoint x: 438, startPoint y: 310, endPoint x: 434, endPoint y: 318, distance: 9.0
click at [438, 310] on input "text" at bounding box center [763, 313] width 1011 height 28
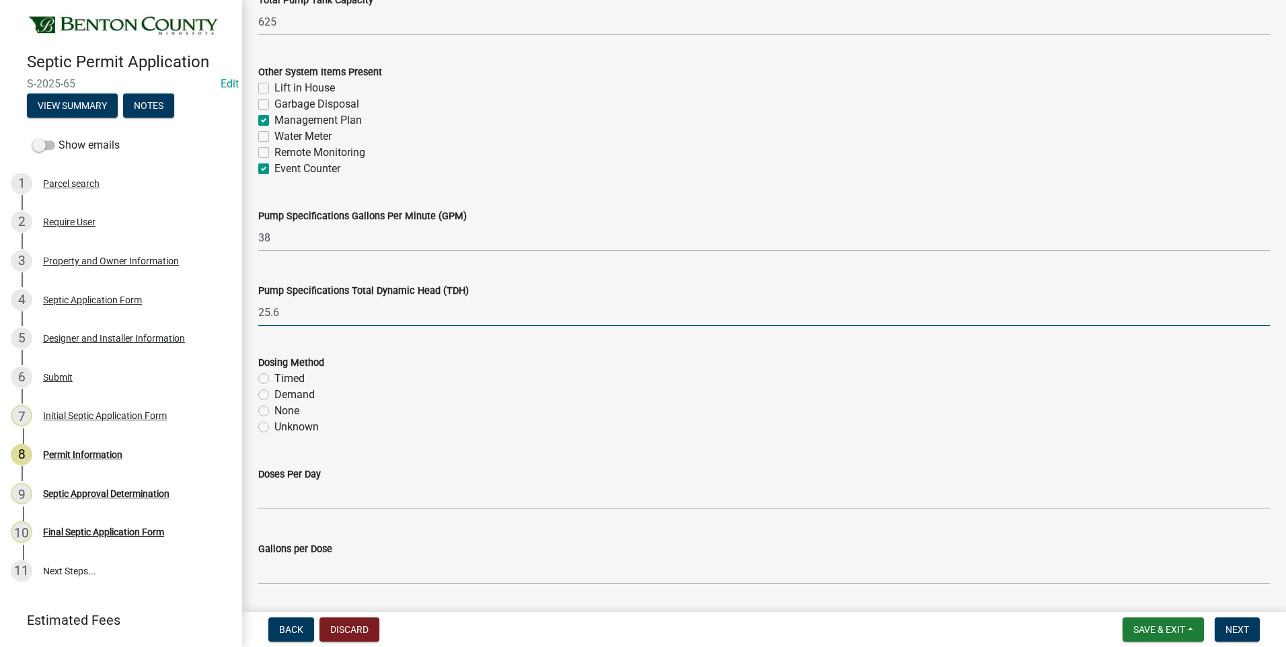
type input "25.6"
click at [274, 394] on label "Demand" at bounding box center [294, 395] width 40 height 16
click at [274, 394] on input "Demand" at bounding box center [278, 391] width 9 height 9
radio input "true"
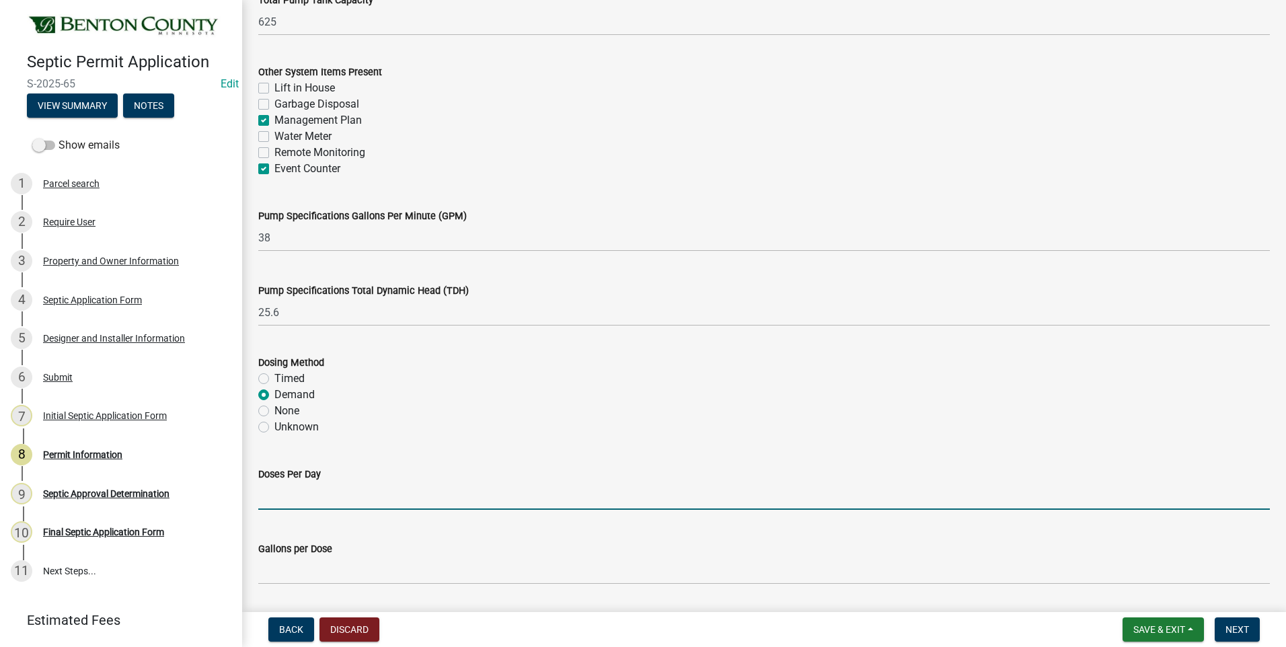
click at [305, 498] on input "text" at bounding box center [763, 496] width 1011 height 28
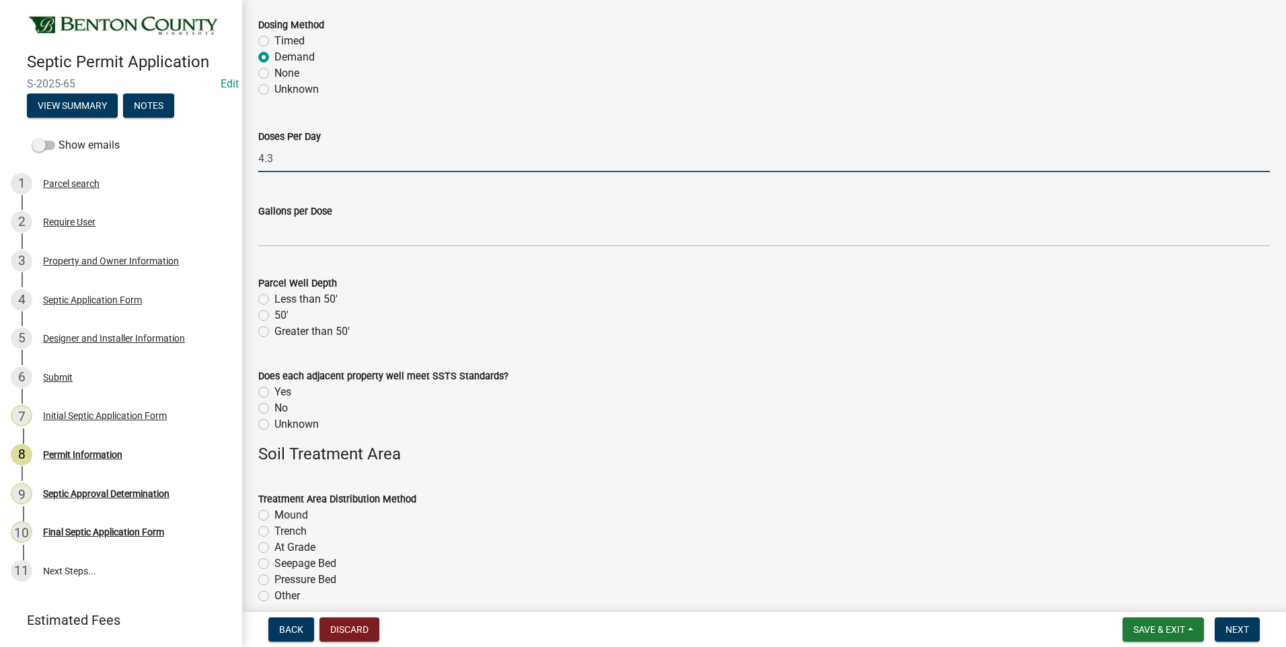
scroll to position [1950, 0]
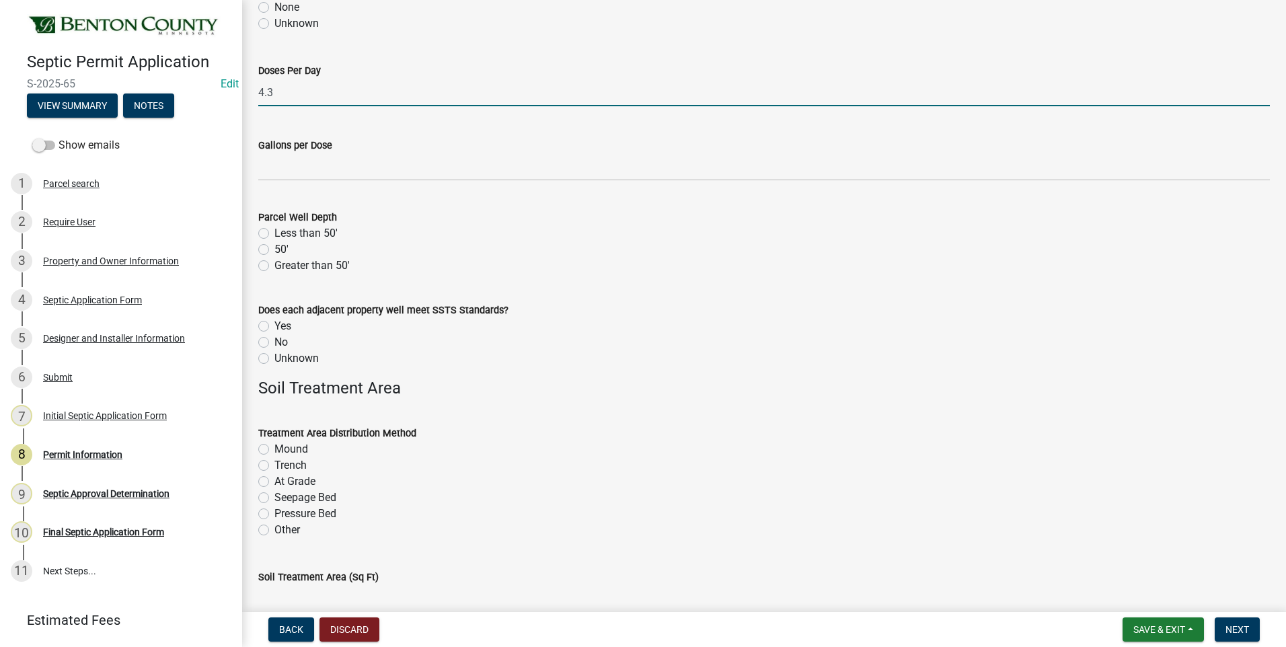
type input "4.3"
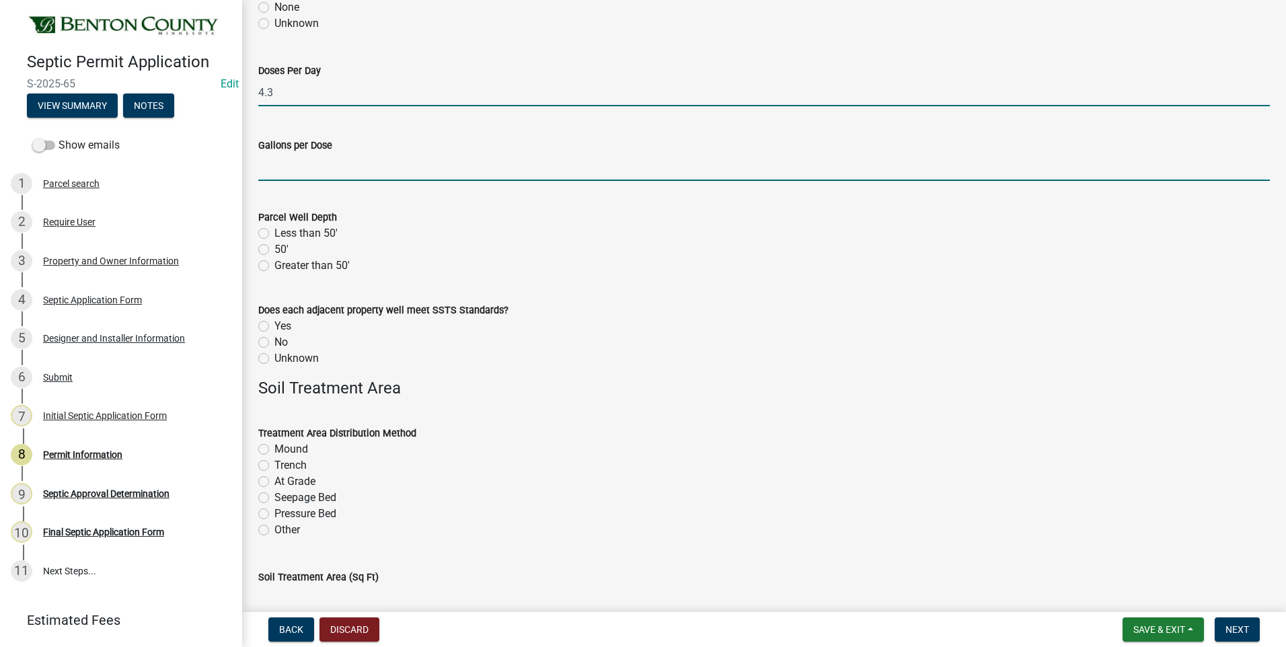
click at [356, 170] on input "text" at bounding box center [763, 167] width 1011 height 28
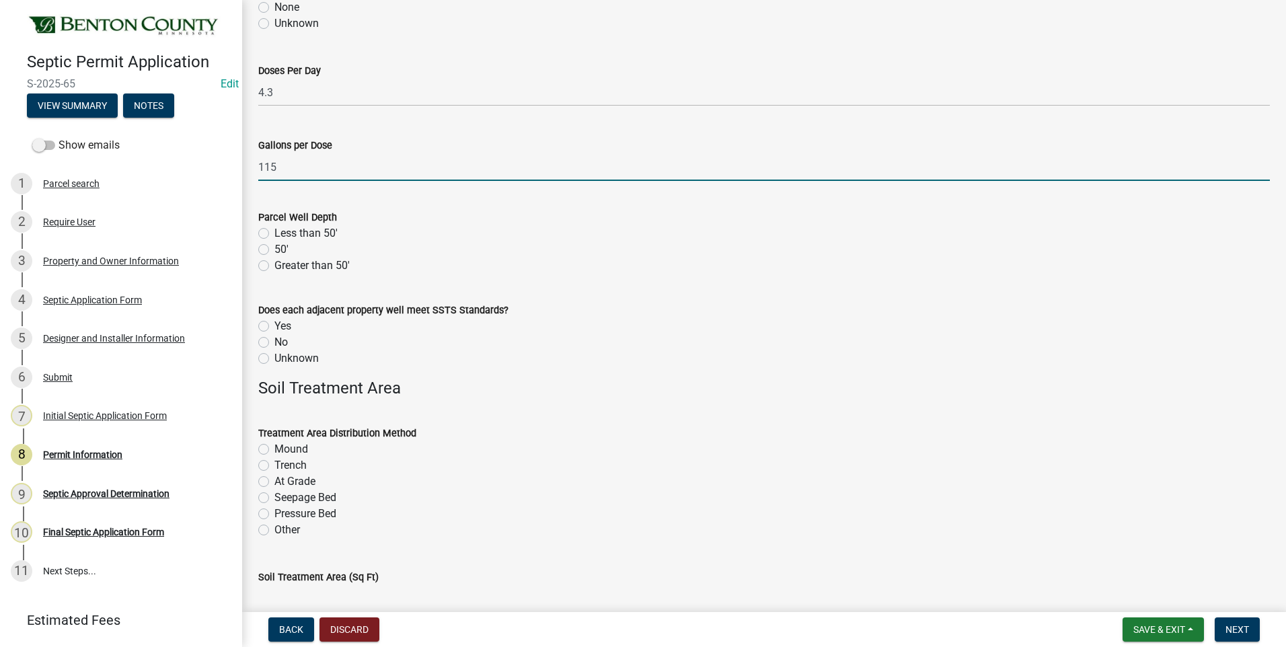
type input "115"
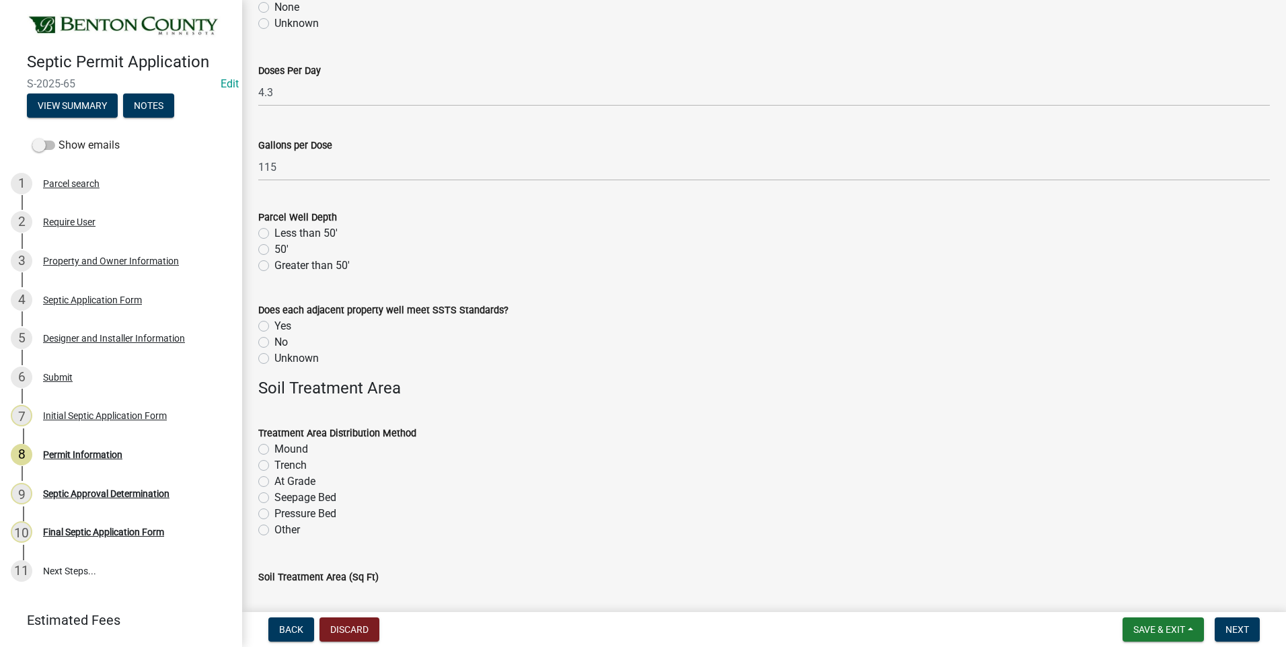
click at [274, 264] on label "Greater than 50'" at bounding box center [311, 266] width 75 height 16
click at [274, 264] on input "Greater than 50'" at bounding box center [278, 262] width 9 height 9
radio input "true"
click at [274, 358] on label "Unknown" at bounding box center [296, 358] width 44 height 16
click at [274, 358] on input "Unknown" at bounding box center [278, 354] width 9 height 9
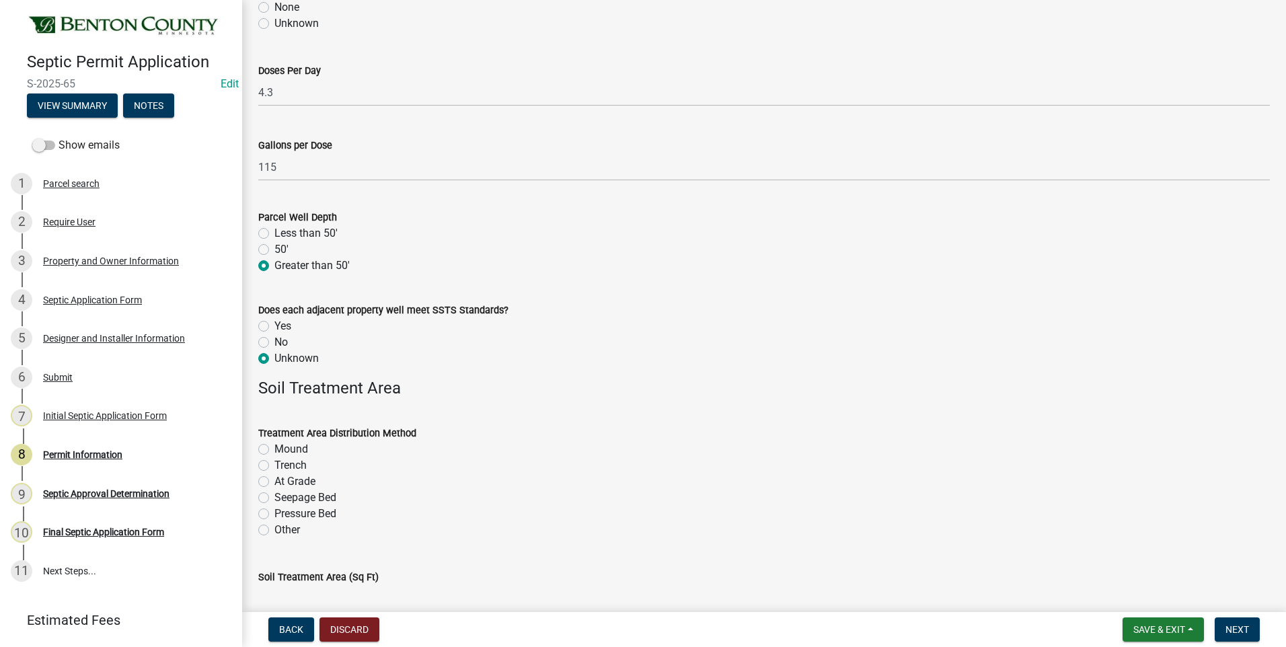
radio input "true"
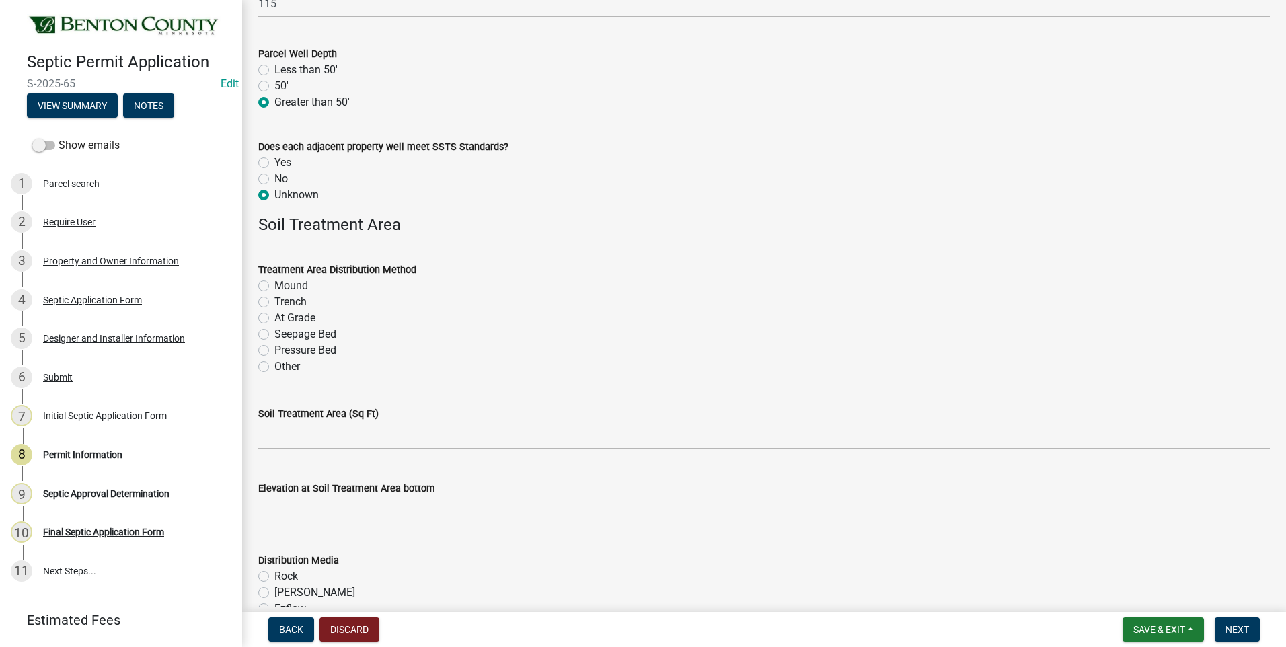
scroll to position [2219, 0]
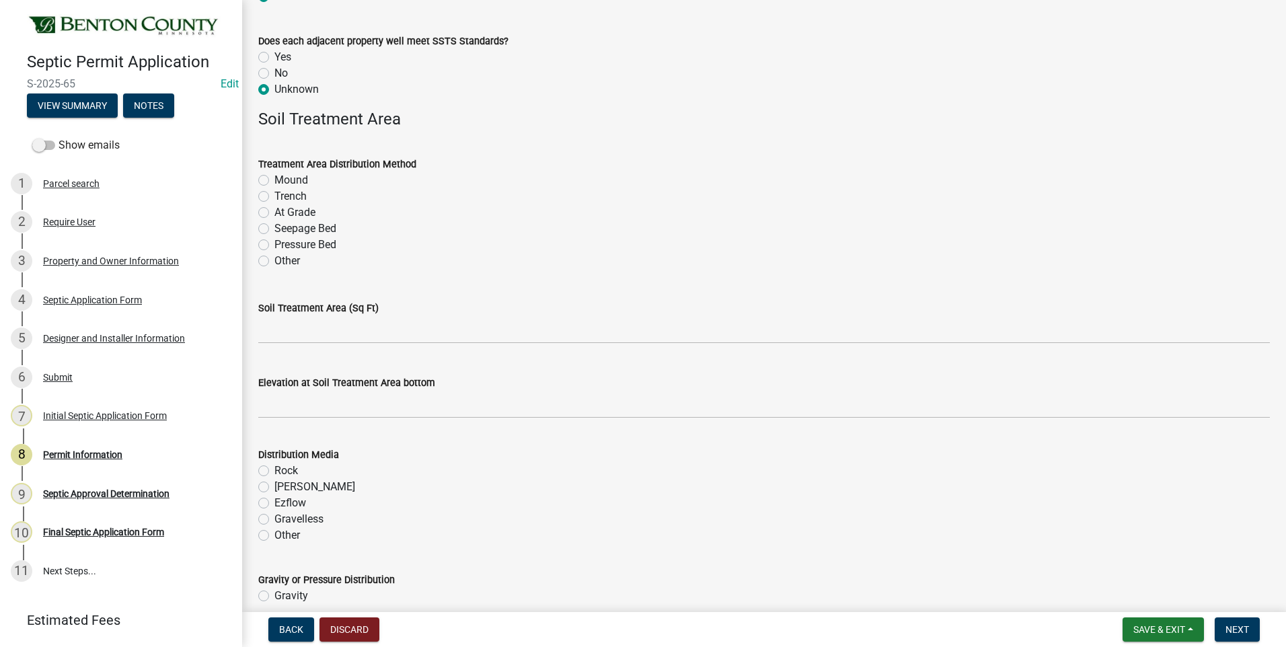
click at [274, 244] on label "Pressure Bed" at bounding box center [305, 245] width 62 height 16
click at [274, 244] on input "Pressure Bed" at bounding box center [278, 241] width 9 height 9
radio input "true"
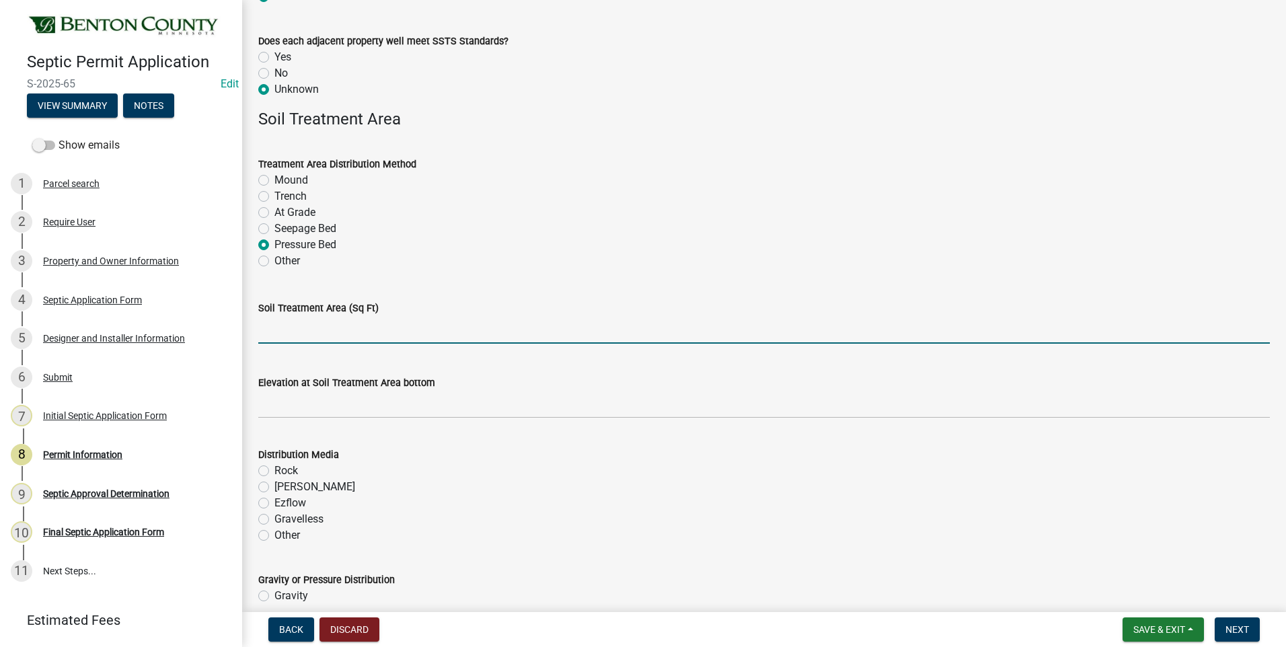
click at [434, 332] on input "text" at bounding box center [763, 330] width 1011 height 28
type input "848"
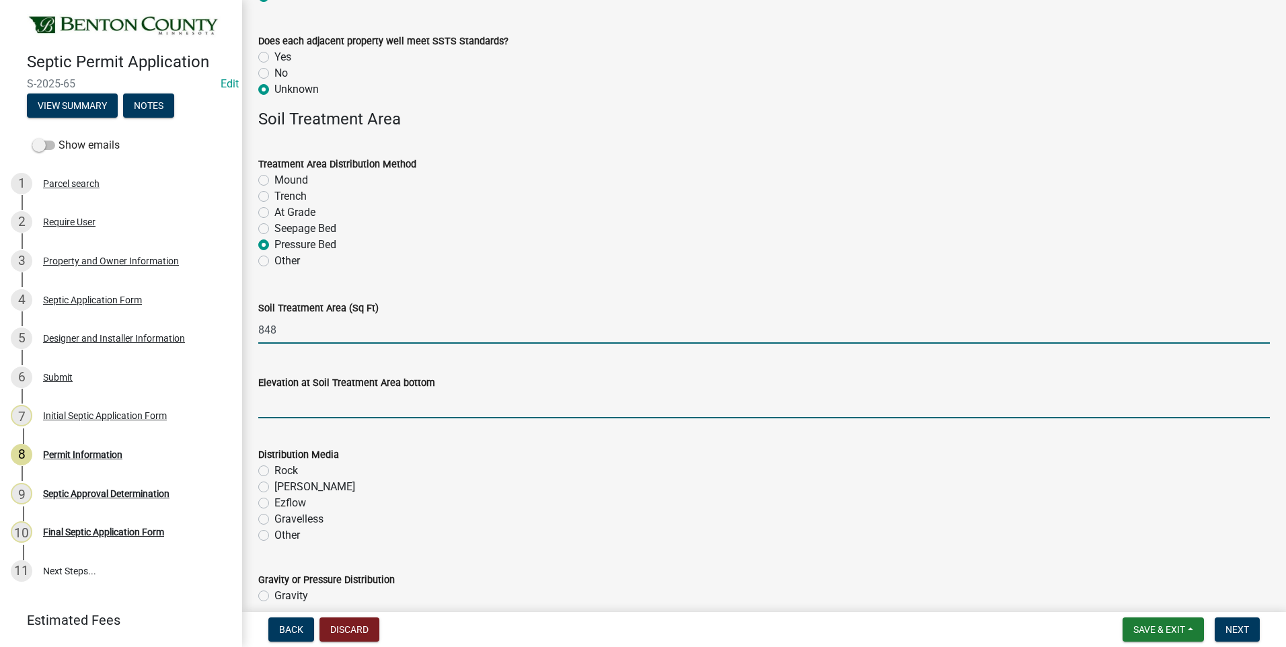
click at [438, 408] on input "text" at bounding box center [763, 405] width 1011 height 28
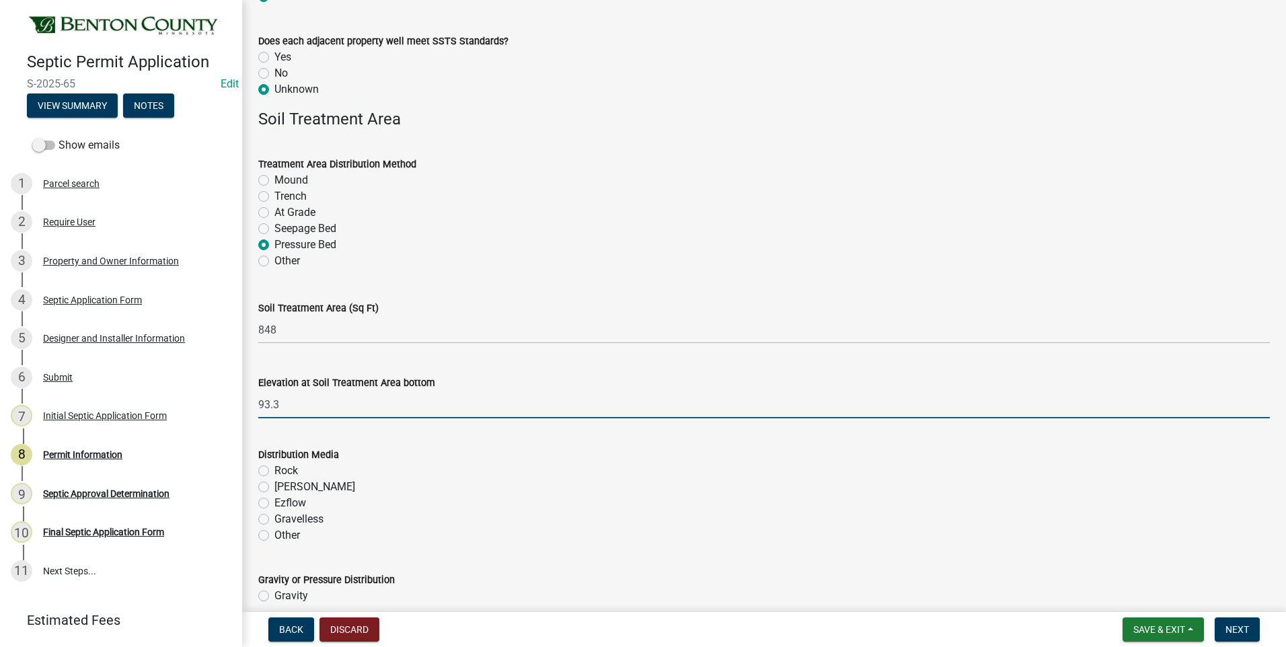
type input "93.3"
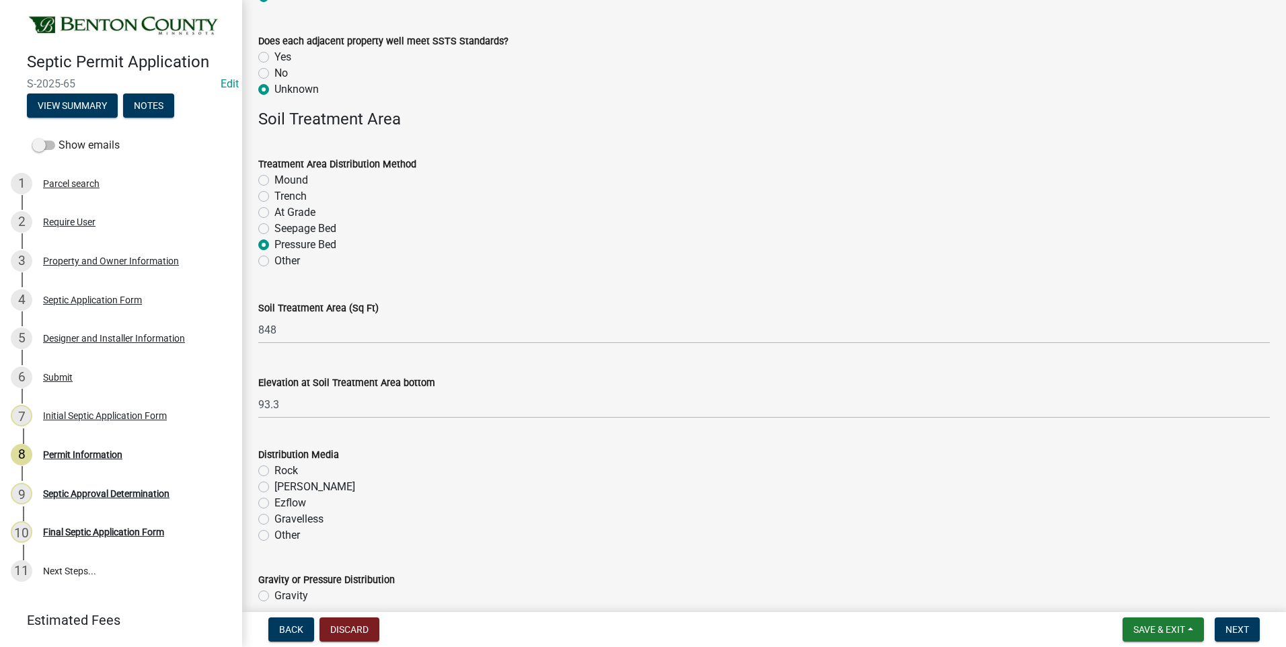
click at [274, 471] on label "Rock" at bounding box center [286, 471] width 24 height 16
click at [274, 471] on input "Rock" at bounding box center [278, 467] width 9 height 9
radio input "true"
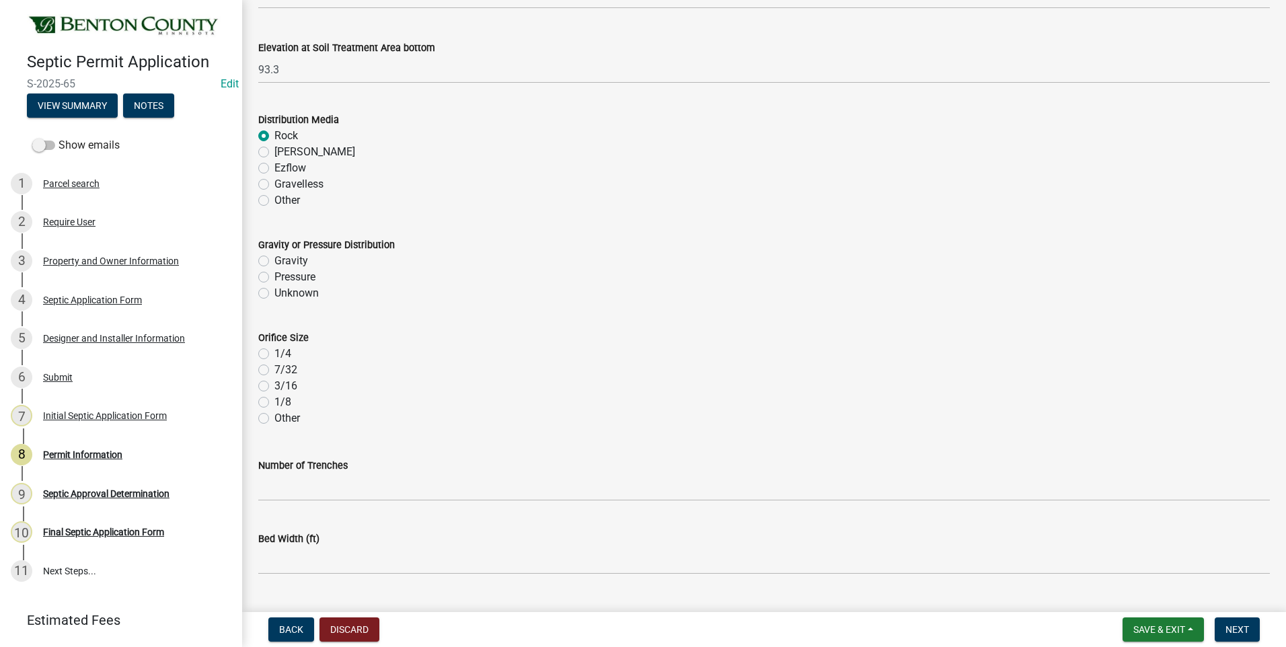
scroll to position [2623, 0]
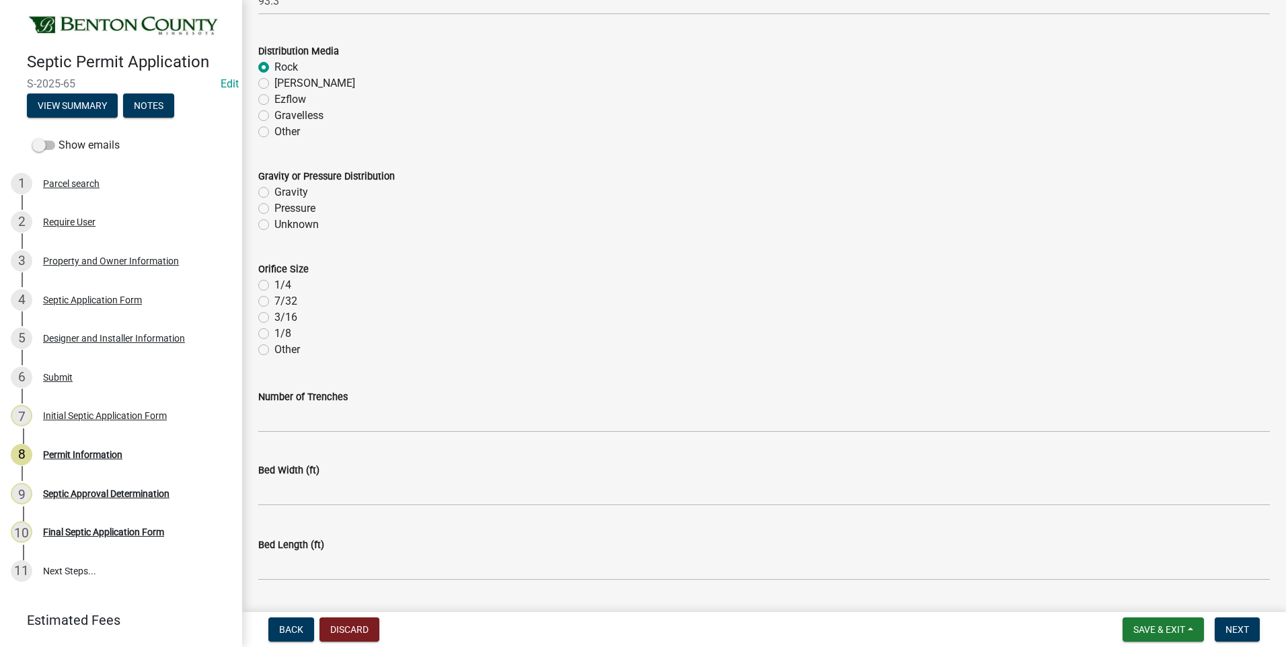
click at [274, 209] on label "Pressure" at bounding box center [294, 208] width 41 height 16
click at [274, 209] on input "Pressure" at bounding box center [278, 204] width 9 height 9
radio input "true"
click at [274, 318] on label "3/16" at bounding box center [285, 317] width 23 height 16
click at [274, 318] on input "3/16" at bounding box center [278, 313] width 9 height 9
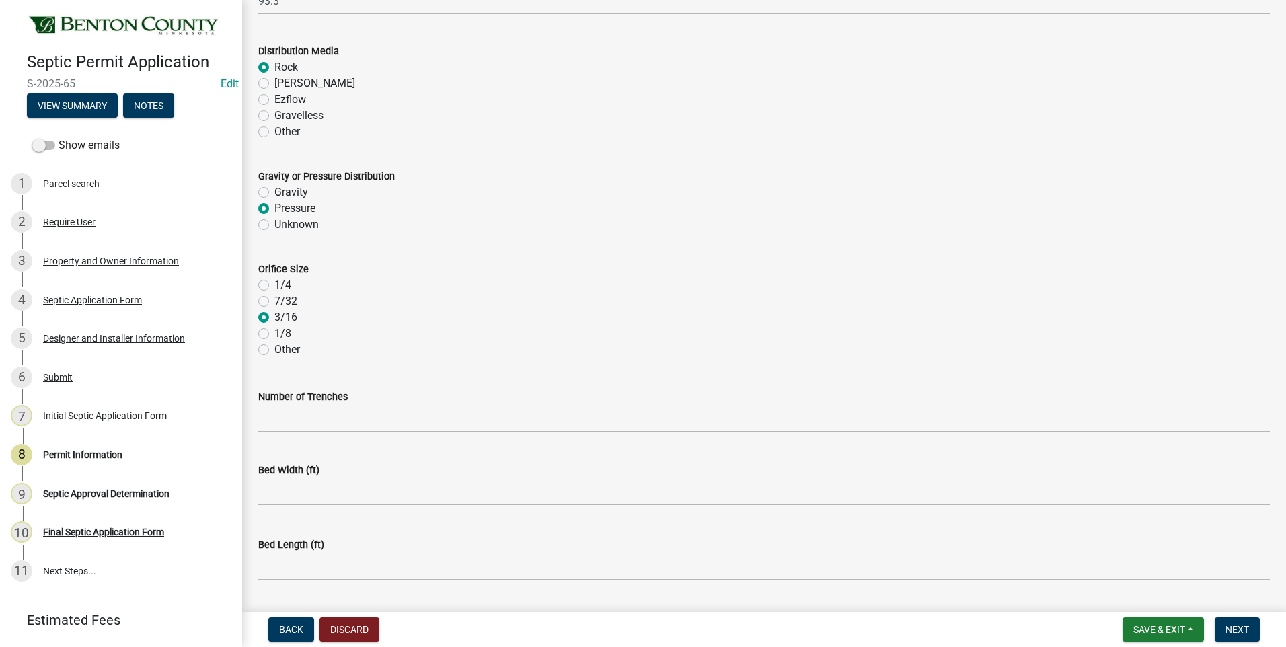
radio input "true"
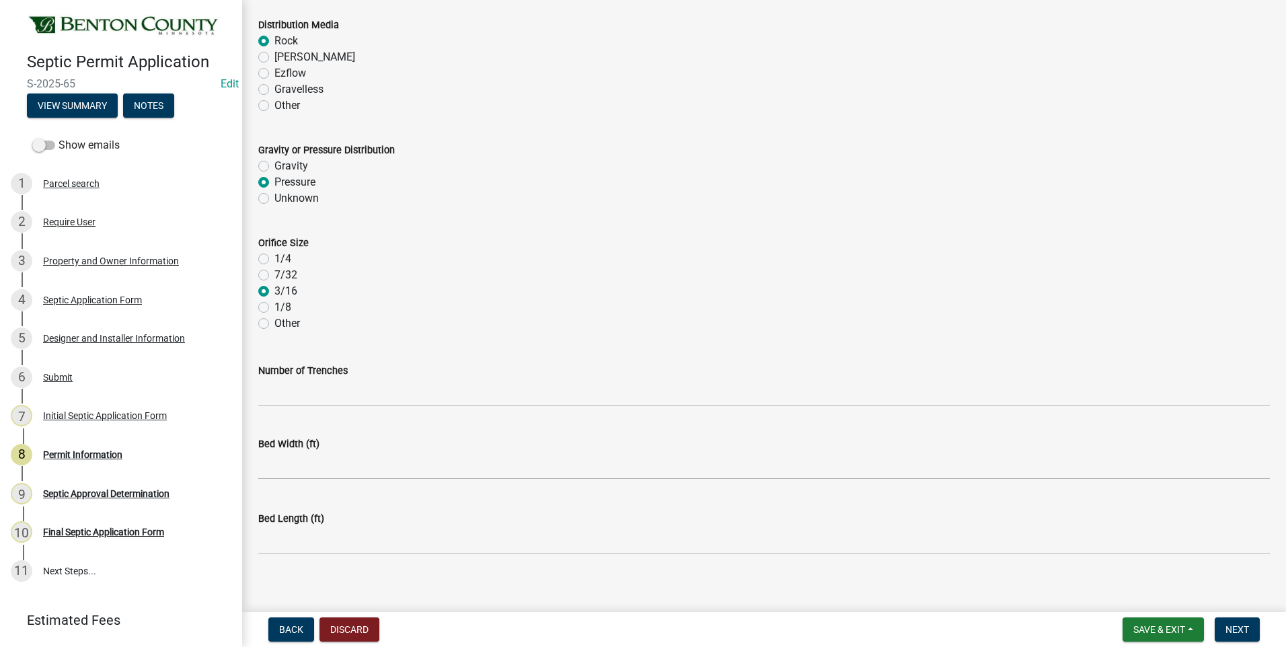
scroll to position [2661, 0]
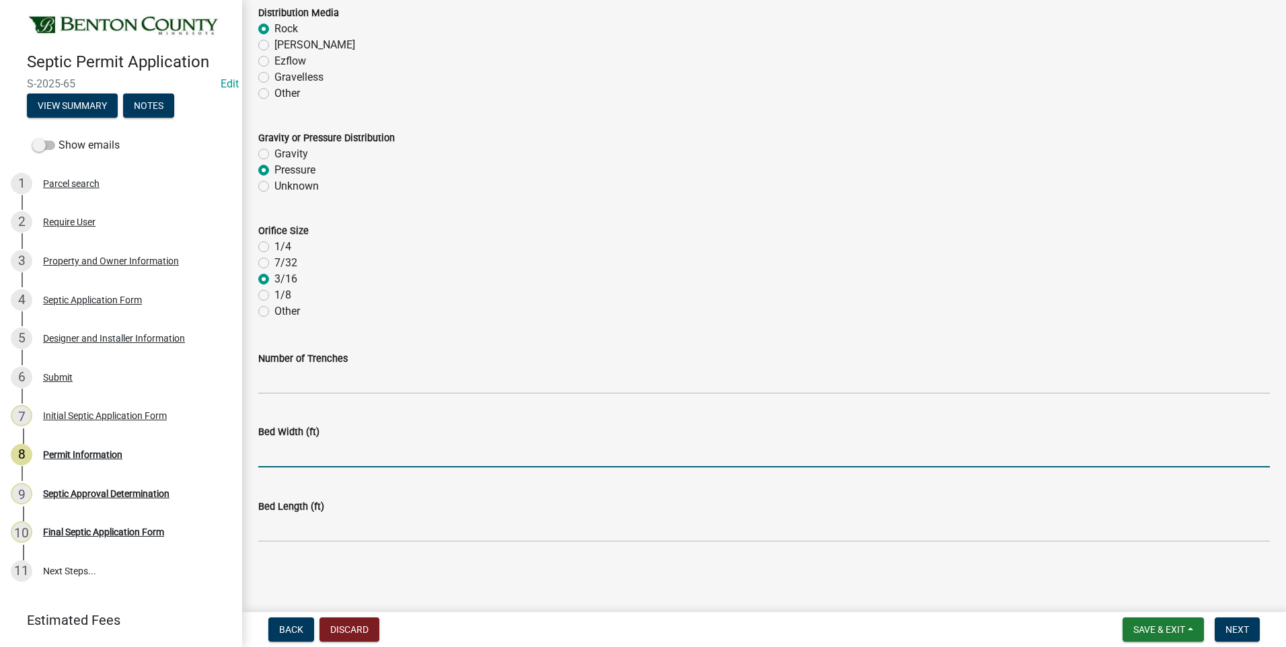
click at [350, 457] on input "text" at bounding box center [763, 454] width 1011 height 28
type input "16"
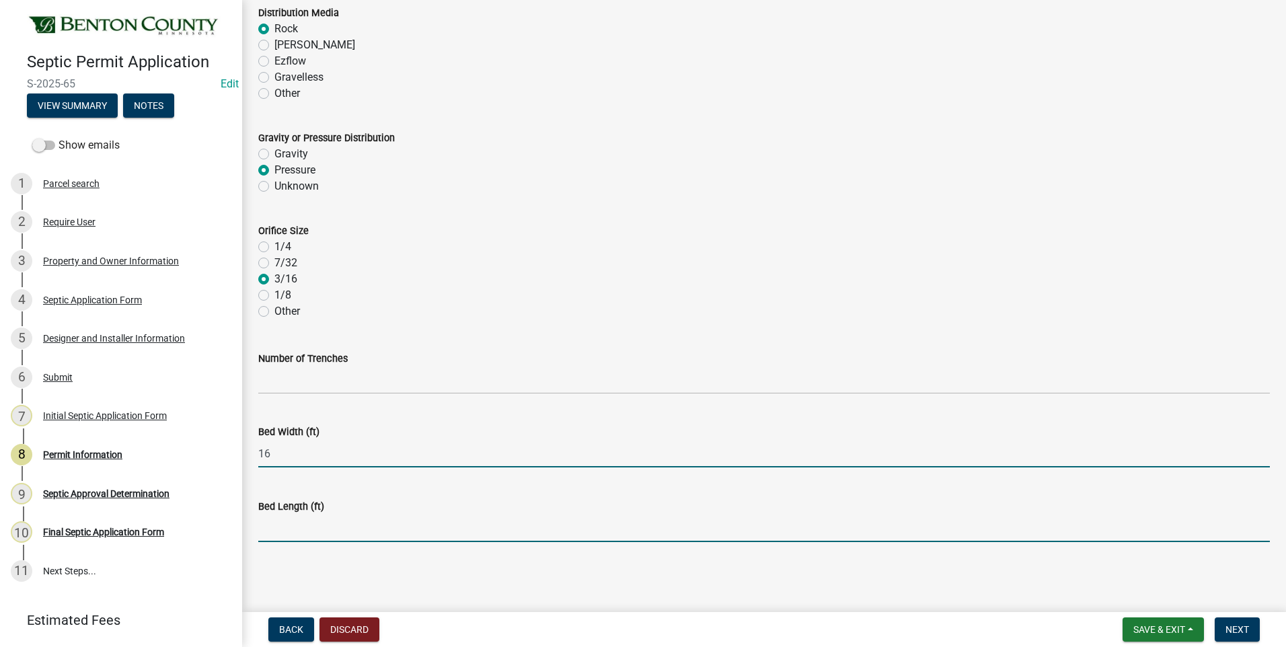
click at [324, 531] on input "text" at bounding box center [763, 528] width 1011 height 28
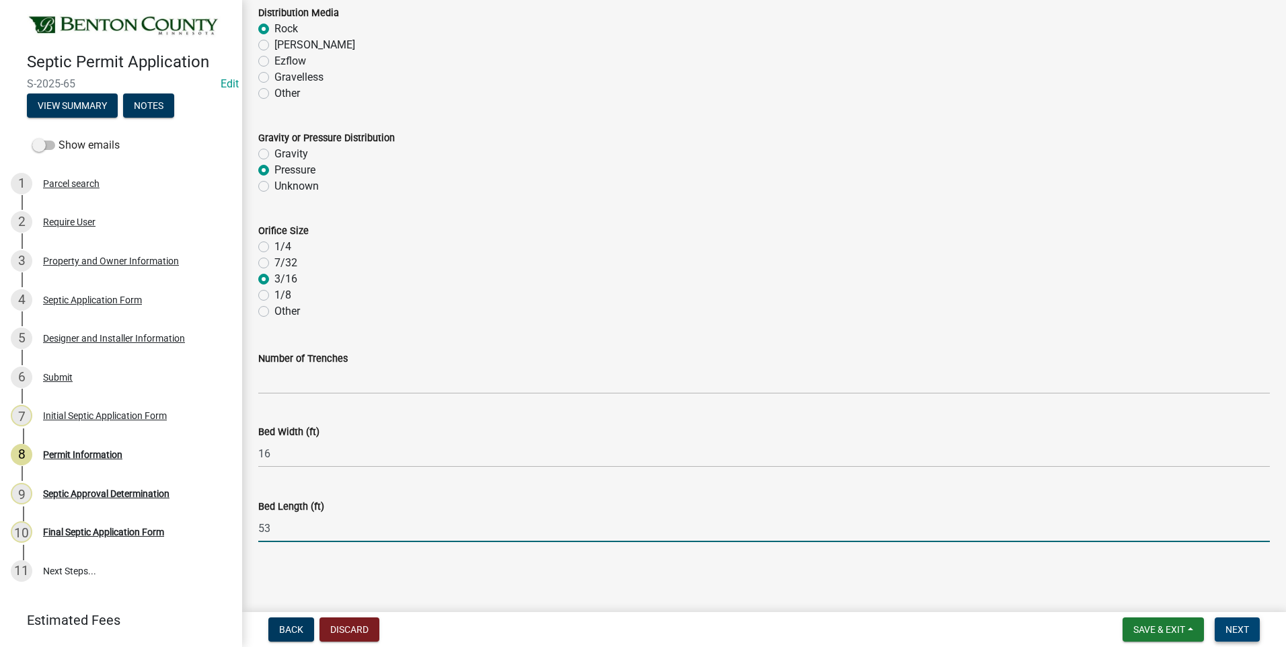
type input "53"
click at [1229, 629] on span "Next" at bounding box center [1237, 629] width 24 height 11
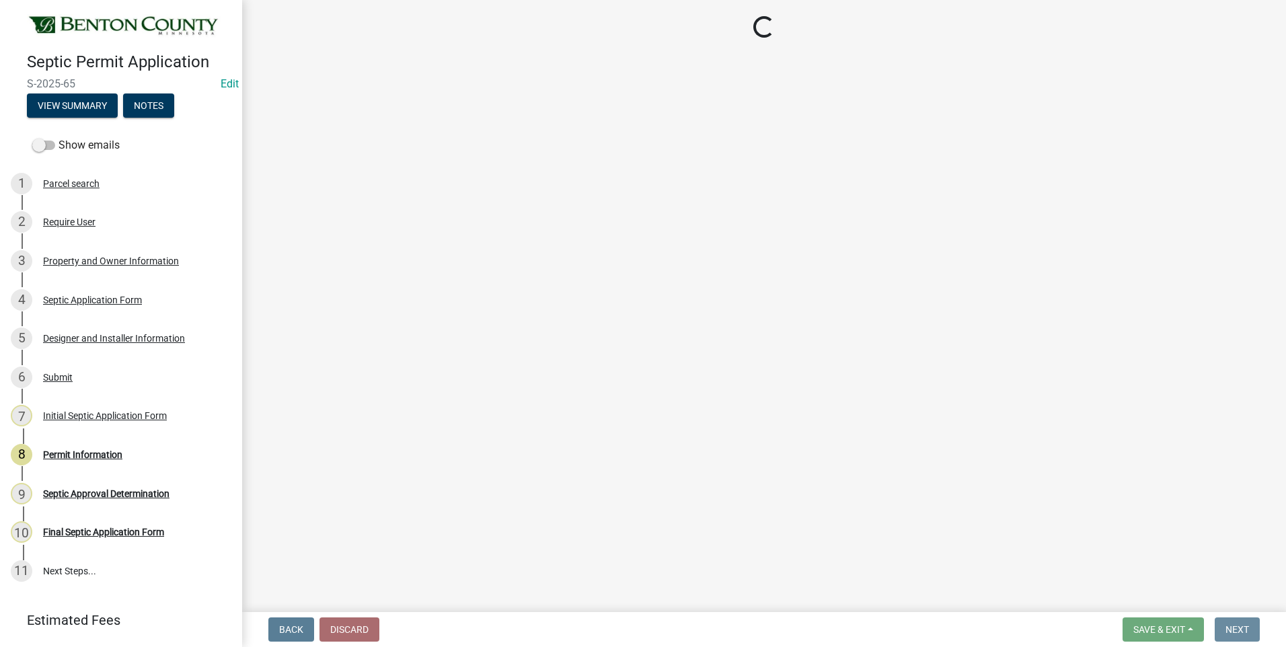
scroll to position [0, 0]
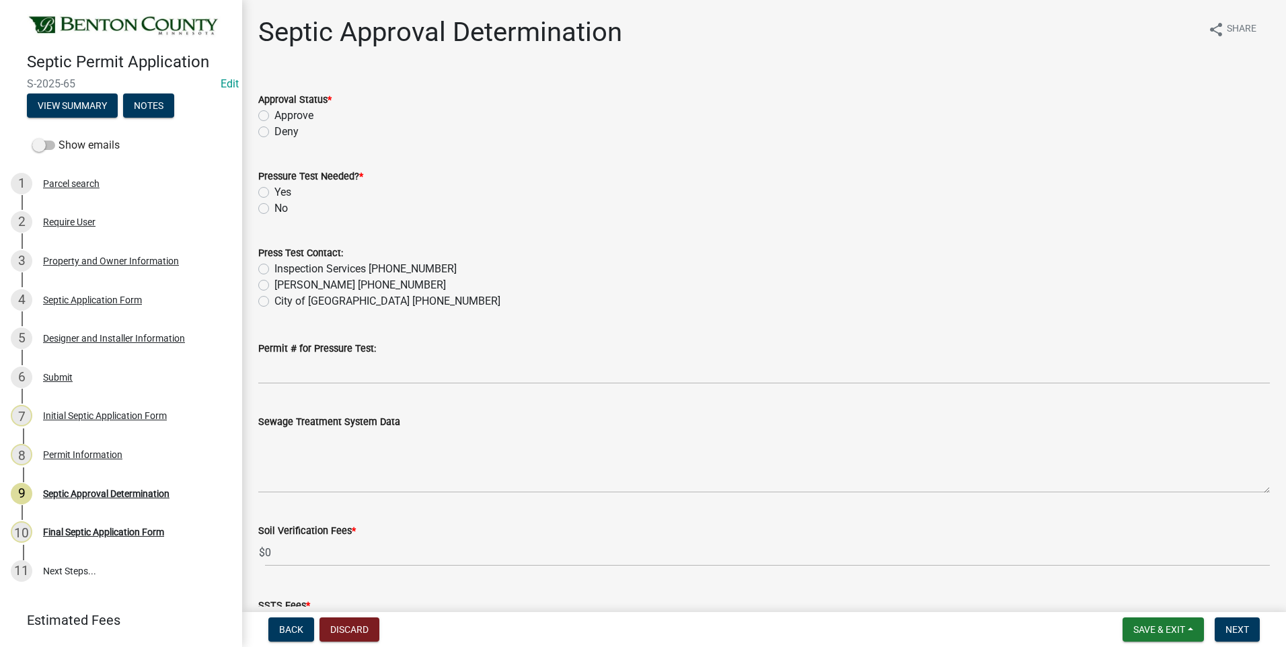
drag, startPoint x: 266, startPoint y: 114, endPoint x: 266, endPoint y: 127, distance: 12.8
click at [274, 114] on label "Approve" at bounding box center [293, 116] width 39 height 16
click at [274, 114] on input "Approve" at bounding box center [278, 112] width 9 height 9
radio input "true"
click at [274, 190] on label "Yes" at bounding box center [282, 192] width 17 height 16
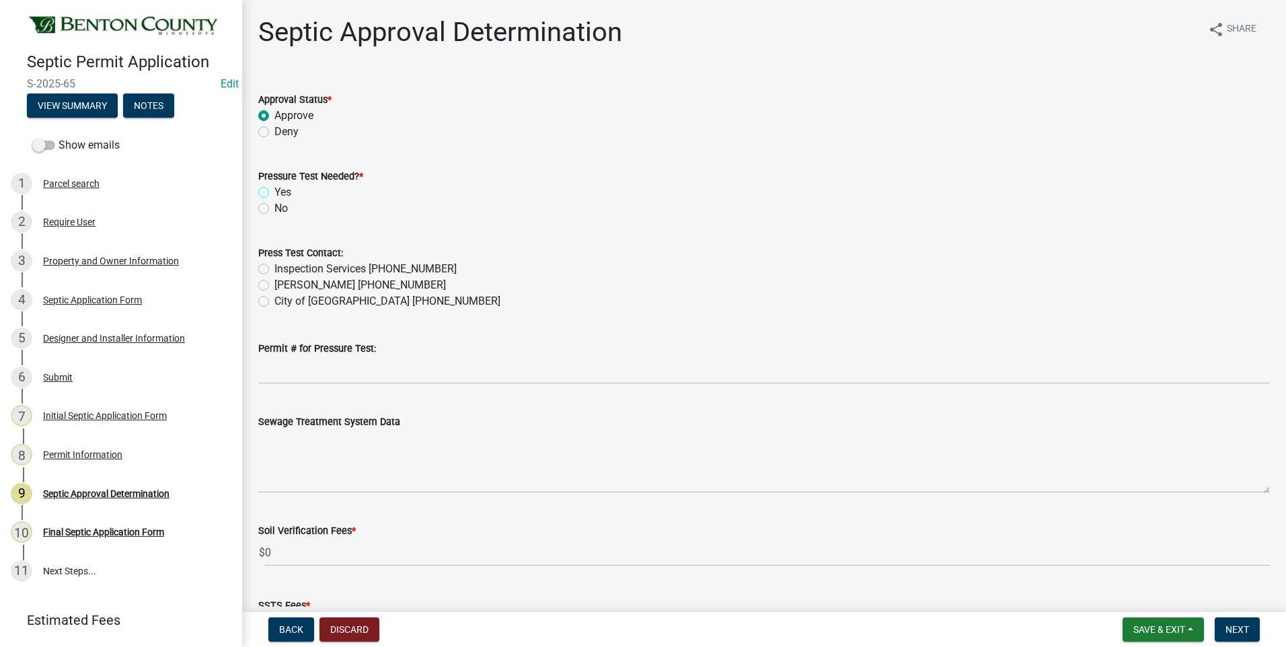
click at [274, 190] on input "Yes" at bounding box center [278, 188] width 9 height 9
radio input "true"
click at [274, 269] on label "Inspection Services [PHONE_NUMBER]" at bounding box center [365, 269] width 182 height 16
click at [274, 269] on input "Inspection Services [PHONE_NUMBER]" at bounding box center [278, 265] width 9 height 9
radio input "true"
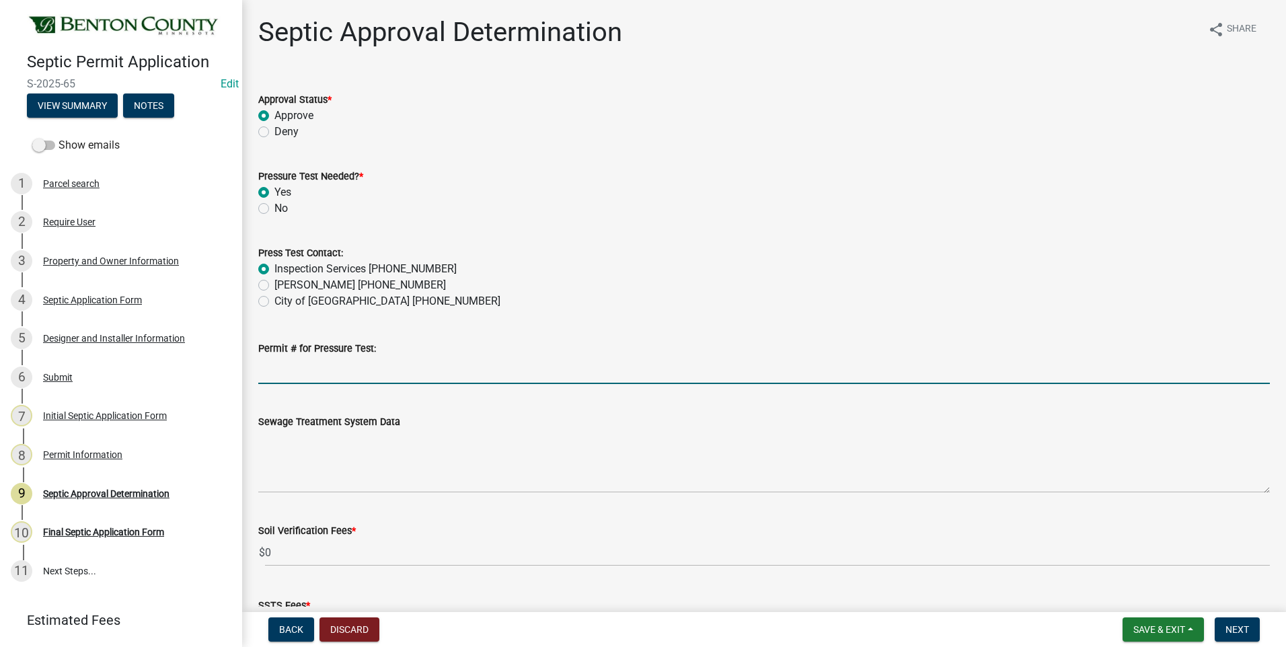
drag, startPoint x: 364, startPoint y: 373, endPoint x: 376, endPoint y: 364, distance: 14.0
click at [364, 373] on input "Permit # for Pressure Test:" at bounding box center [763, 370] width 1011 height 28
type input "2025-BP-222"
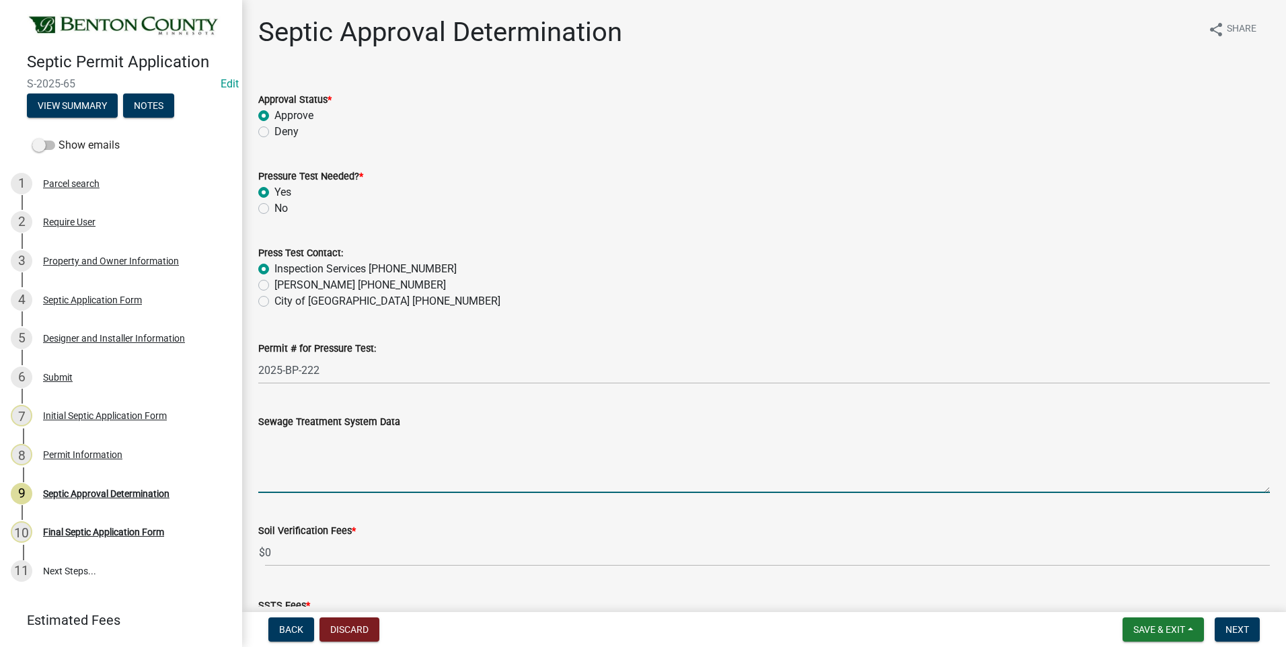
click at [332, 455] on textarea "Sewage Treatment System Data" at bounding box center [763, 461] width 1011 height 63
paste textarea "Installation of a 848 sq ft - 16'x53' PRESSURE BED SYSTEM w/20" max bed depth t…"
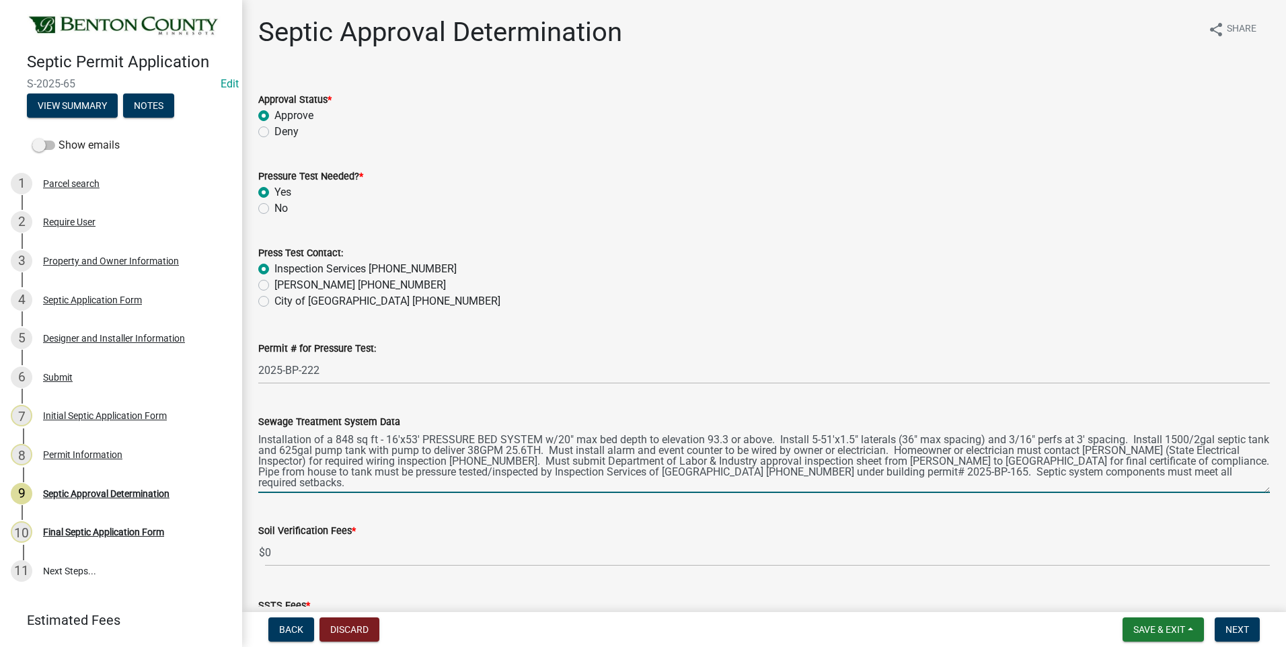
click at [899, 473] on textarea "Installation of a 848 sq ft - 16'x53' PRESSURE BED SYSTEM w/20" max bed depth t…" at bounding box center [763, 461] width 1011 height 63
click at [1225, 476] on textarea "Installation of a 848 sq ft - 16'x53' PRESSURE BED SYSTEM w/20" max bed depth t…" at bounding box center [763, 461] width 1011 height 63
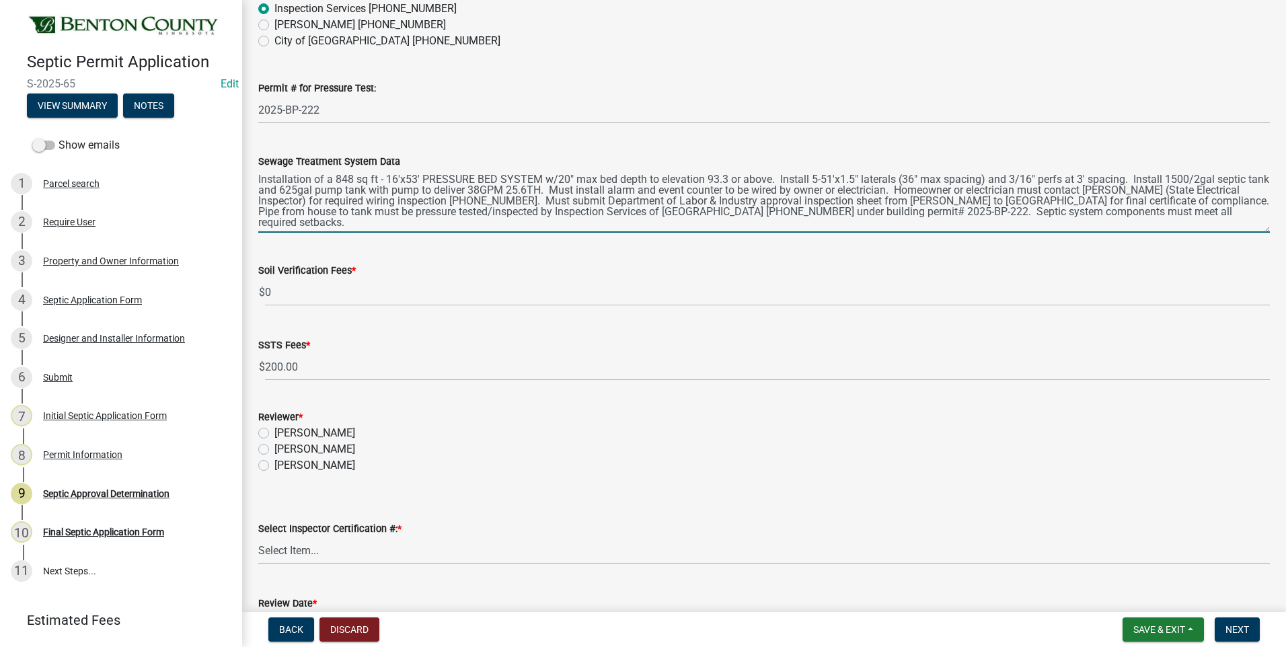
scroll to position [269, 0]
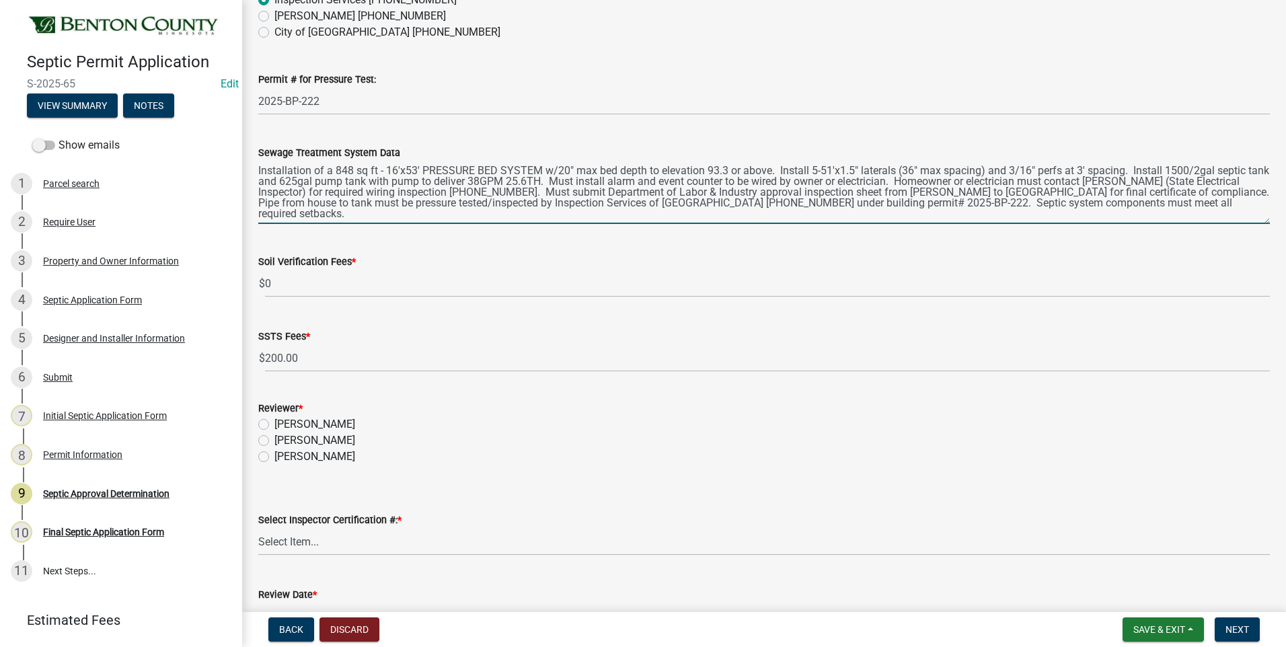
type textarea "Installation of a 848 sq ft - 16'x53' PRESSURE BED SYSTEM w/20" max bed depth t…"
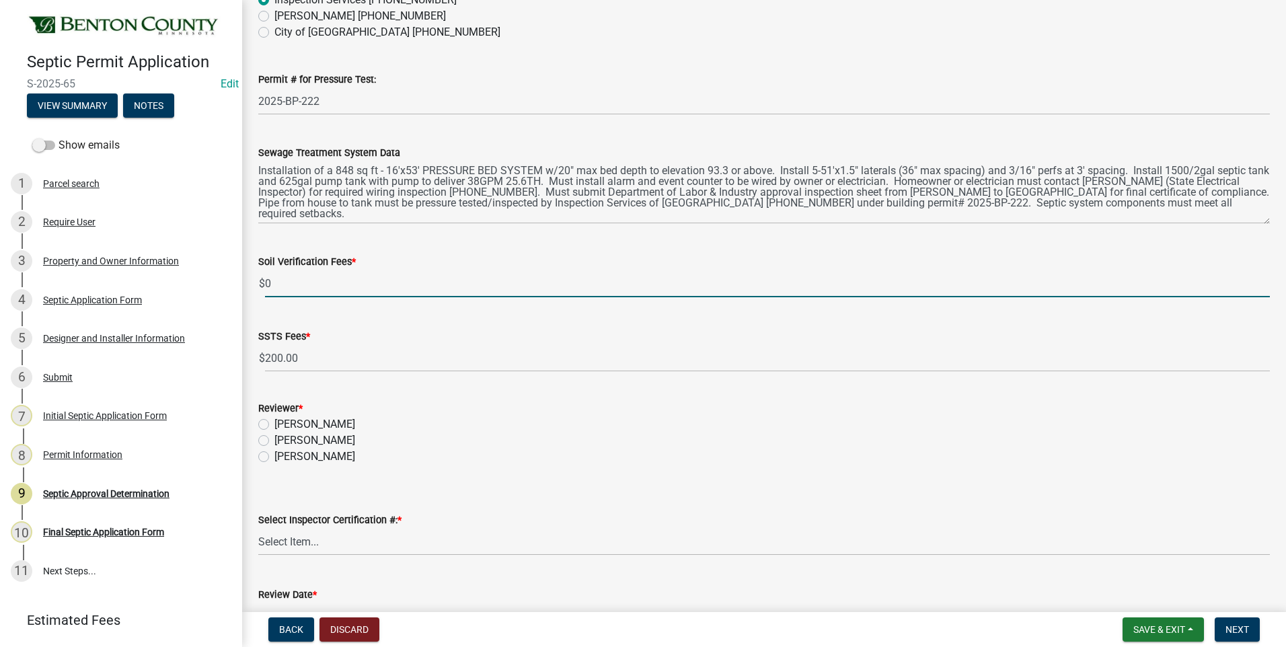
click at [264, 280] on div "$ 0" at bounding box center [763, 284] width 1011 height 28
click at [282, 282] on input "0" at bounding box center [767, 284] width 1005 height 28
drag, startPoint x: 278, startPoint y: 283, endPoint x: 268, endPoint y: 283, distance: 10.8
click at [268, 283] on input "0" at bounding box center [767, 284] width 1005 height 28
type input "100"
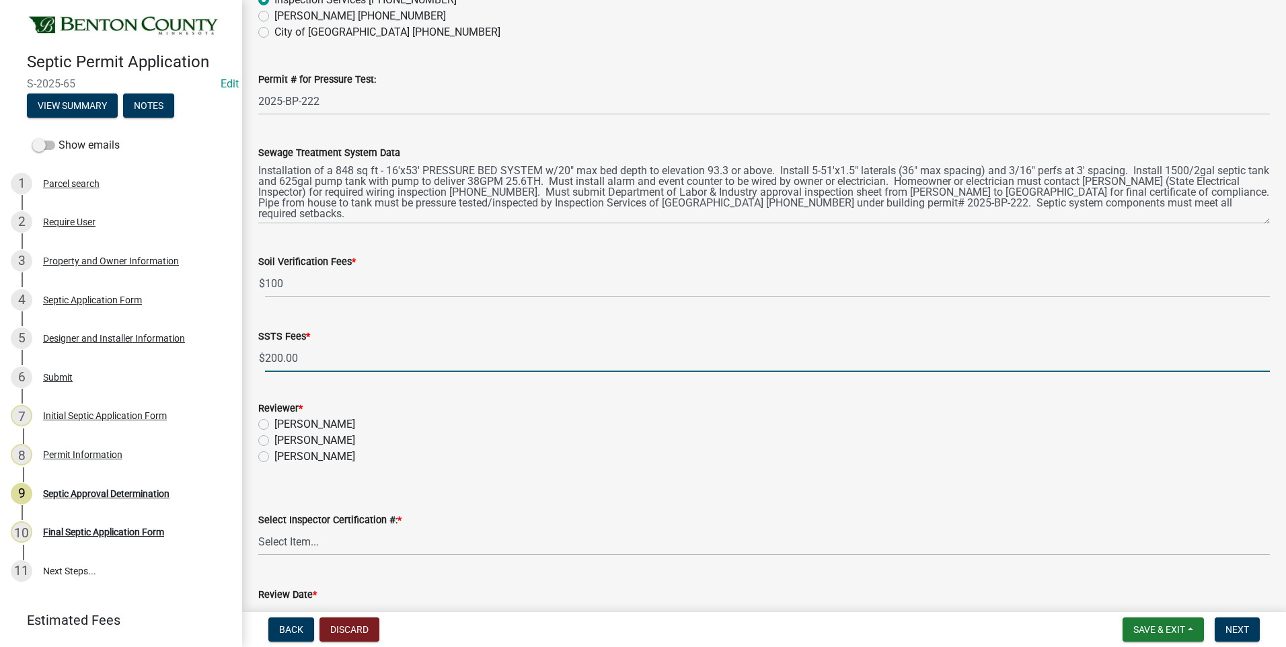
click at [324, 366] on input "200.00" at bounding box center [767, 358] width 1005 height 28
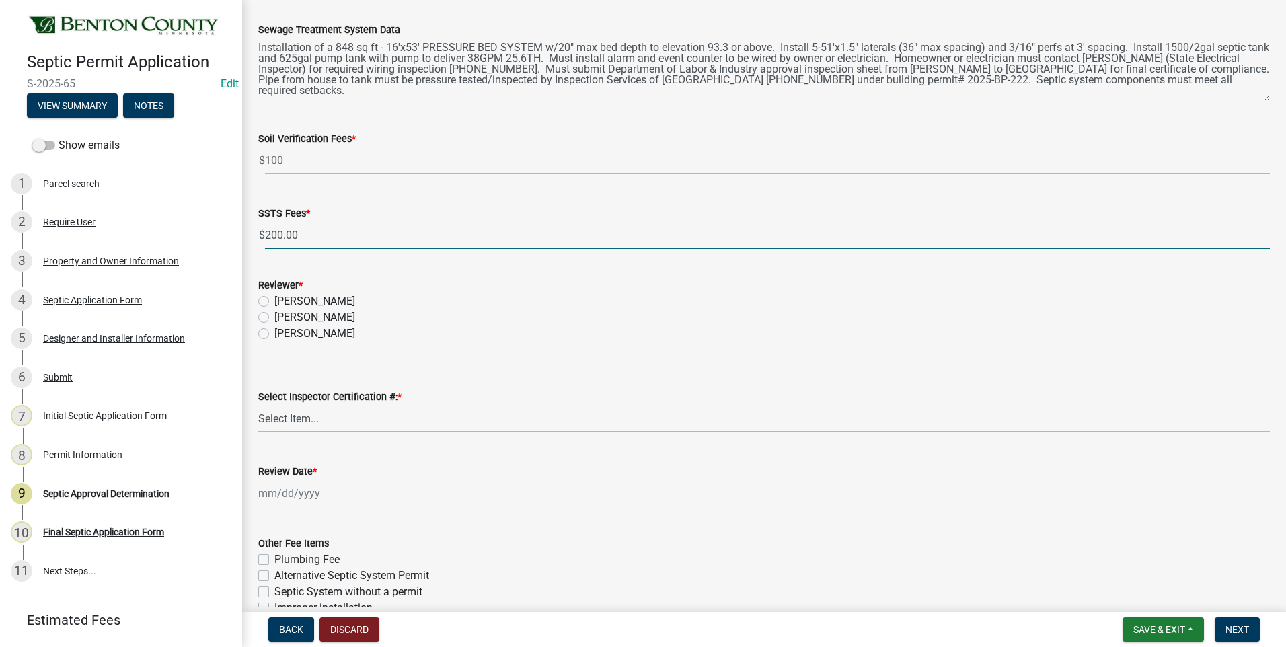
scroll to position [404, 0]
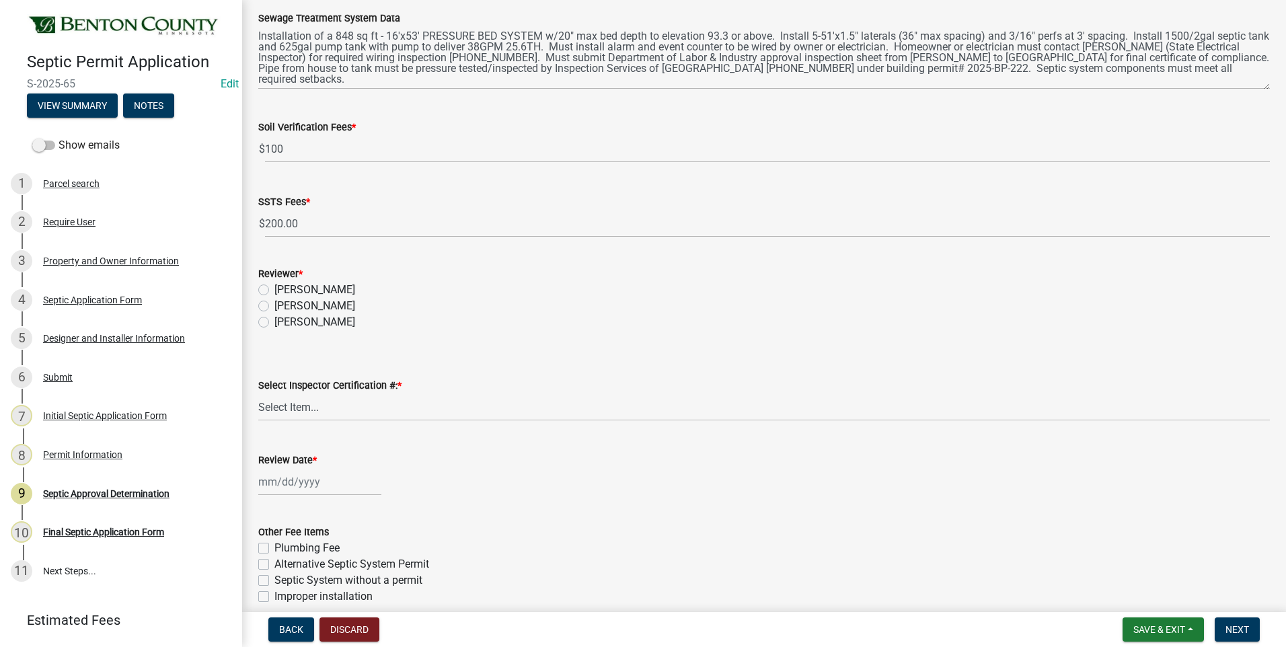
drag, startPoint x: 264, startPoint y: 306, endPoint x: 292, endPoint y: 305, distance: 28.3
click at [274, 306] on label "[PERSON_NAME]" at bounding box center [314, 306] width 81 height 16
click at [274, 306] on input "[PERSON_NAME]" at bounding box center [278, 302] width 9 height 9
radio input "true"
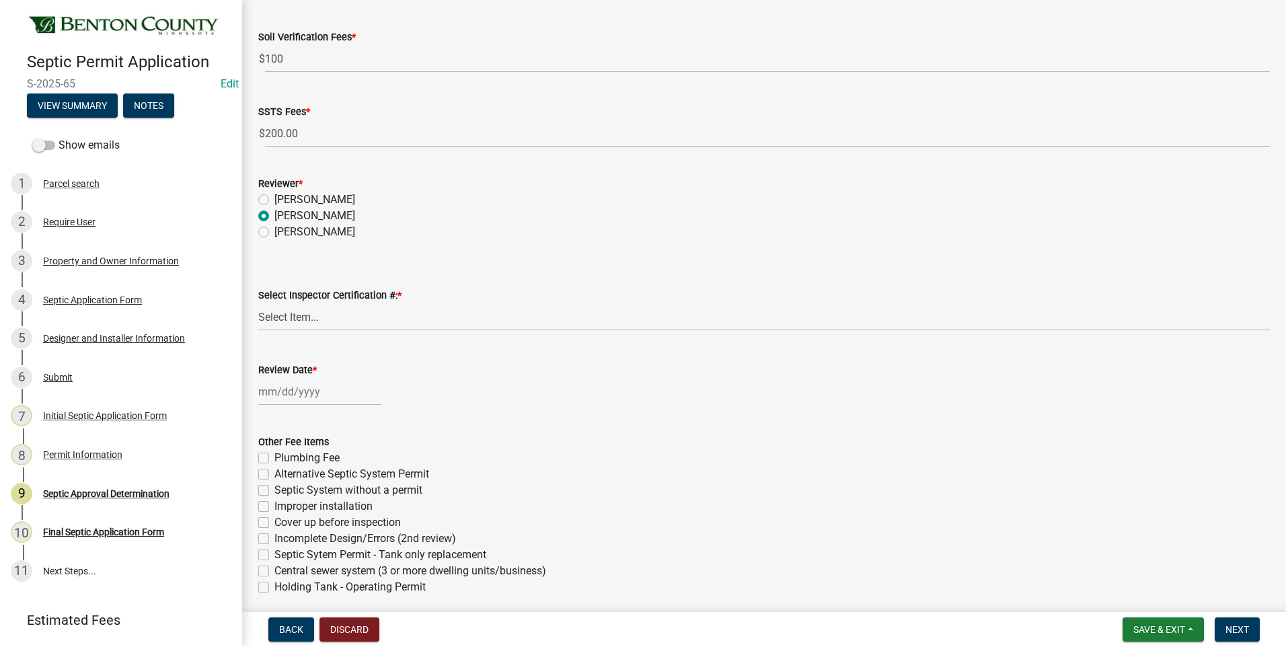
scroll to position [538, 0]
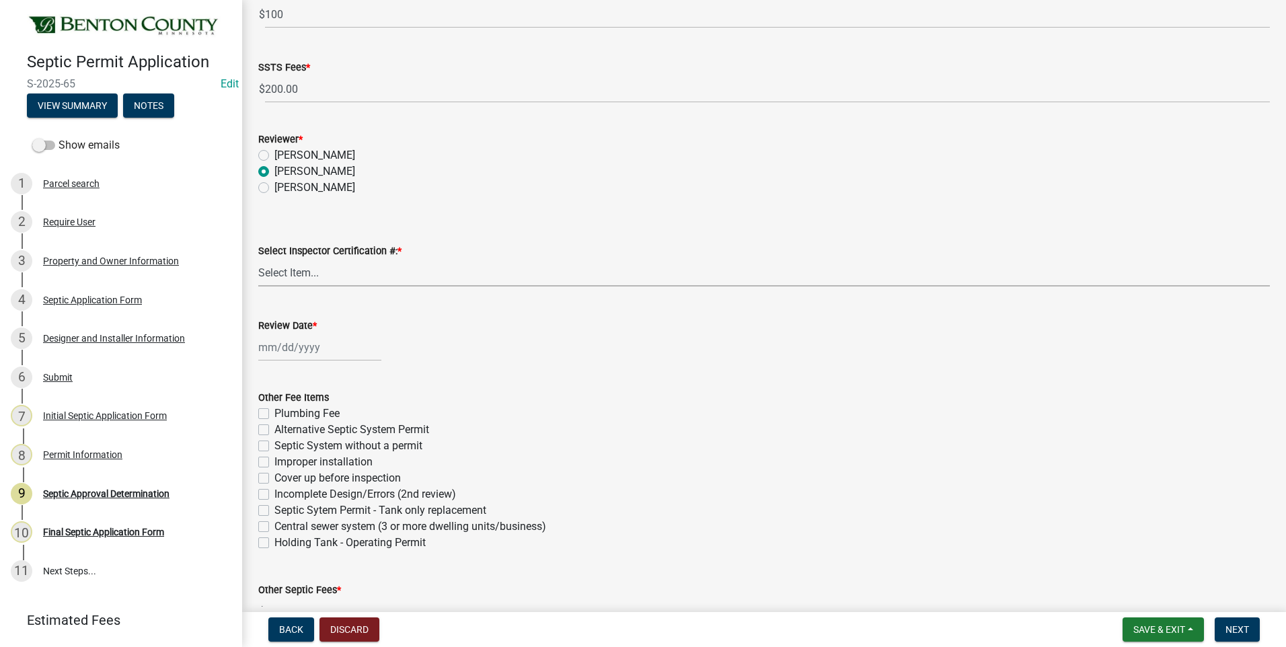
drag, startPoint x: 286, startPoint y: 277, endPoint x: 280, endPoint y: 289, distance: 12.6
click at [285, 277] on select "Select Item... C8970 C10350" at bounding box center [763, 273] width 1011 height 28
click at [258, 259] on select "Select Item... C8970 C10350" at bounding box center [763, 273] width 1011 height 28
select select "d675f826-2bf1-4ce2-9ebe-43c1842a6c70"
click at [297, 348] on div at bounding box center [319, 348] width 123 height 28
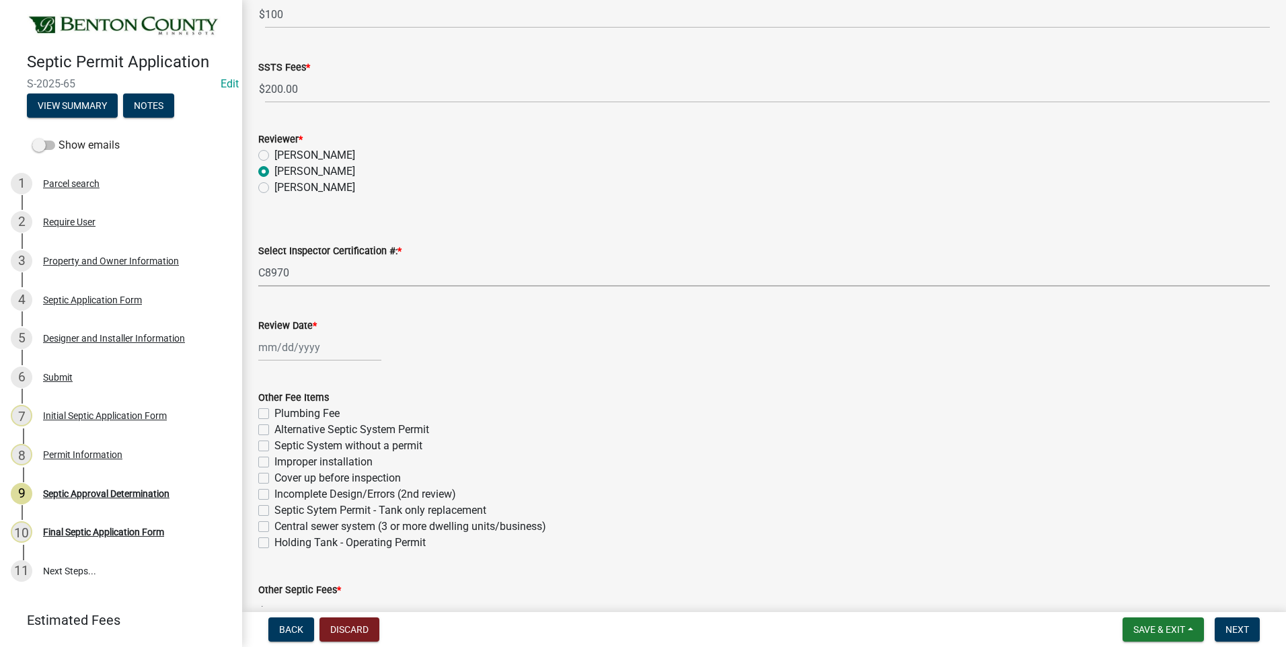
select select "9"
select select "2025"
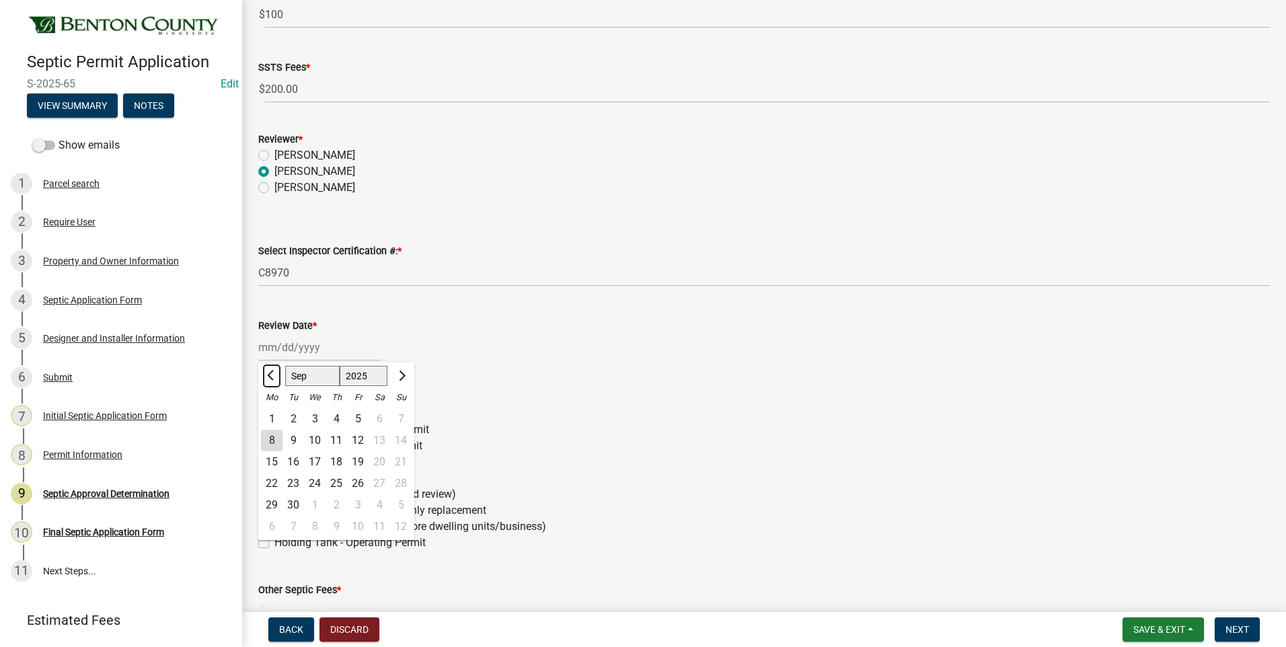
click at [273, 375] on span "Previous month" at bounding box center [272, 376] width 10 height 10
select select "8"
click at [335, 506] on div "28" at bounding box center [336, 505] width 22 height 22
type input "[DATE]"
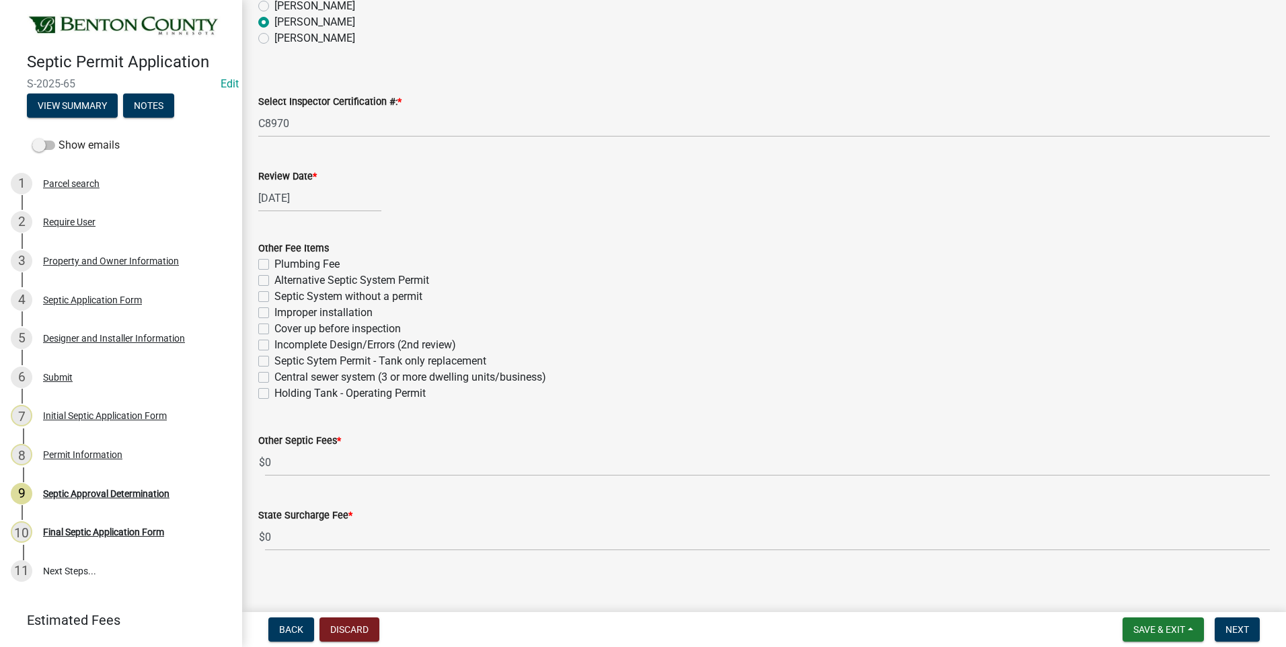
scroll to position [696, 0]
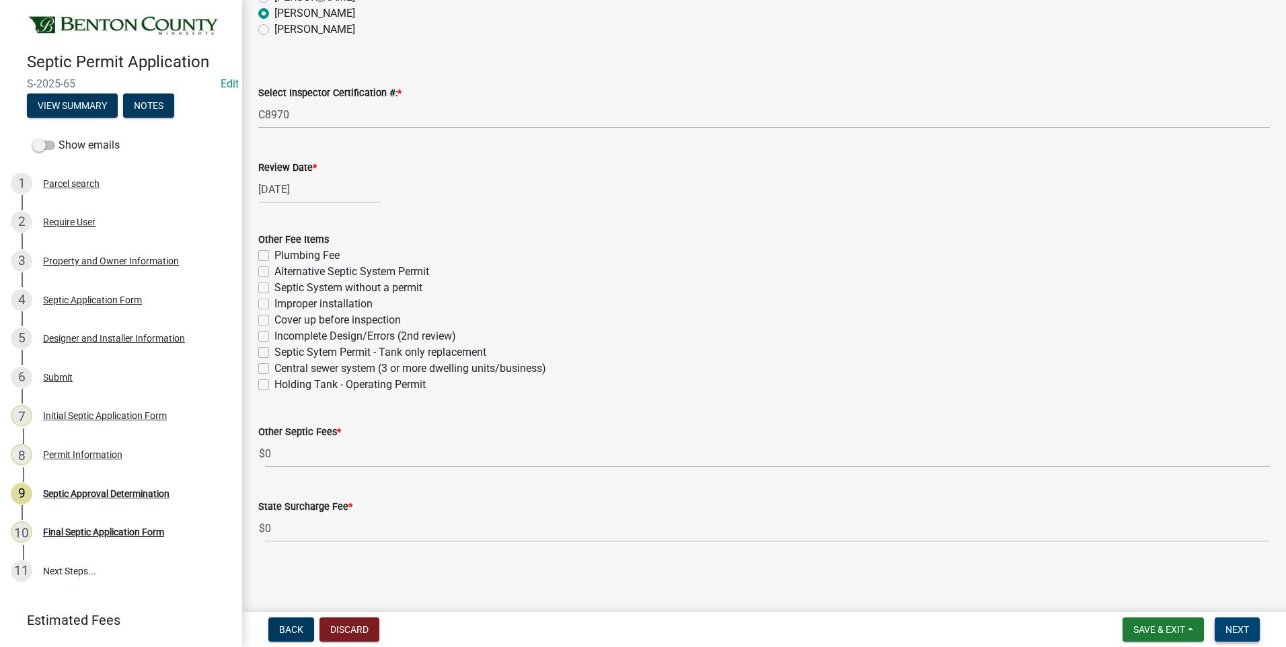
click at [1247, 632] on span "Next" at bounding box center [1237, 629] width 24 height 11
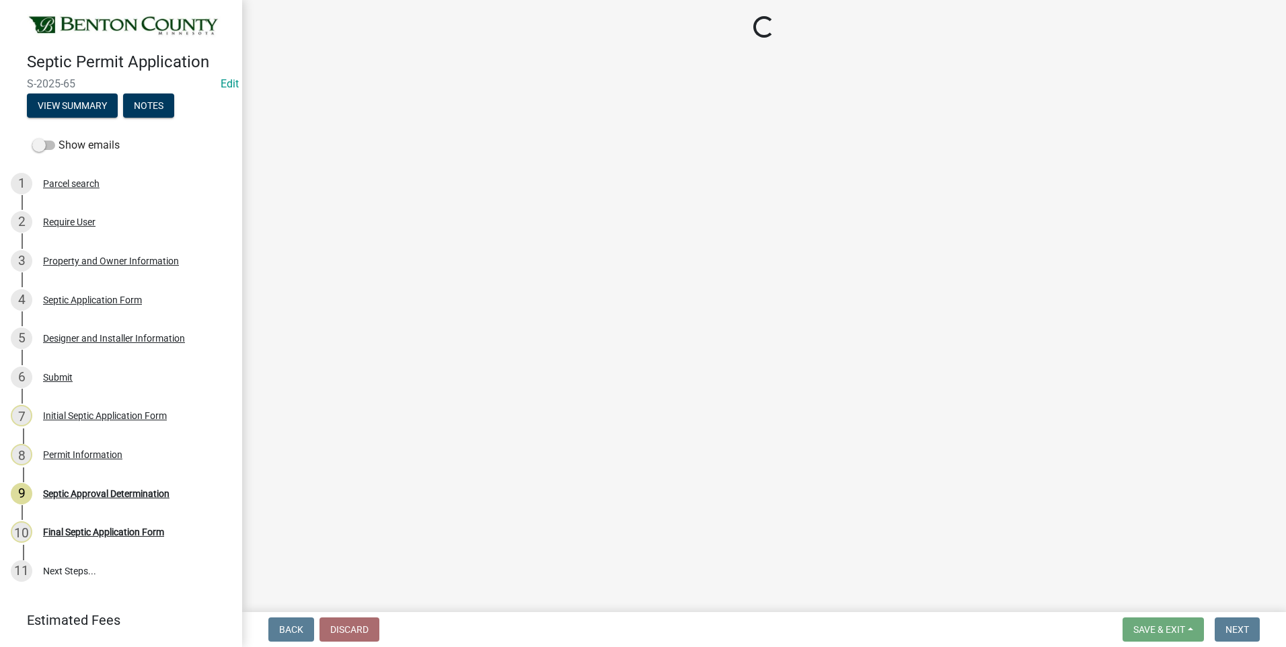
select select "3: 3"
